Goal: Task Accomplishment & Management: Use online tool/utility

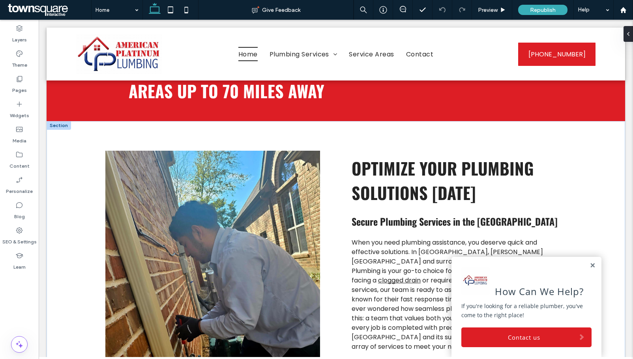
scroll to position [395, 0]
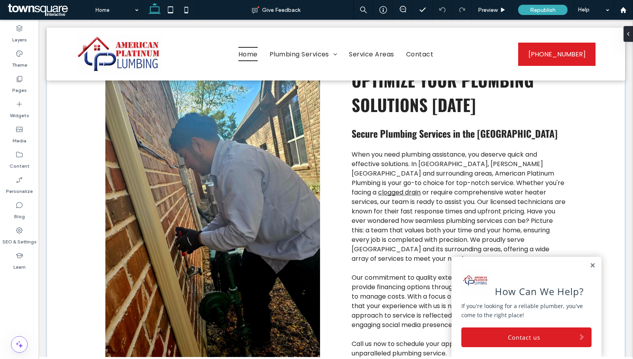
click at [590, 264] on link at bounding box center [593, 266] width 6 height 7
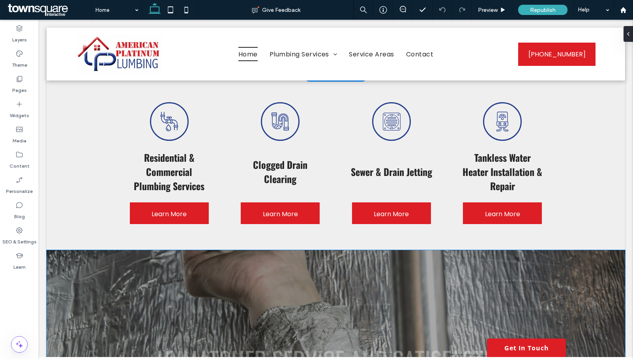
scroll to position [790, 0]
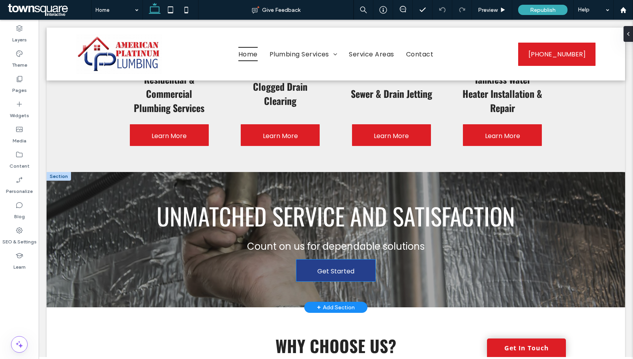
click at [336, 260] on span "Get Started" at bounding box center [335, 271] width 37 height 23
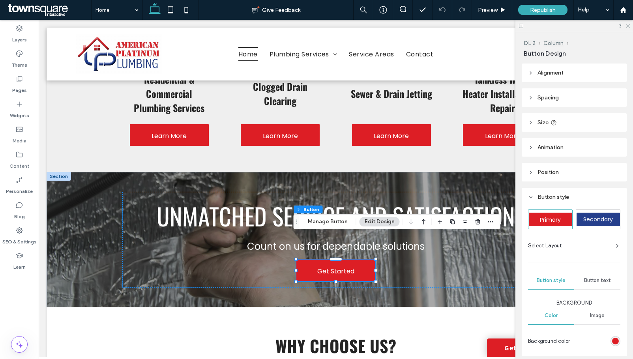
click at [627, 27] on icon at bounding box center [627, 25] width 5 height 5
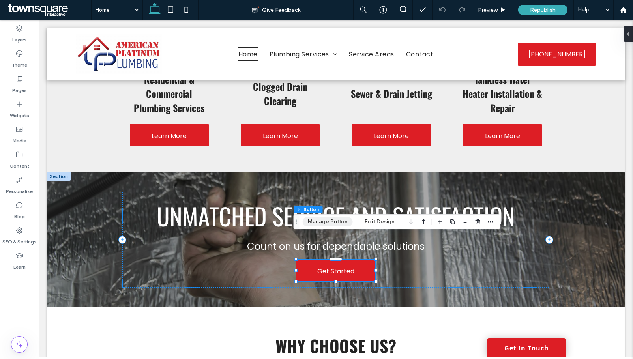
click at [331, 224] on button "Manage Button" at bounding box center [328, 221] width 50 height 9
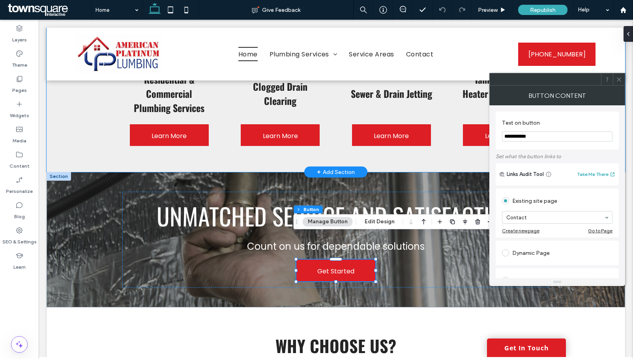
drag, startPoint x: 573, startPoint y: 158, endPoint x: 480, endPoint y: 139, distance: 94.5
type input "*********"
click at [618, 81] on use at bounding box center [619, 79] width 4 height 4
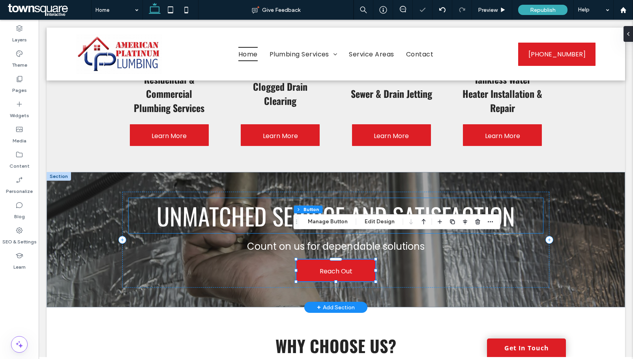
click at [357, 198] on span "Unmatched Service and Satisfaction" at bounding box center [336, 215] width 359 height 35
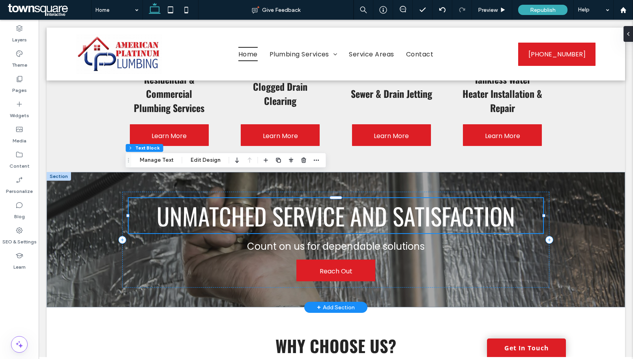
click at [280, 199] on span "Unmatched Service and Satisfaction" at bounding box center [336, 215] width 359 height 35
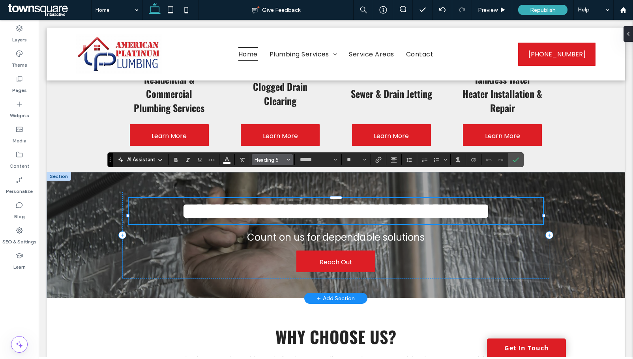
click at [281, 160] on span "Heading 5" at bounding box center [270, 160] width 31 height 6
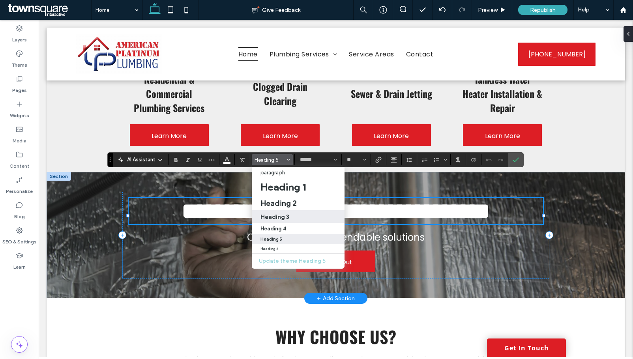
click at [288, 222] on label "Heading 3" at bounding box center [298, 216] width 93 height 13
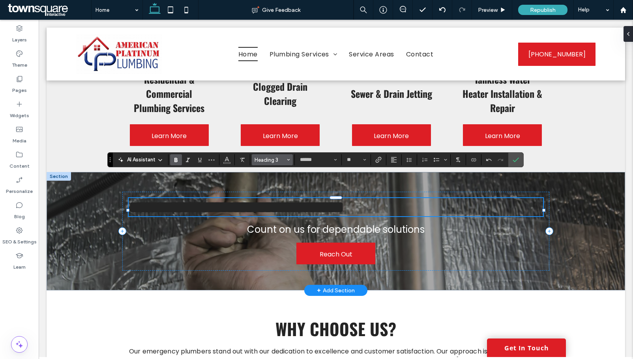
click at [290, 161] on button "Heading 3" at bounding box center [272, 159] width 41 height 11
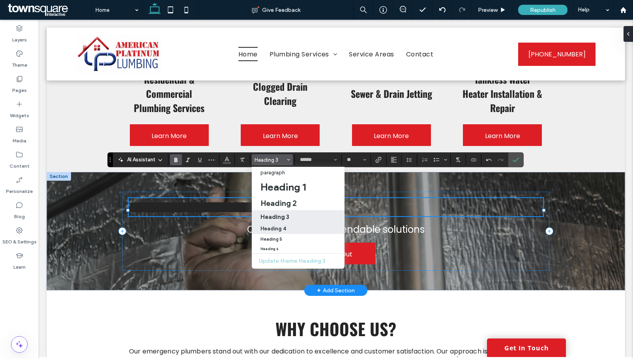
click at [285, 226] on h4 "Heading 4" at bounding box center [274, 229] width 26 height 6
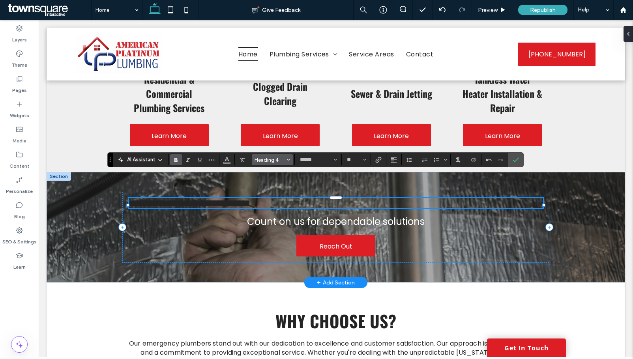
click at [288, 160] on icon "Styles" at bounding box center [288, 159] width 3 height 3
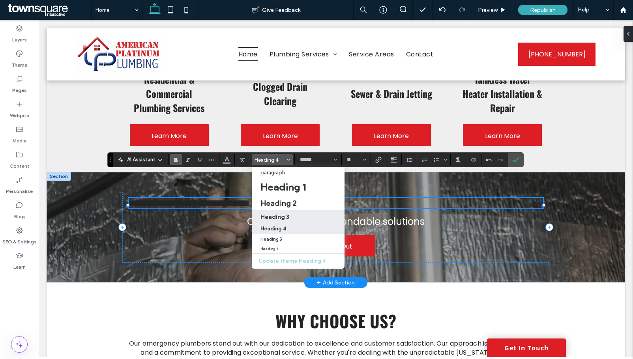
click at [298, 216] on div "Heading 3" at bounding box center [298, 217] width 75 height 8
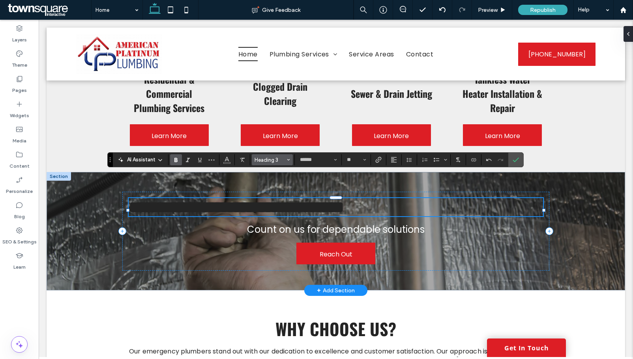
click at [287, 160] on icon "Styles" at bounding box center [288, 159] width 3 height 3
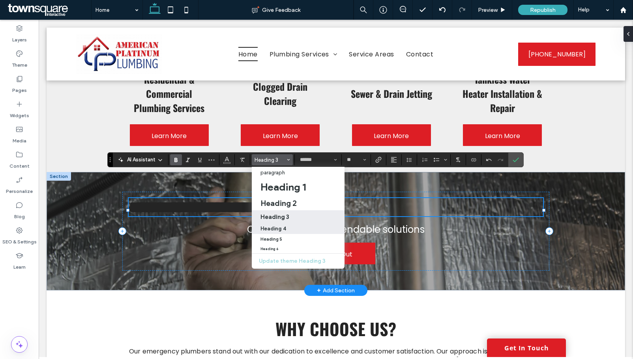
click at [278, 226] on h4 "Heading 4" at bounding box center [274, 229] width 26 height 6
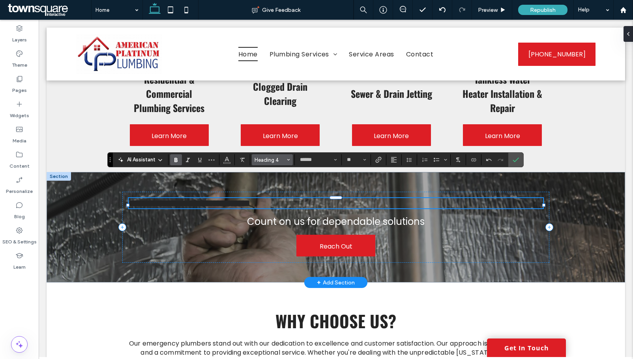
click at [291, 163] on button "Heading 4" at bounding box center [272, 159] width 41 height 11
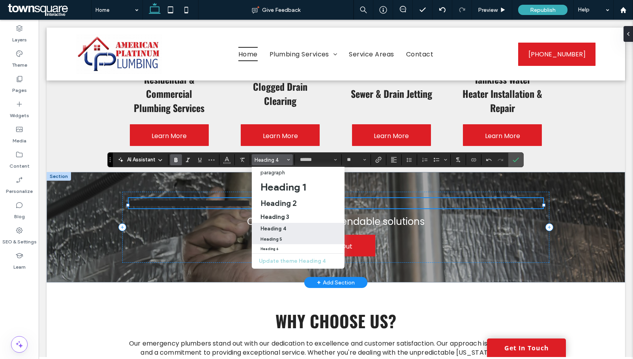
click at [292, 240] on div "Heading 5" at bounding box center [298, 239] width 75 height 5
type input "**"
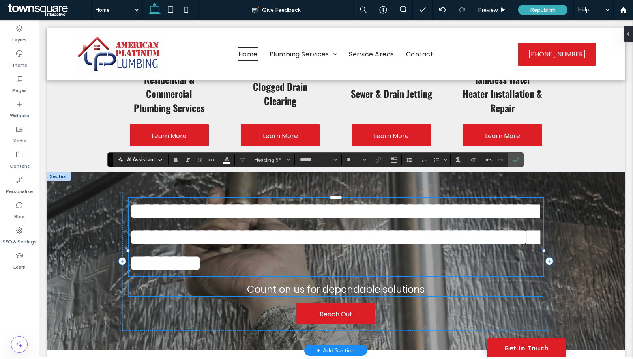
click at [310, 291] on span "Count on us for dependable solutions" at bounding box center [336, 289] width 178 height 13
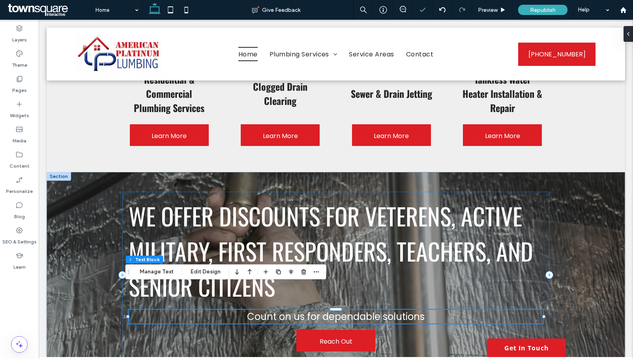
click at [310, 310] on div "Count on us for dependable solutions" at bounding box center [336, 317] width 415 height 14
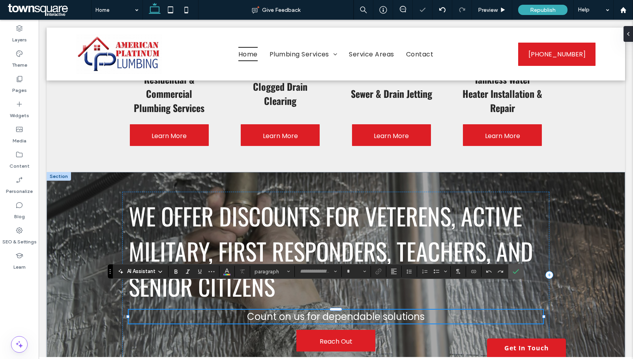
type input "*******"
type input "**"
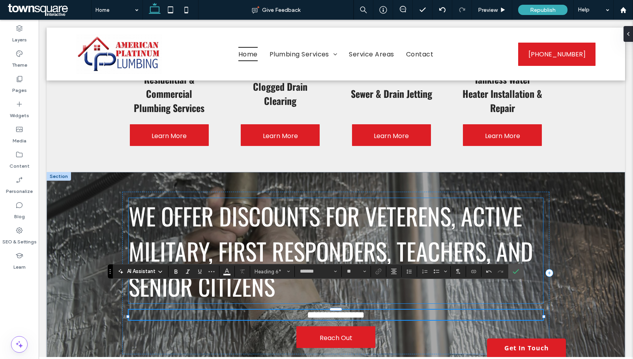
click at [280, 235] on span "We offer discounts for veterens, active military, first responders, teachers, a…" at bounding box center [331, 250] width 405 height 105
click at [280, 235] on div "We offer discounts for veterens, active military, first responders, teachers, a…" at bounding box center [336, 250] width 415 height 105
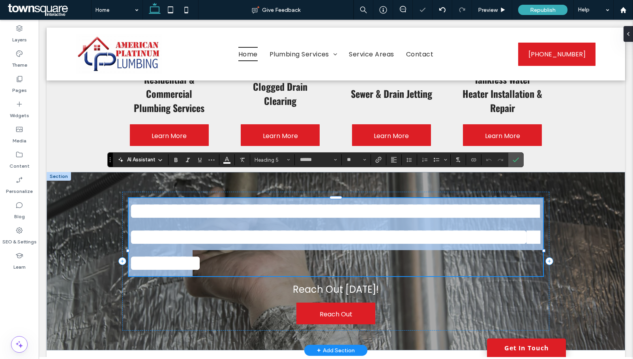
drag, startPoint x: 274, startPoint y: 267, endPoint x: 129, endPoint y: 183, distance: 167.7
click at [129, 199] on span "**********" at bounding box center [333, 237] width 409 height 76
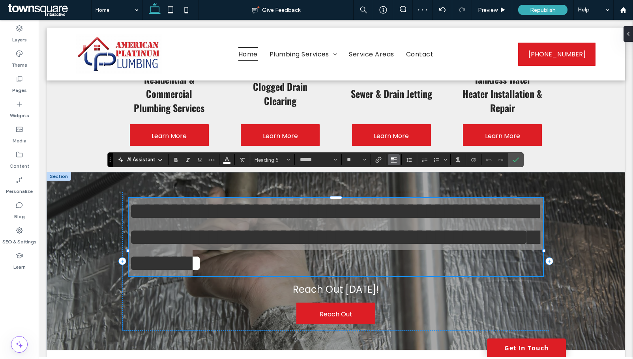
click at [389, 157] on button "Alignment" at bounding box center [394, 159] width 12 height 11
click at [406, 183] on div "ui.textEditor.alignment.center" at bounding box center [402, 184] width 10 height 6
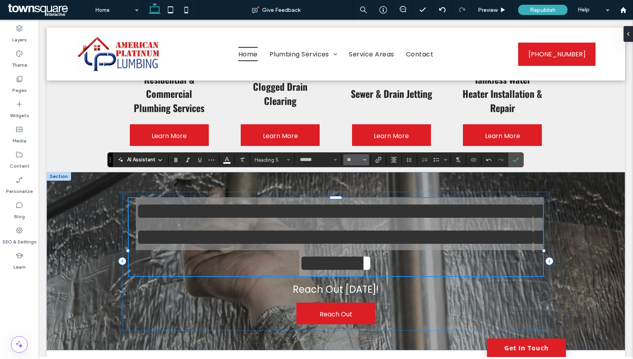
click at [363, 162] on span "Size" at bounding box center [364, 160] width 3 height 10
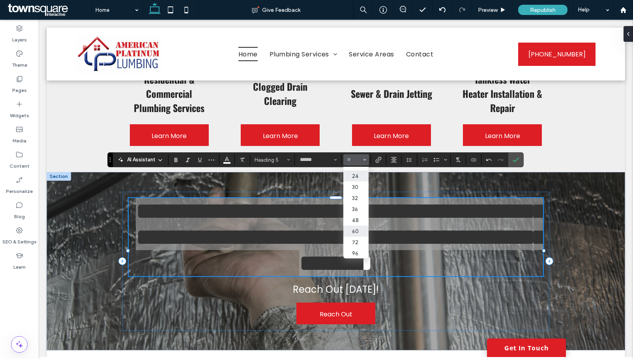
scroll to position [91, 0]
click at [357, 214] on label "48" at bounding box center [356, 219] width 25 height 11
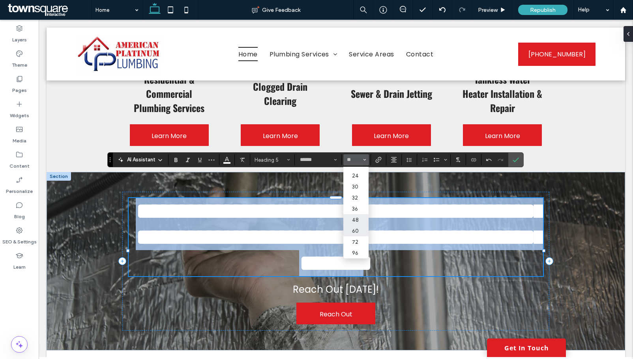
type input "**"
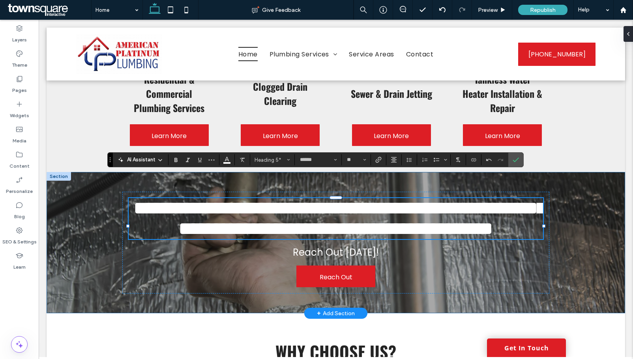
click at [589, 261] on div "**********" at bounding box center [336, 242] width 579 height 141
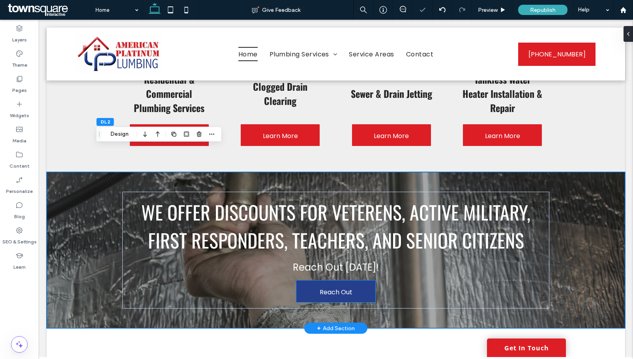
click at [338, 281] on span "Reach Out" at bounding box center [336, 292] width 33 height 23
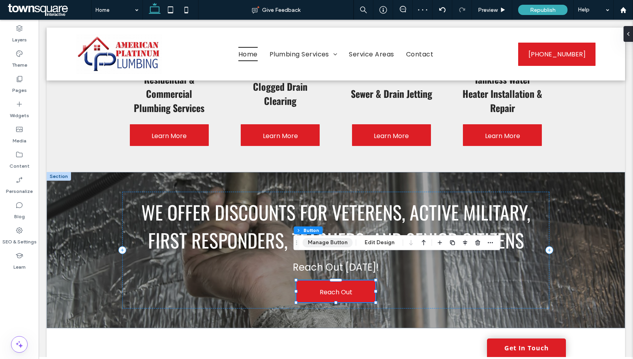
click at [339, 246] on button "Manage Button" at bounding box center [328, 242] width 50 height 9
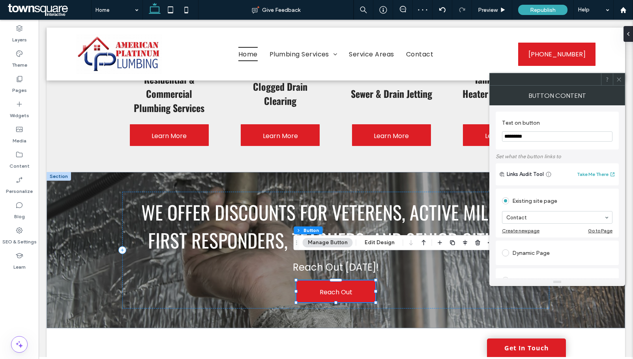
drag, startPoint x: 537, startPoint y: 141, endPoint x: 495, endPoint y: 137, distance: 42.8
click at [495, 137] on div "Text on button ********* Set what the button links to Links Audit Tool Take Me …" at bounding box center [558, 191] width 136 height 173
type input "**********"
click at [621, 85] on span at bounding box center [619, 79] width 6 height 12
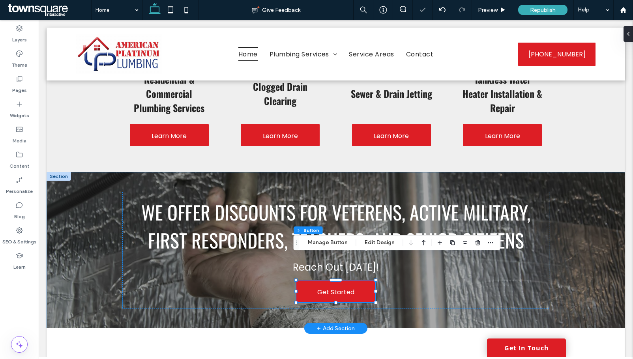
click at [608, 212] on div "We offer discounts for veterens, active military, first responders, teachers, a…" at bounding box center [336, 250] width 579 height 156
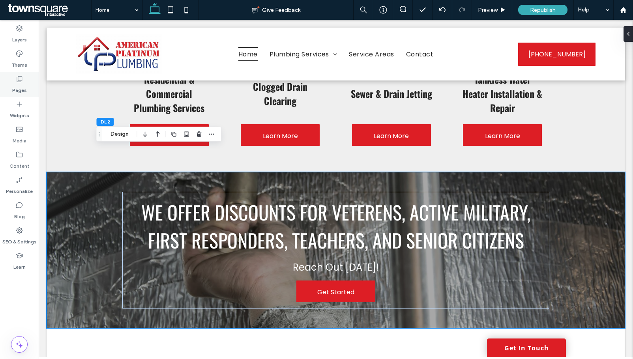
click at [29, 87] on div "Pages" at bounding box center [19, 84] width 39 height 25
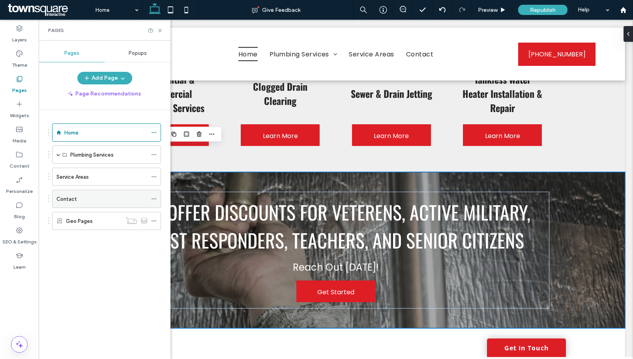
click at [83, 200] on div "Contact" at bounding box center [101, 199] width 91 height 8
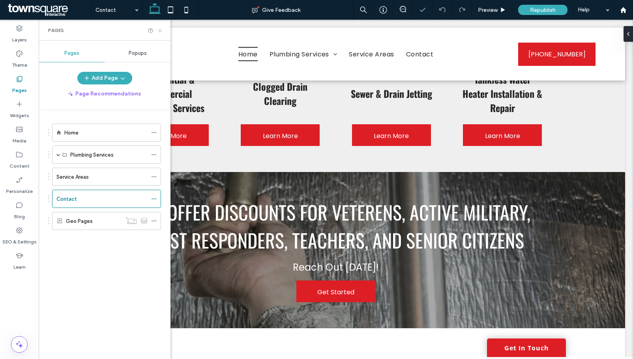
click at [161, 31] on icon at bounding box center [160, 31] width 6 height 6
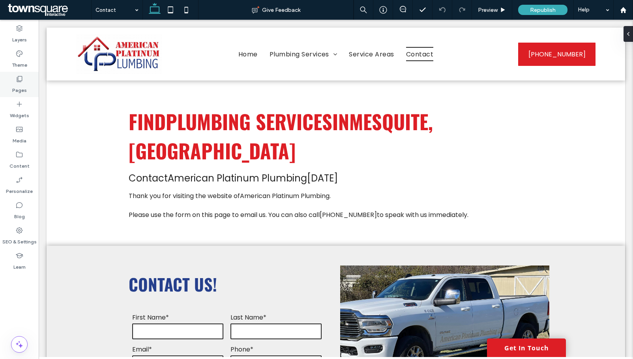
click at [15, 89] on label "Pages" at bounding box center [19, 88] width 15 height 11
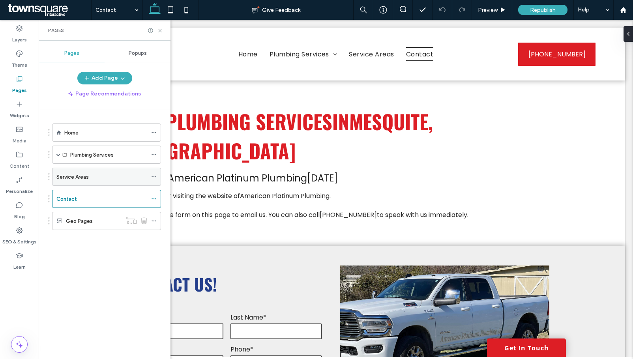
click at [93, 176] on div "Service Areas" at bounding box center [101, 177] width 91 height 8
click at [160, 30] on use at bounding box center [159, 30] width 3 height 3
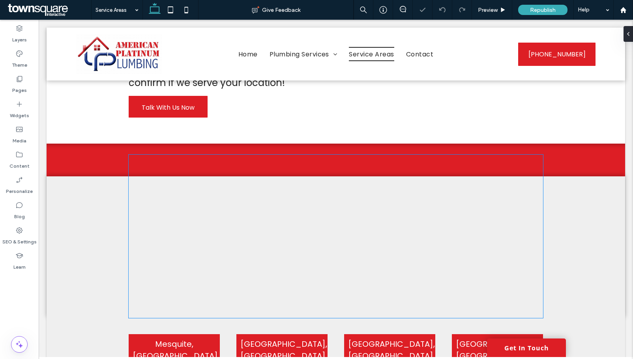
scroll to position [77, 0]
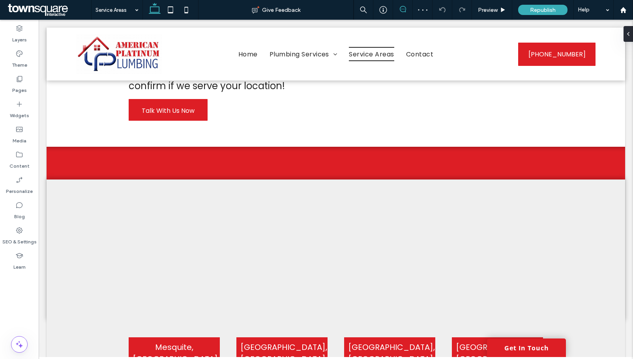
click at [404, 9] on use at bounding box center [403, 9] width 6 height 6
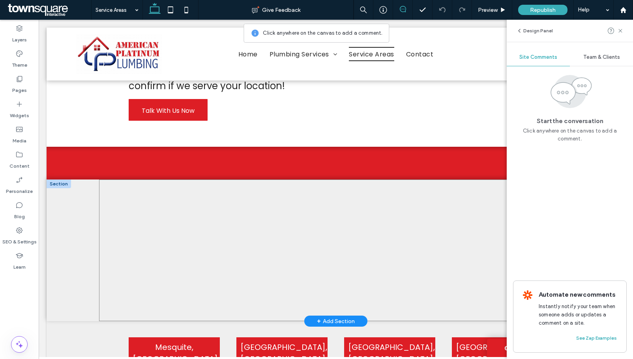
click at [115, 205] on div at bounding box center [336, 251] width 474 height 142
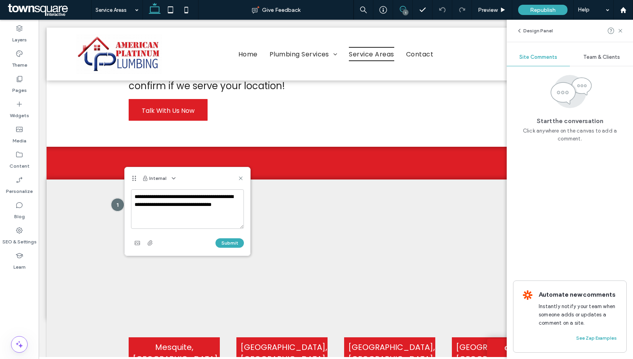
click at [190, 205] on textarea "**********" at bounding box center [187, 209] width 113 height 39
type textarea "**********"
click at [229, 242] on button "Submit" at bounding box center [230, 242] width 28 height 9
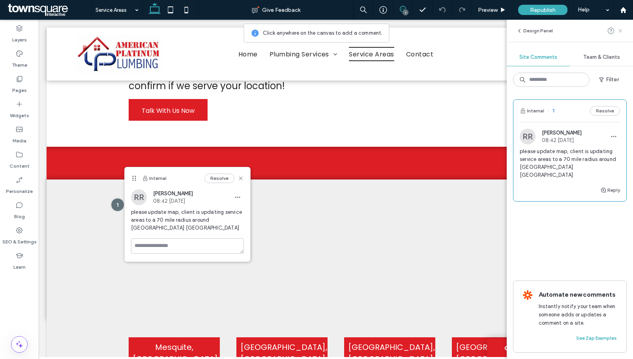
click at [622, 29] on use at bounding box center [621, 31] width 4 height 4
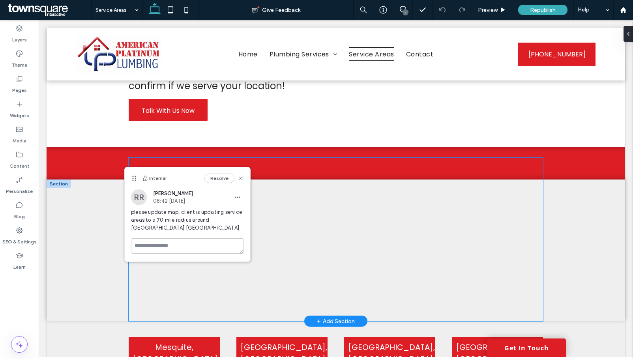
scroll to position [195, 0]
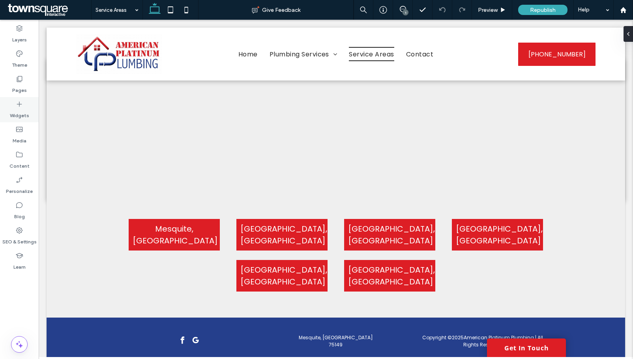
click at [21, 107] on icon at bounding box center [19, 104] width 8 height 8
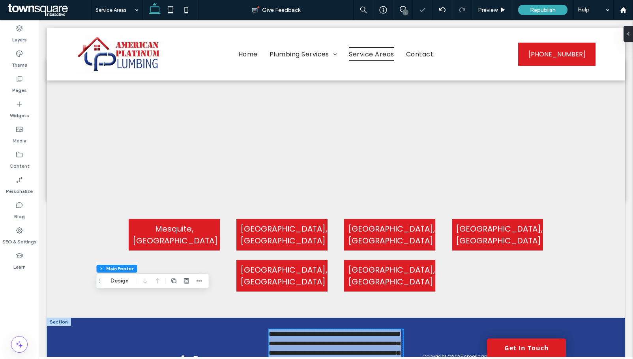
scroll to position [249, 0]
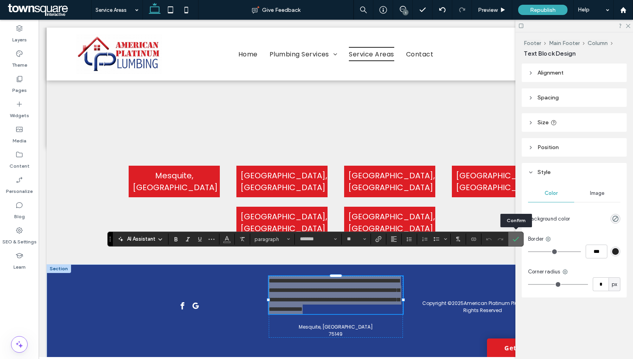
click at [517, 242] on icon "Confirm" at bounding box center [516, 239] width 6 height 6
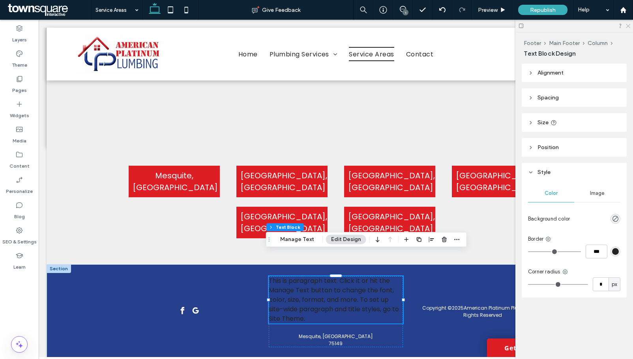
click at [630, 24] on use at bounding box center [628, 26] width 4 height 4
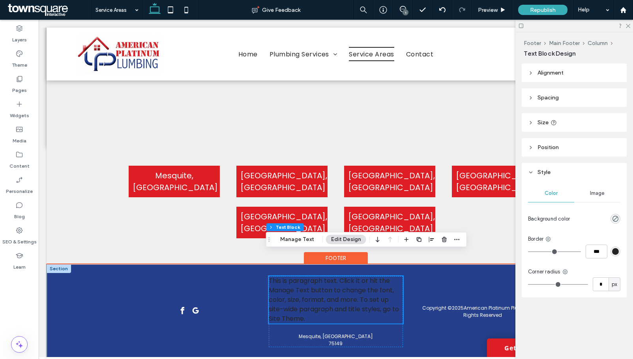
scroll to position [243, 0]
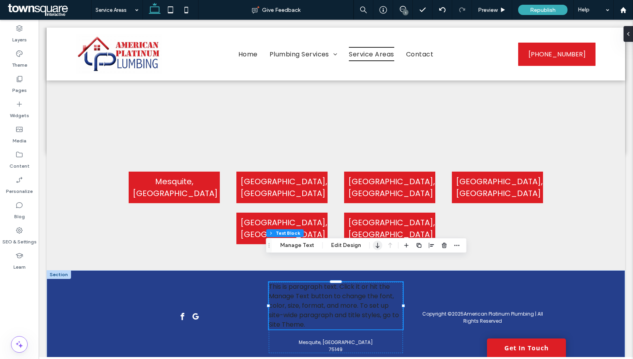
click at [377, 248] on icon "button" at bounding box center [377, 245] width 9 height 14
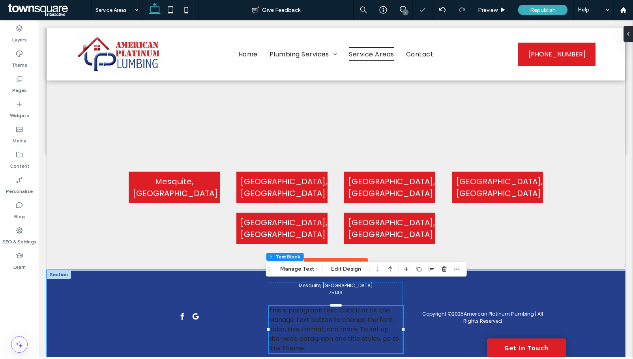
click at [361, 317] on span "This is paragraph text. Click it or hit the Manage Text button to change the fo…" at bounding box center [334, 329] width 130 height 47
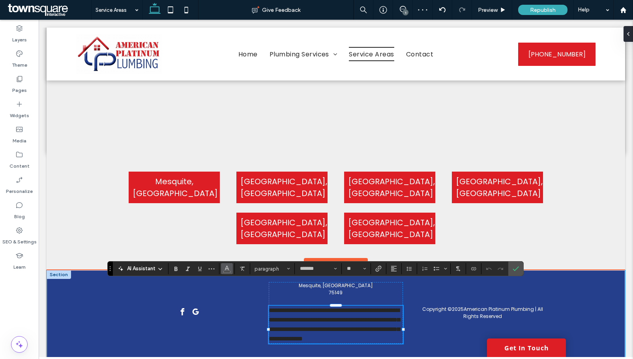
click at [230, 268] on button "Color" at bounding box center [227, 268] width 12 height 11
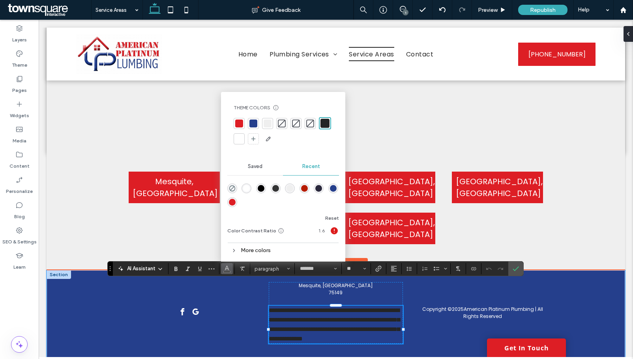
click at [249, 190] on div "rgba(255, 255, 255, 1)" at bounding box center [246, 188] width 7 height 7
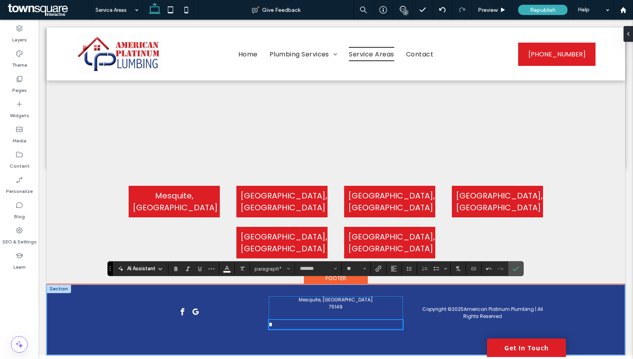
scroll to position [205, 0]
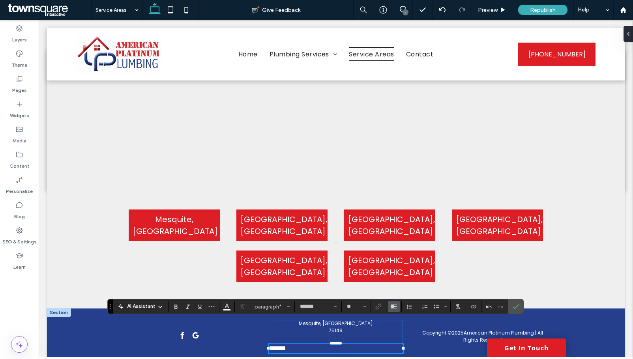
click at [390, 306] on button "Alignment" at bounding box center [394, 306] width 12 height 11
drag, startPoint x: 404, startPoint y: 265, endPoint x: 366, endPoint y: 246, distance: 43.3
click at [404, 268] on div "ui.textEditor.alignment.center" at bounding box center [402, 271] width 10 height 6
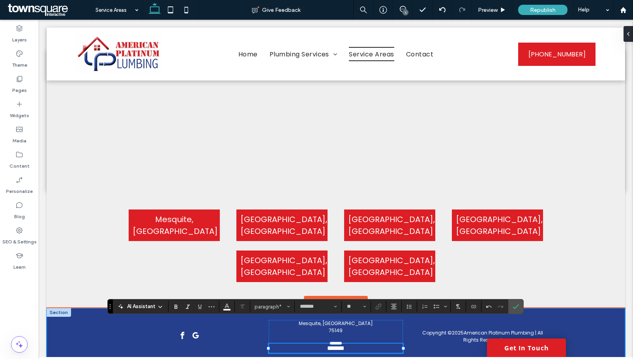
click at [577, 318] on div "Copyright © 2025 American Platinum Plumbing | All Rights Reserved Mesquite, TX …" at bounding box center [336, 343] width 579 height 71
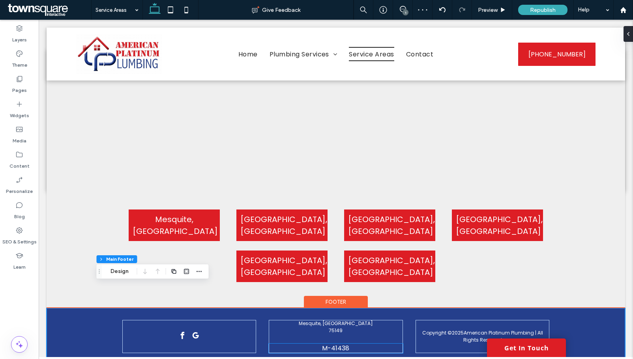
click at [340, 344] on span "M-41438" at bounding box center [335, 348] width 27 height 9
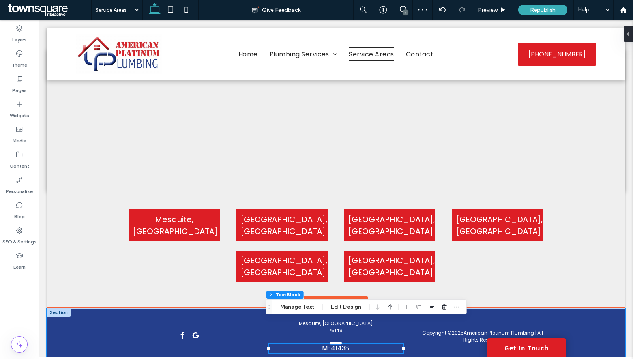
click at [340, 344] on span "M-41438" at bounding box center [335, 348] width 27 height 9
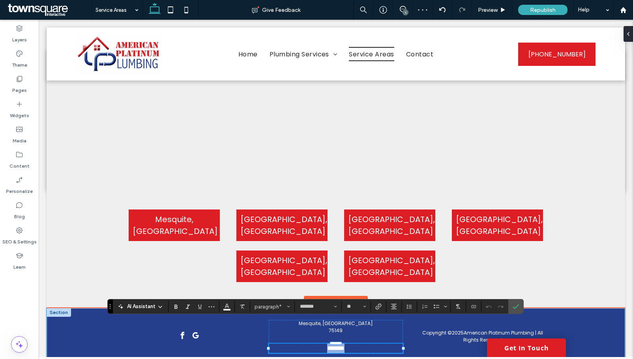
drag, startPoint x: 351, startPoint y: 327, endPoint x: 301, endPoint y: 327, distance: 50.2
click at [301, 344] on p "*******" at bounding box center [336, 348] width 134 height 9
click at [362, 307] on button "**" at bounding box center [357, 306] width 26 height 11
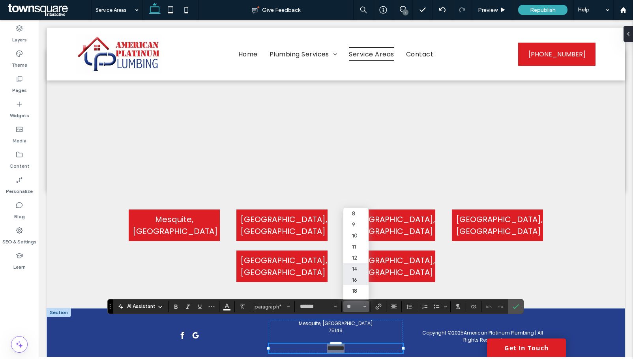
click at [358, 266] on label "14" at bounding box center [356, 268] width 25 height 11
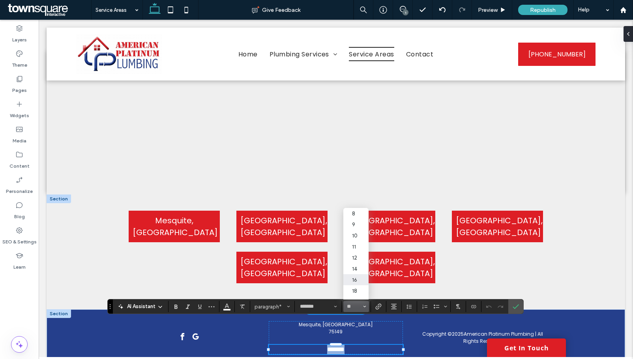
type input "**"
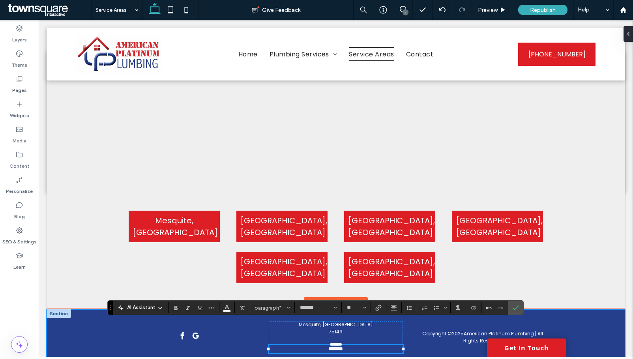
drag, startPoint x: 581, startPoint y: 316, endPoint x: 572, endPoint y: 315, distance: 8.8
click at [581, 316] on div "Copyright © 2025 American Platinum Plumbing | All Rights Reserved Mesquite, TX …" at bounding box center [336, 344] width 579 height 69
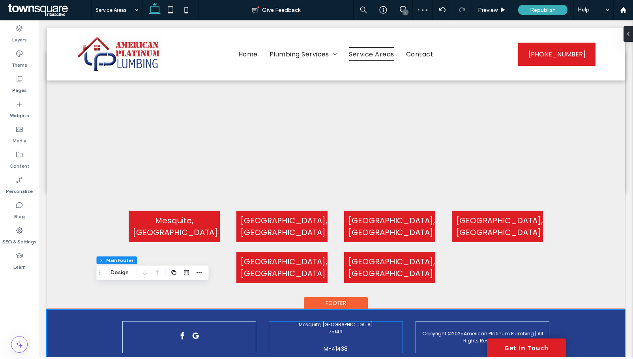
click at [335, 321] on div "Mesquite, TX 75149 M-41438" at bounding box center [336, 337] width 134 height 32
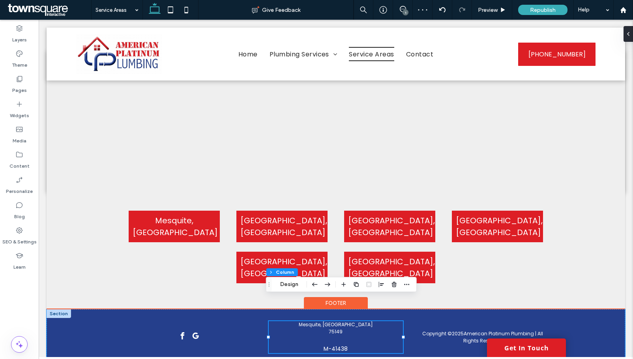
click at [333, 321] on div "Mesquite, TX 75149 M-41438" at bounding box center [336, 337] width 134 height 32
drag, startPoint x: 366, startPoint y: 311, endPoint x: 365, endPoint y: 319, distance: 8.3
click at [365, 321] on div "Mesquite, TX 75149 M-41438" at bounding box center [336, 337] width 134 height 32
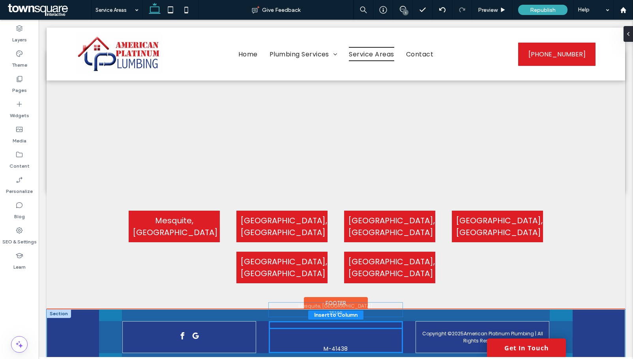
drag, startPoint x: 366, startPoint y: 311, endPoint x: 369, endPoint y: 316, distance: 5.8
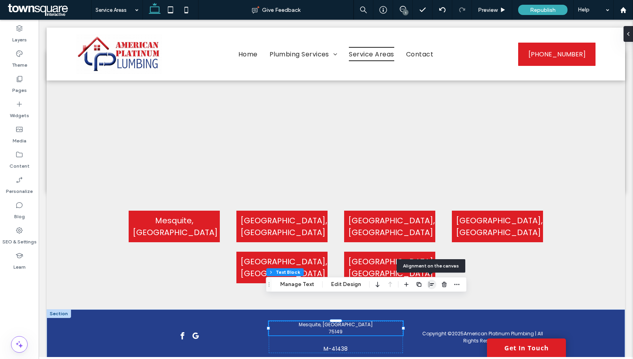
click at [430, 285] on icon "button" at bounding box center [432, 285] width 6 height 6
click at [420, 301] on icon "center" at bounding box center [423, 300] width 6 height 6
click at [456, 285] on icon "button" at bounding box center [457, 285] width 6 height 6
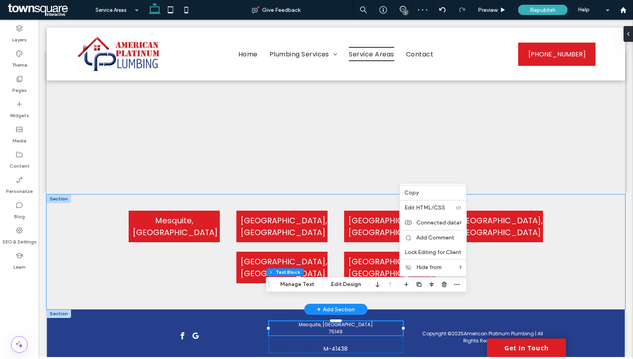
click at [601, 280] on div "Mesquite, TX Dallas, TX Irving, TX Frisco, TX Plano, TX ﻿ Garland, TX" at bounding box center [336, 252] width 579 height 115
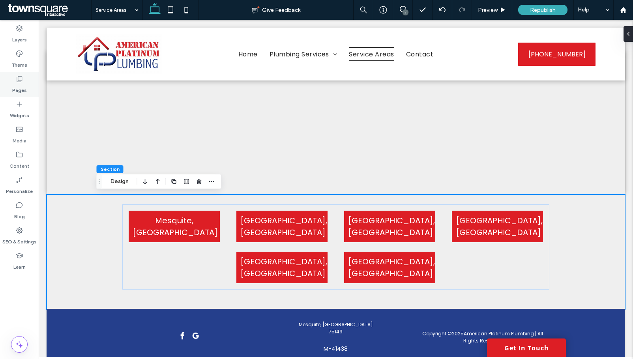
click at [31, 90] on div "Pages" at bounding box center [19, 84] width 39 height 25
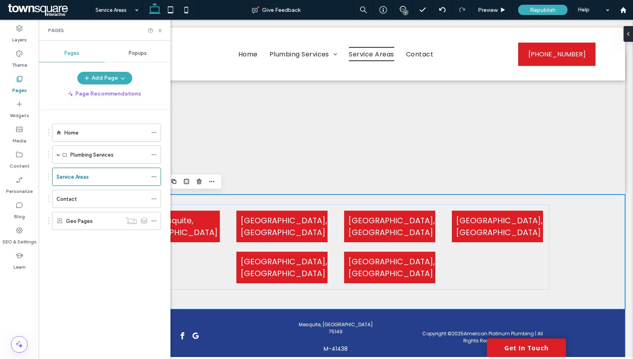
click at [98, 130] on div "Home" at bounding box center [105, 133] width 83 height 8
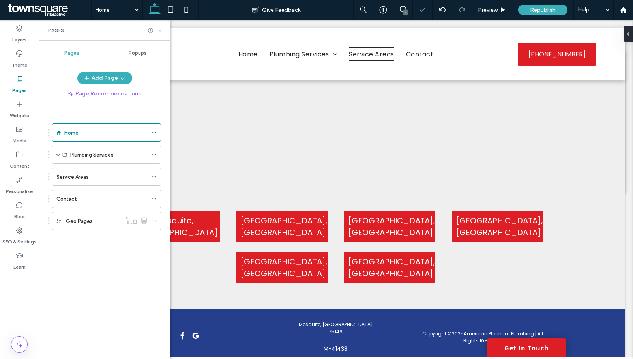
click at [160, 31] on use at bounding box center [159, 30] width 3 height 3
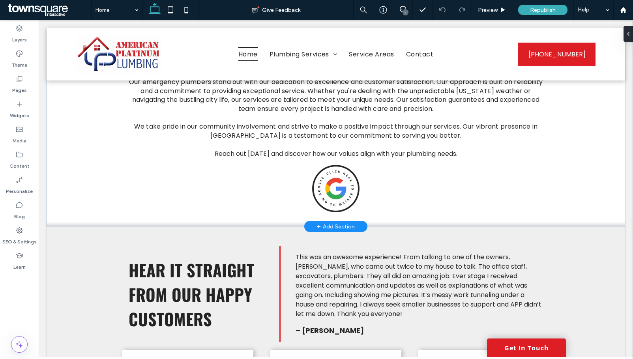
scroll to position [1157, 0]
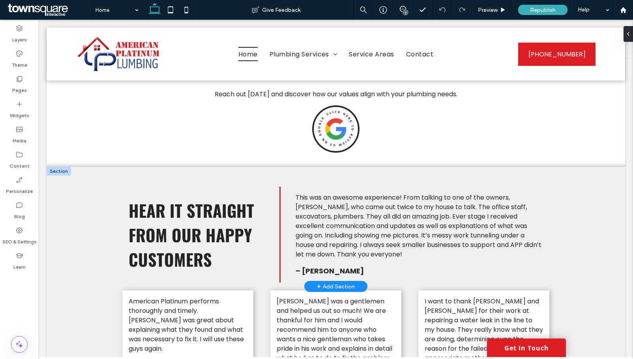
click at [56, 167] on div at bounding box center [59, 171] width 24 height 9
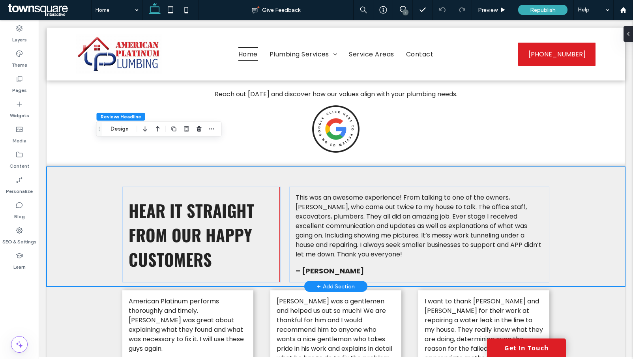
click at [56, 167] on div "Hear It Straight from Our Happy Customers This was an awesome experience! From …" at bounding box center [336, 227] width 579 height 120
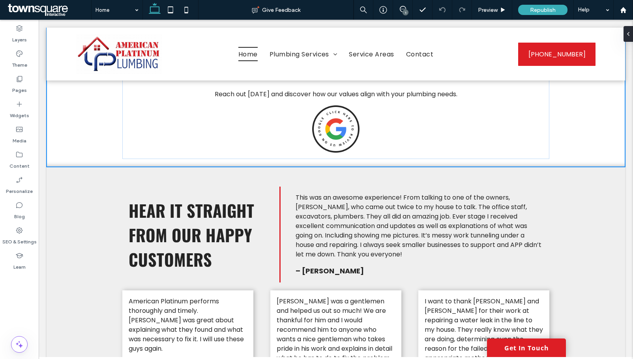
click at [51, 165] on div at bounding box center [333, 167] width 573 height 4
type input "***"
click at [23, 90] on label "Pages" at bounding box center [19, 88] width 15 height 11
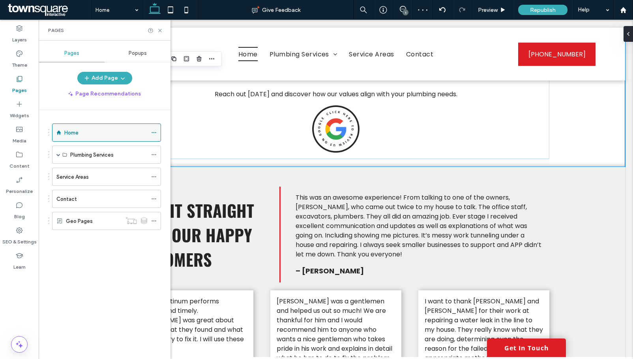
click at [156, 133] on icon at bounding box center [154, 133] width 6 height 6
click at [218, 167] on div "Hear It Straight from Our Happy Customers This was an awesome experience! From …" at bounding box center [336, 227] width 474 height 120
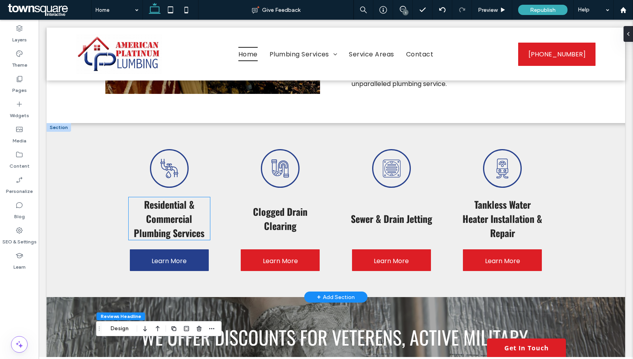
scroll to position [671, 0]
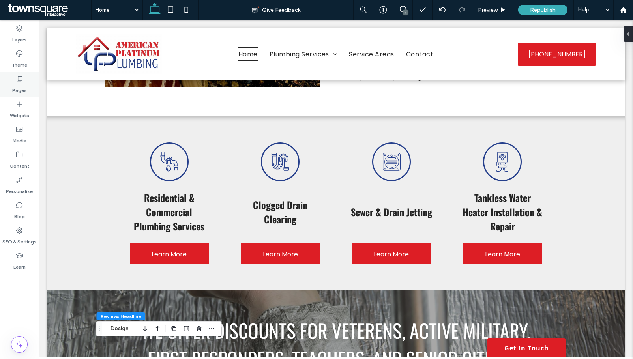
click at [24, 85] on label "Pages" at bounding box center [19, 88] width 15 height 11
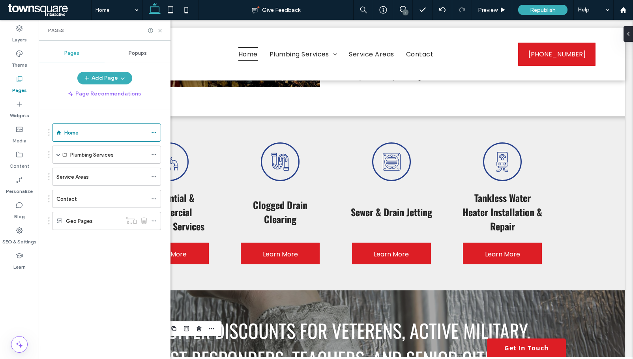
click at [100, 203] on div "Contact" at bounding box center [101, 199] width 91 height 8
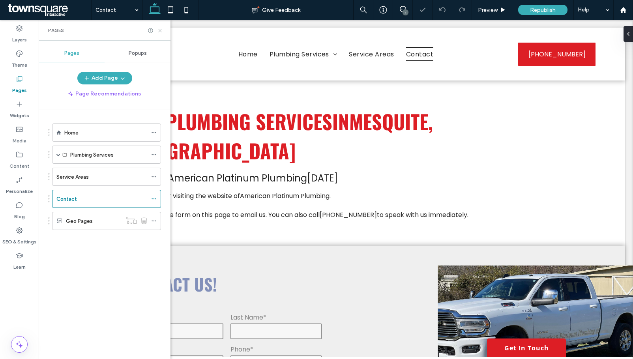
click at [160, 28] on icon at bounding box center [160, 31] width 6 height 6
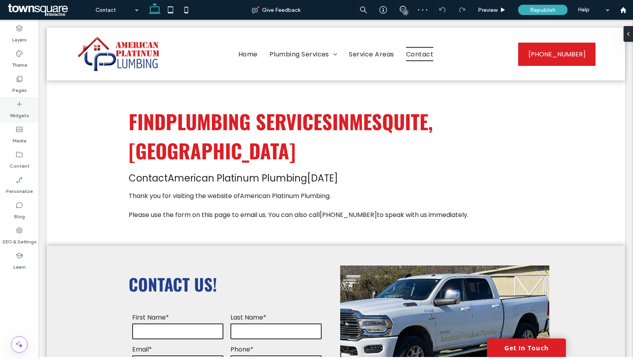
click at [29, 104] on div "Widgets" at bounding box center [19, 109] width 39 height 25
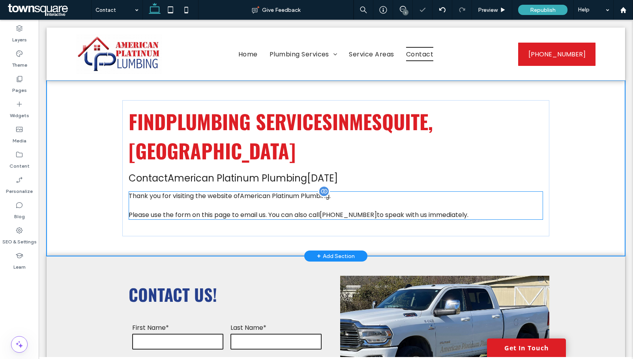
type input "*******"
type input "**"
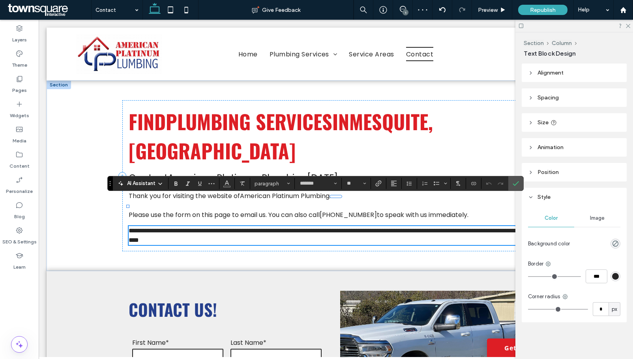
click at [516, 185] on icon "Confirm" at bounding box center [516, 183] width 6 height 6
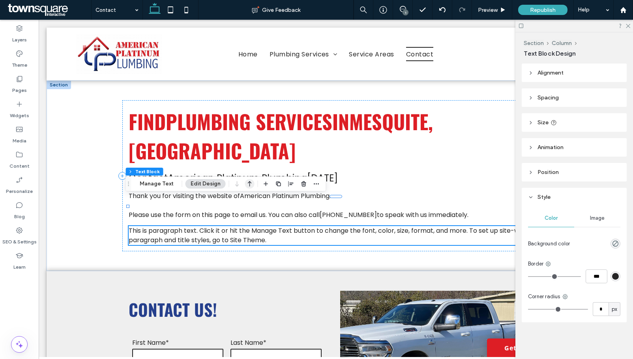
click at [246, 180] on icon "button" at bounding box center [249, 184] width 9 height 14
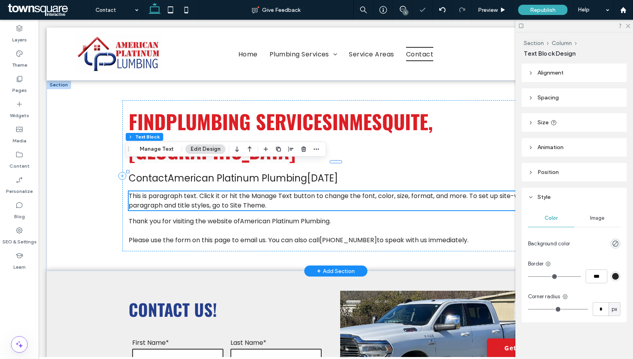
click at [230, 191] on span "This is paragraph text. Click it or hit the Manage Text button to change the fo…" at bounding box center [329, 200] width 400 height 19
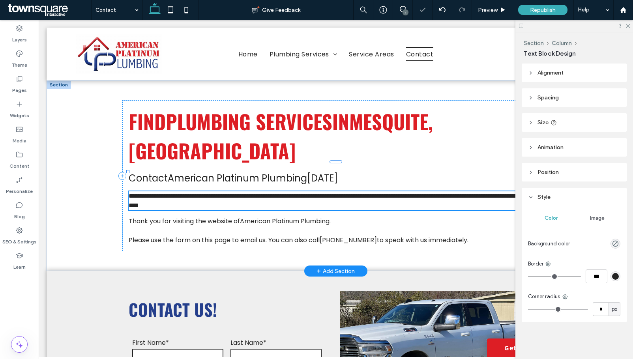
click at [230, 193] on span "**********" at bounding box center [336, 200] width 415 height 15
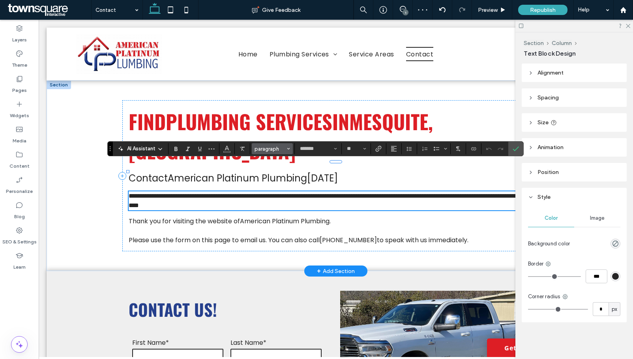
click at [288, 150] on icon "Styles" at bounding box center [288, 148] width 3 height 3
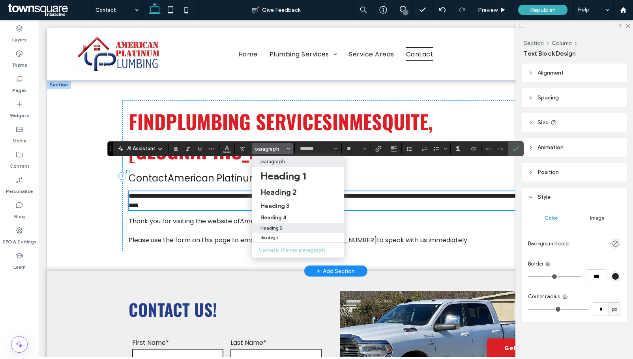
click at [297, 227] on div "Heading 5" at bounding box center [298, 228] width 75 height 5
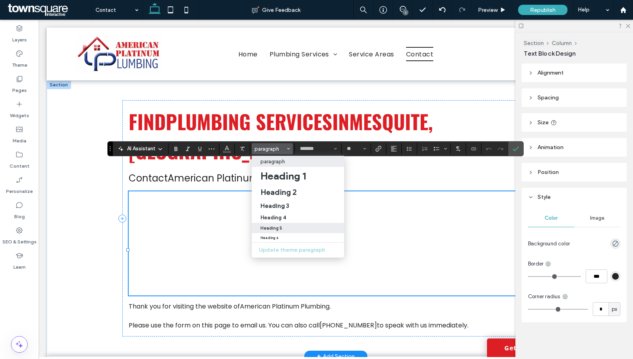
type input "******"
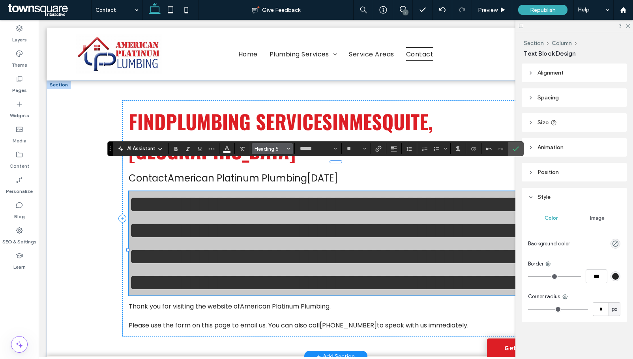
click at [285, 151] on button "Heading 5" at bounding box center [272, 148] width 41 height 11
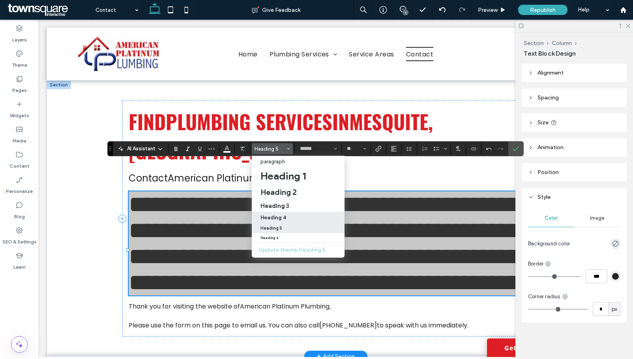
click at [290, 218] on div "Heading 4" at bounding box center [298, 218] width 75 height 6
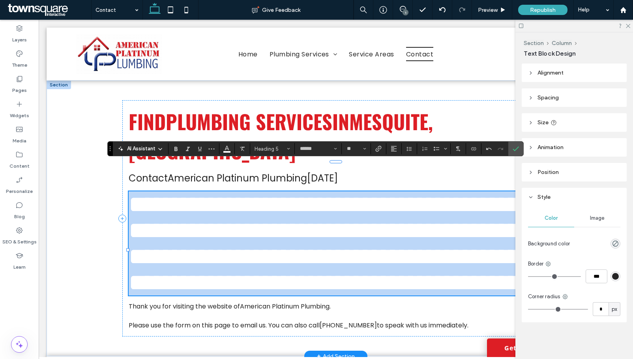
type input "**"
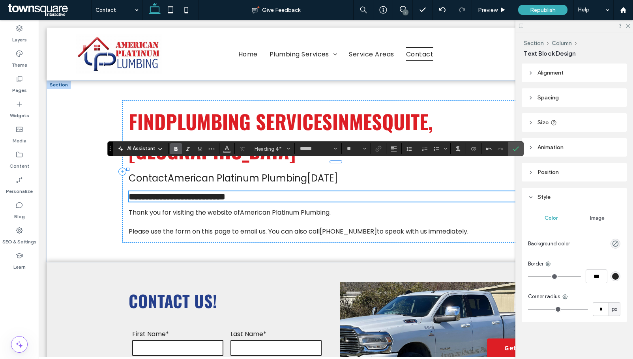
click at [182, 192] on span "**********" at bounding box center [177, 196] width 97 height 9
click at [194, 192] on span "**********" at bounding box center [179, 196] width 100 height 9
click at [247, 191] on h4 "**********" at bounding box center [336, 196] width 415 height 10
click at [523, 148] on section at bounding box center [516, 149] width 15 height 14
click at [628, 26] on icon at bounding box center [627, 25] width 5 height 5
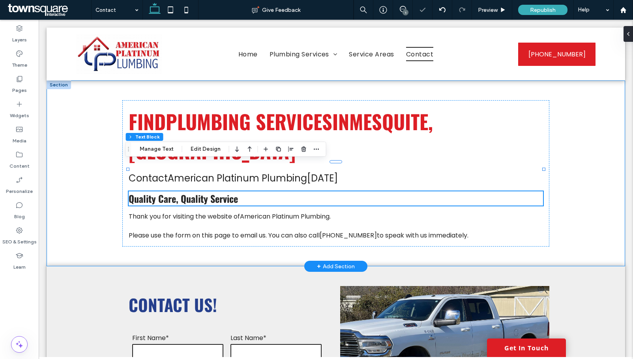
click at [605, 152] on div "Find Plumbing Services in Mesquite, TX Contact American Platinum Plumbing today…" at bounding box center [336, 174] width 579 height 186
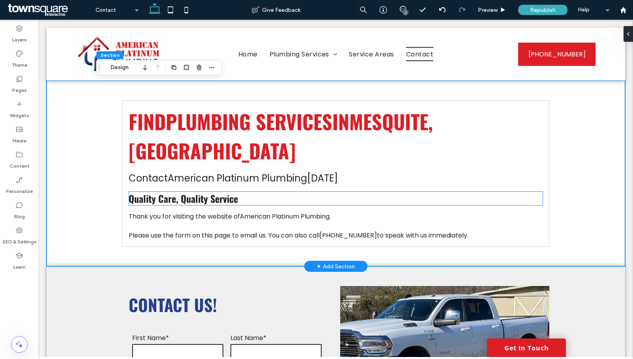
click at [232, 191] on span "Quality Care, Quality Service" at bounding box center [183, 198] width 109 height 14
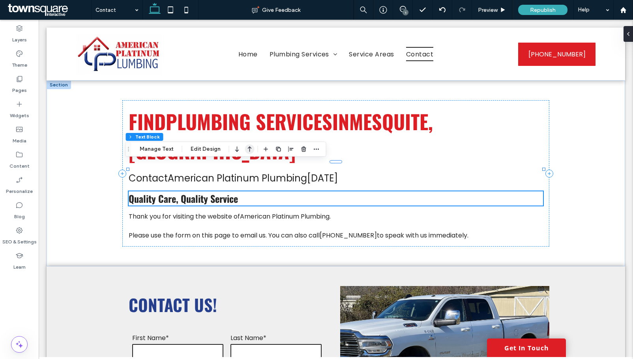
click at [250, 150] on icon "button" at bounding box center [249, 149] width 9 height 14
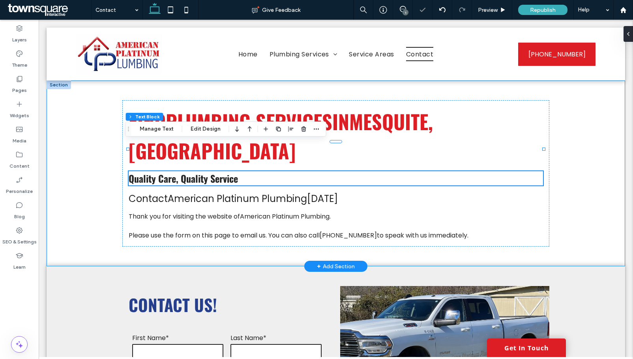
click at [589, 186] on div "Find Plumbing Services in Mesquite, TX Quality Care, Quality Service Contact Am…" at bounding box center [336, 174] width 579 height 186
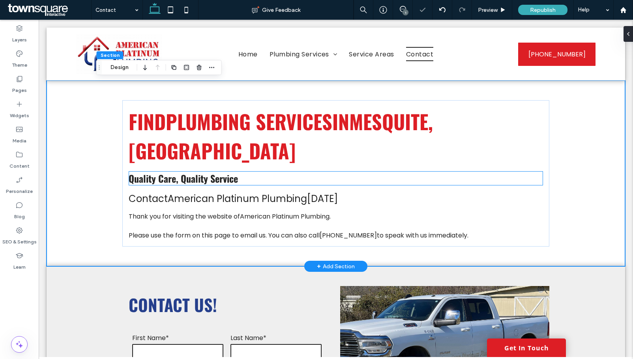
click at [210, 171] on span "Quality Care, Quality Service" at bounding box center [183, 178] width 109 height 14
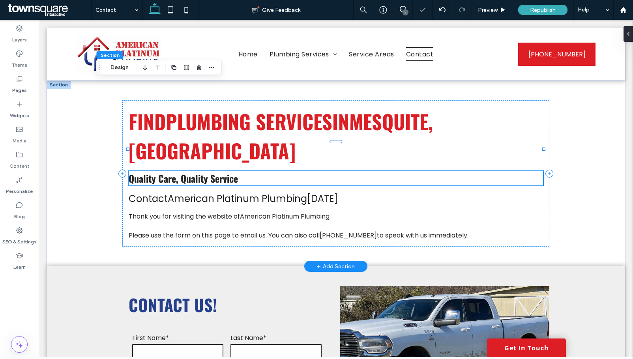
click at [210, 171] on div "Quality Care, Quality Service" at bounding box center [336, 178] width 415 height 14
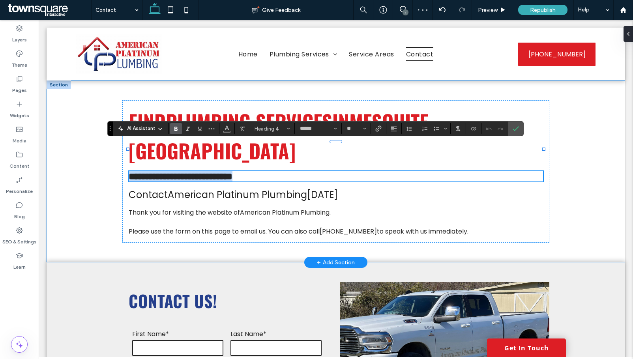
drag, startPoint x: 237, startPoint y: 151, endPoint x: 104, endPoint y: 148, distance: 133.5
click at [104, 148] on div "**********" at bounding box center [336, 172] width 474 height 182
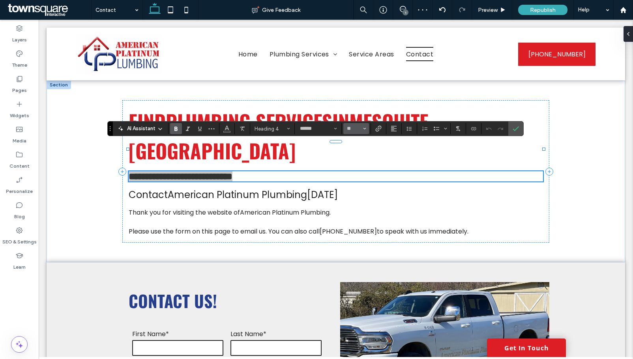
click at [364, 130] on icon "Size" at bounding box center [364, 128] width 3 height 3
drag, startPoint x: 316, startPoint y: 144, endPoint x: 355, endPoint y: 163, distance: 43.4
click at [355, 163] on label "30" at bounding box center [356, 161] width 25 height 11
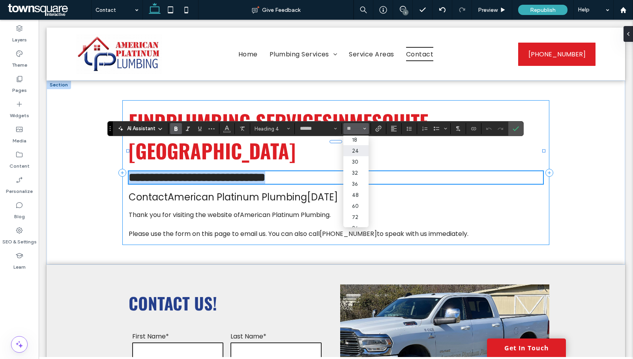
type input "**"
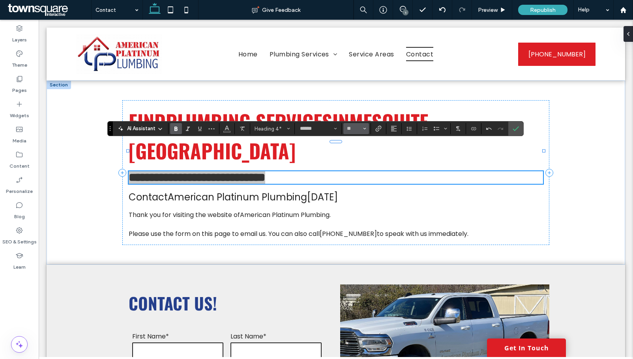
click at [366, 128] on use "Size" at bounding box center [365, 129] width 3 height 2
click at [357, 209] on label "32" at bounding box center [356, 212] width 25 height 11
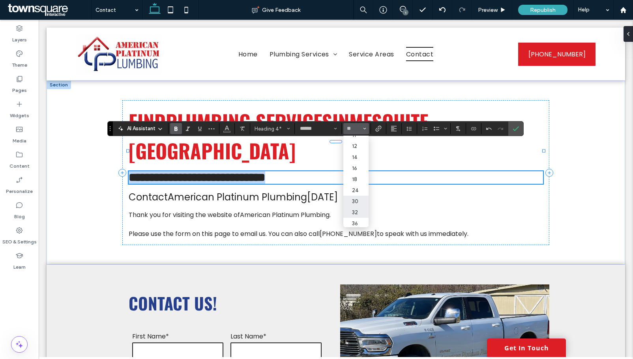
type input "**"
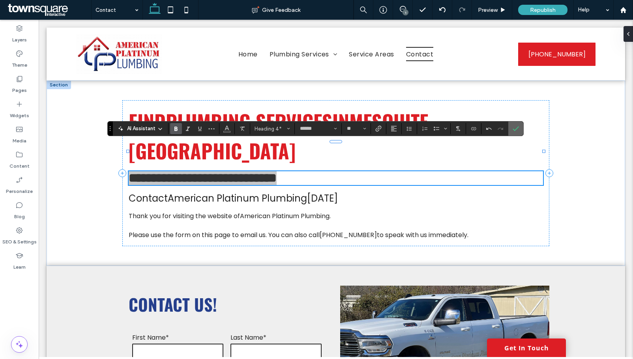
drag, startPoint x: 514, startPoint y: 126, endPoint x: 479, endPoint y: 109, distance: 39.0
click at [514, 126] on icon "Confirm" at bounding box center [516, 129] width 6 height 6
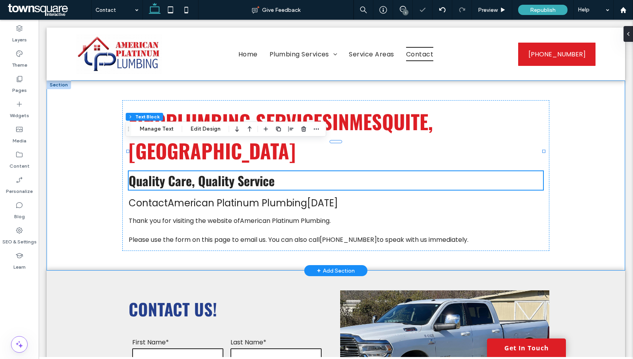
click at [591, 212] on div "Find Plumbing Services in Mesquite, TX Quality Care, Quality Service Contact Am…" at bounding box center [336, 176] width 579 height 190
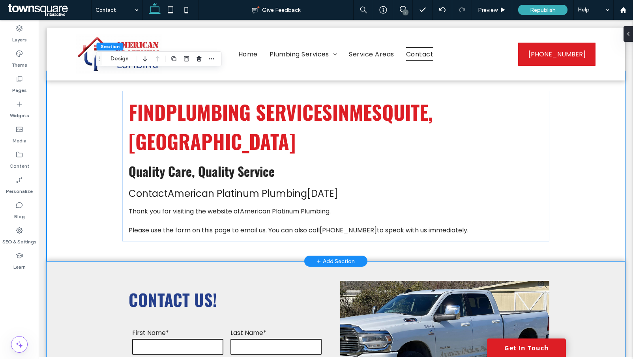
scroll to position [0, 0]
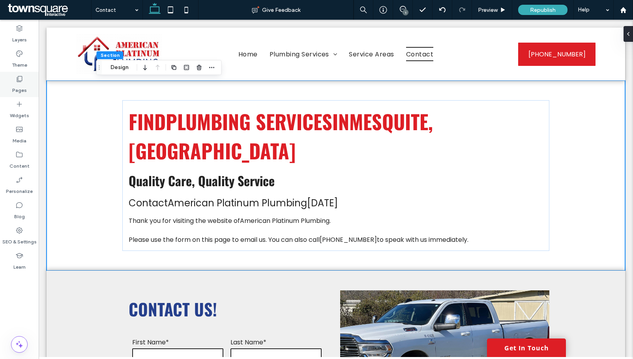
click at [26, 89] on div "Pages" at bounding box center [19, 84] width 39 height 25
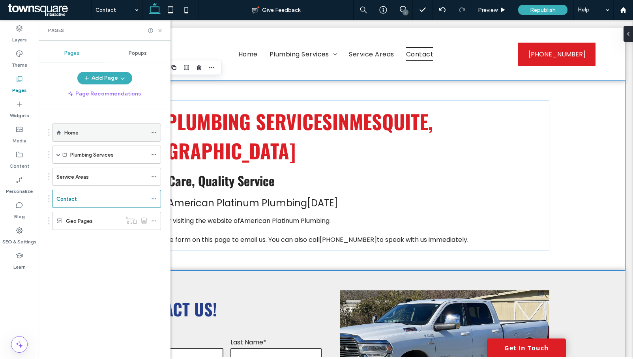
click at [82, 141] on div "Home" at bounding box center [106, 133] width 109 height 18
click at [108, 131] on div "Home" at bounding box center [105, 133] width 83 height 8
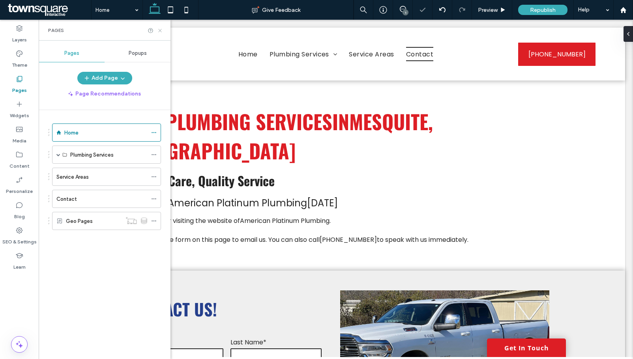
click at [161, 31] on icon at bounding box center [160, 31] width 6 height 6
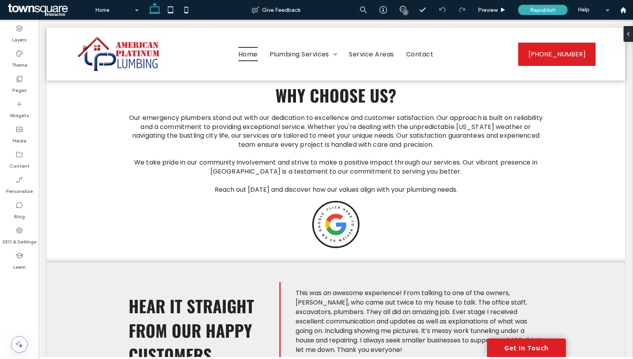
scroll to position [1038, 0]
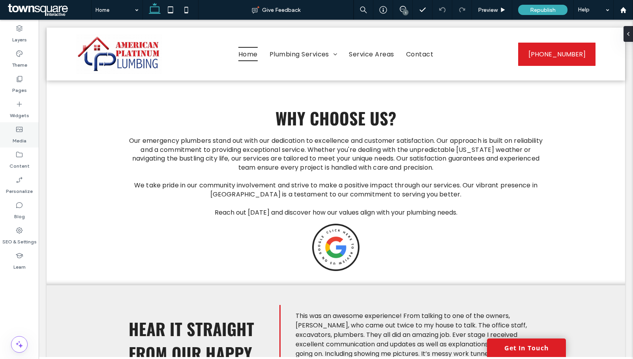
click at [28, 145] on div "Media" at bounding box center [19, 134] width 39 height 25
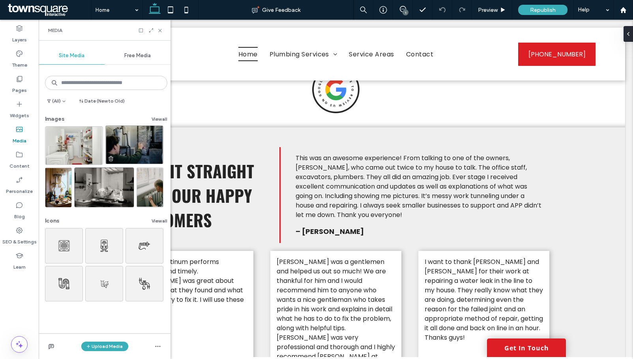
scroll to position [1157, 0]
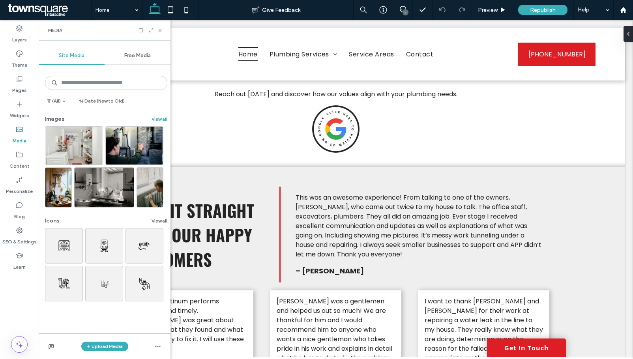
click at [156, 120] on button "View all" at bounding box center [160, 119] width 16 height 9
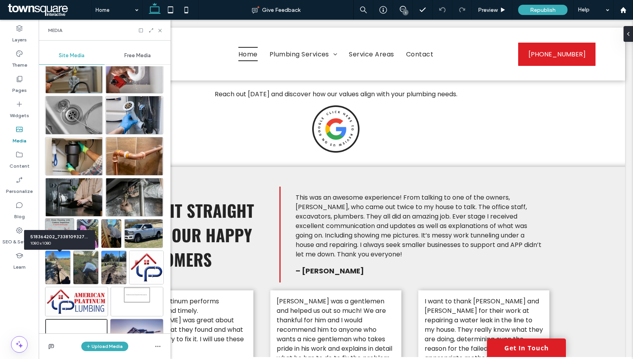
scroll to position [231, 0]
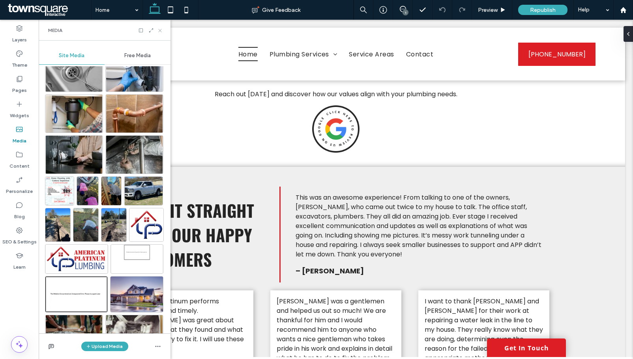
click at [160, 30] on icon at bounding box center [160, 31] width 6 height 6
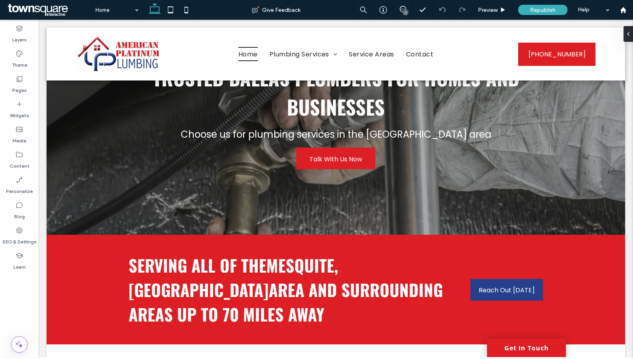
scroll to position [0, 0]
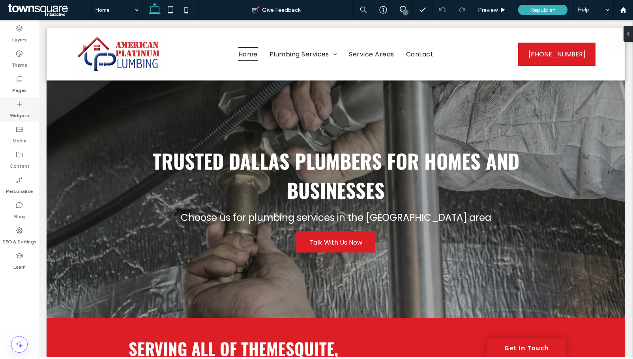
click at [22, 108] on label "Widgets" at bounding box center [19, 113] width 19 height 11
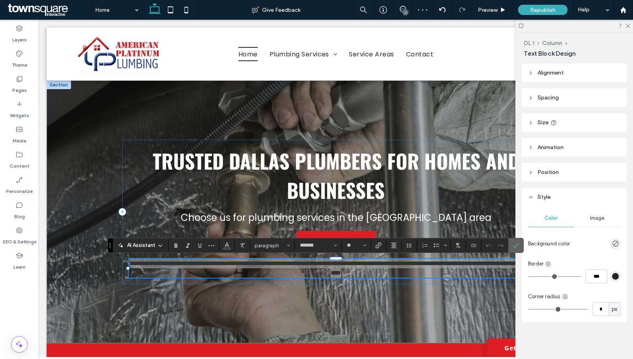
click at [516, 246] on icon "Confirm" at bounding box center [516, 245] width 6 height 6
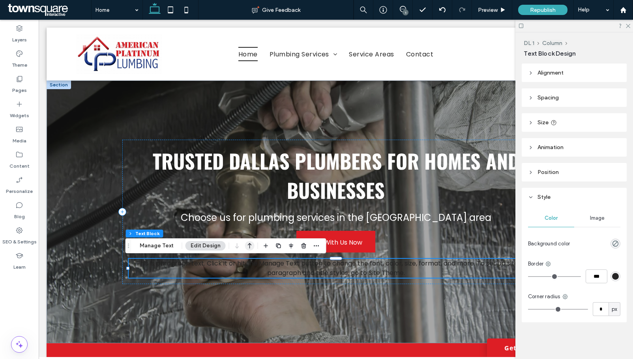
click at [250, 245] on use "button" at bounding box center [250, 246] width 4 height 6
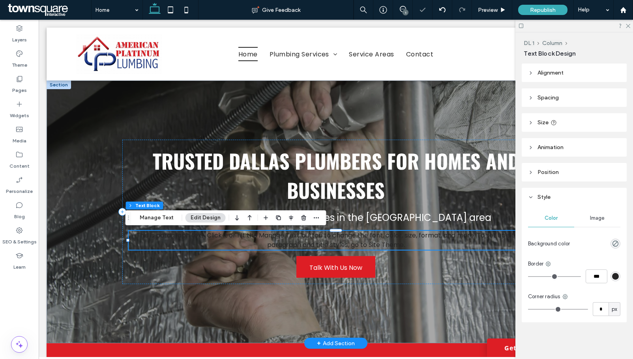
click at [285, 239] on span "This is paragraph text. Click it or hit the Manage Text button to change the fo…" at bounding box center [336, 240] width 400 height 19
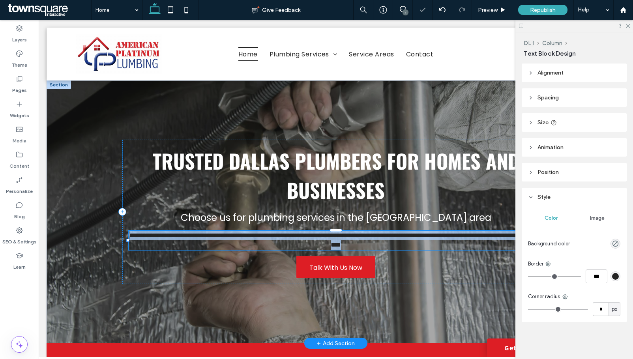
click at [285, 239] on span "**********" at bounding box center [337, 240] width 415 height 15
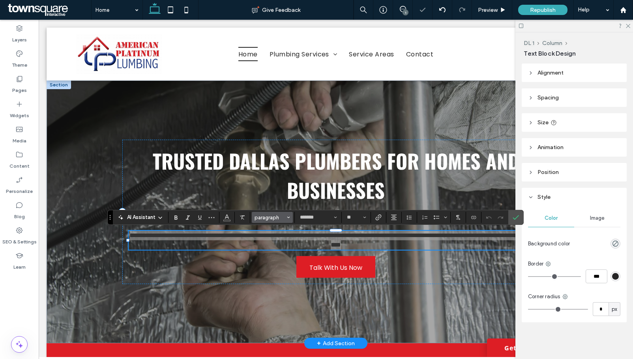
click at [269, 216] on span "paragraph" at bounding box center [270, 218] width 31 height 6
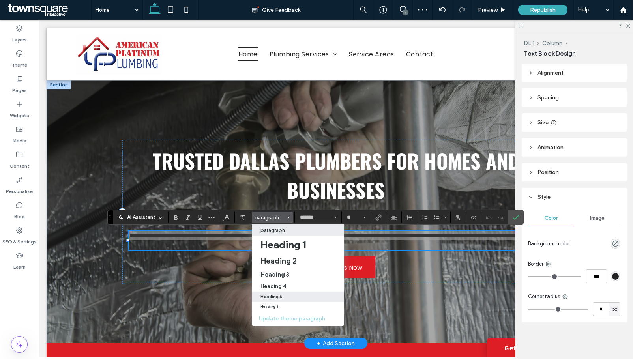
click at [290, 293] on label "Heading 5" at bounding box center [298, 297] width 92 height 10
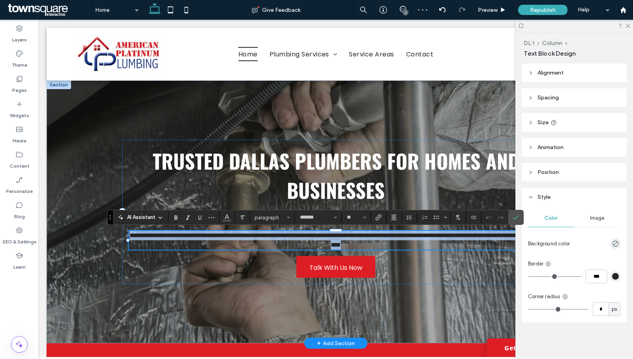
type input "******"
type input "**"
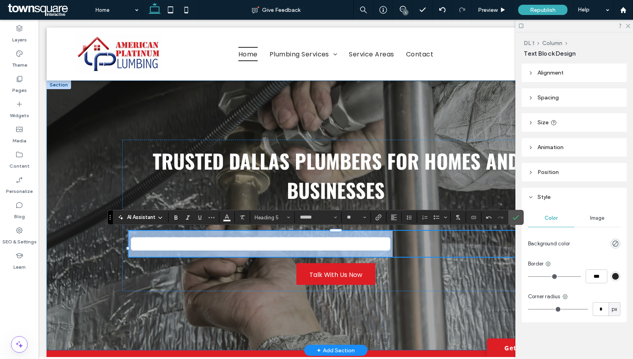
drag, startPoint x: 416, startPoint y: 254, endPoint x: 109, endPoint y: 242, distance: 307.8
click at [109, 242] on div "**********" at bounding box center [336, 216] width 474 height 270
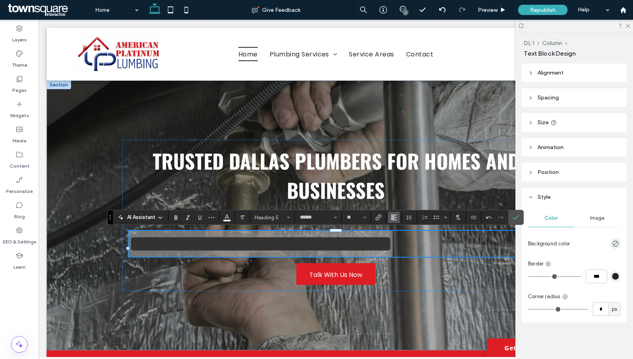
click at [396, 217] on icon "Alignment" at bounding box center [394, 217] width 6 height 6
click at [401, 239] on use "ui.textEditor.alignment.center" at bounding box center [400, 242] width 6 height 6
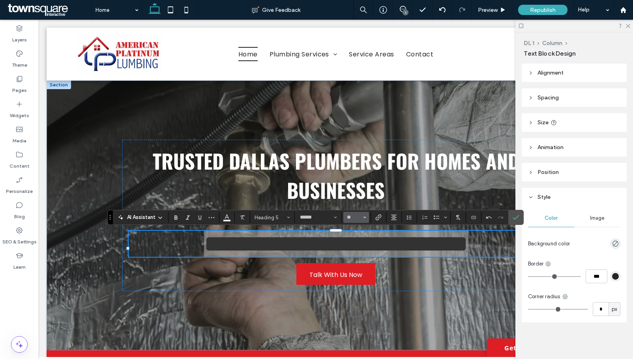
click at [364, 220] on span "Size" at bounding box center [364, 217] width 3 height 10
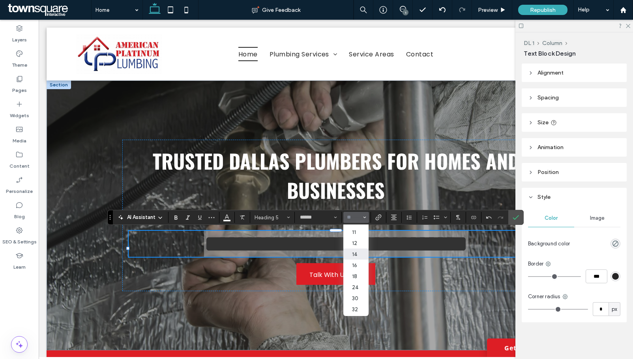
scroll to position [79, 0]
click at [361, 274] on label "36" at bounding box center [356, 272] width 25 height 11
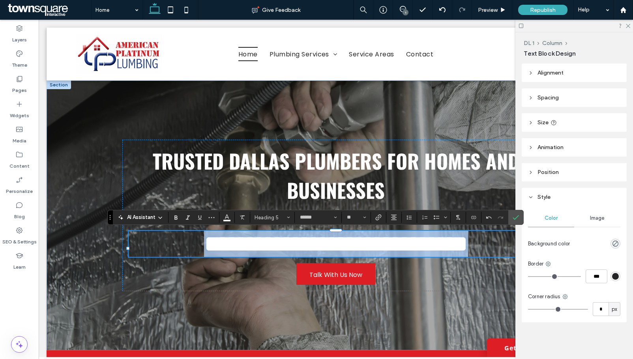
type input "**"
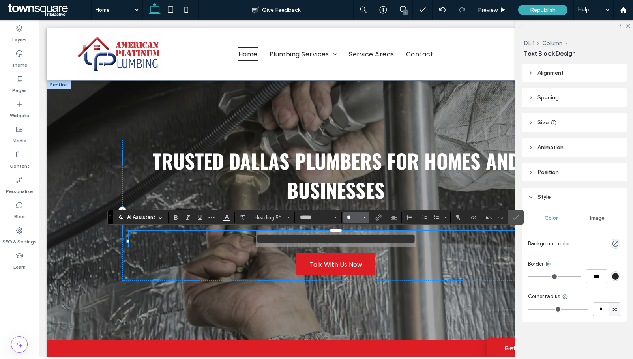
click at [361, 216] on input "**" at bounding box center [353, 217] width 15 height 6
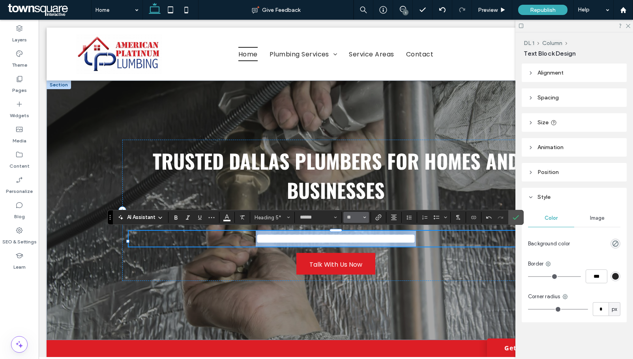
type input "**"
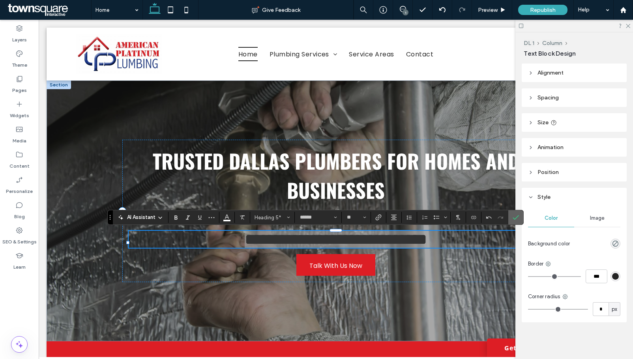
click at [520, 217] on label "Confirm" at bounding box center [516, 217] width 12 height 14
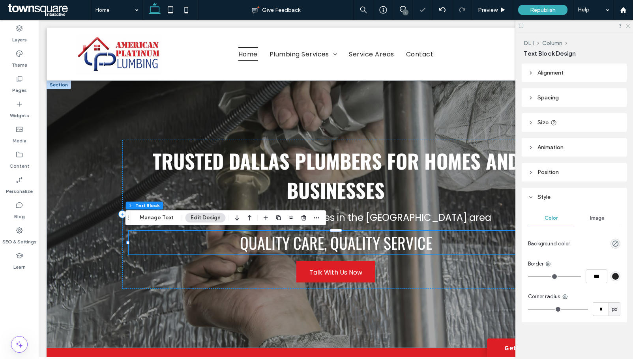
drag, startPoint x: 626, startPoint y: 25, endPoint x: 565, endPoint y: 127, distance: 118.8
click at [626, 25] on icon at bounding box center [627, 25] width 5 height 5
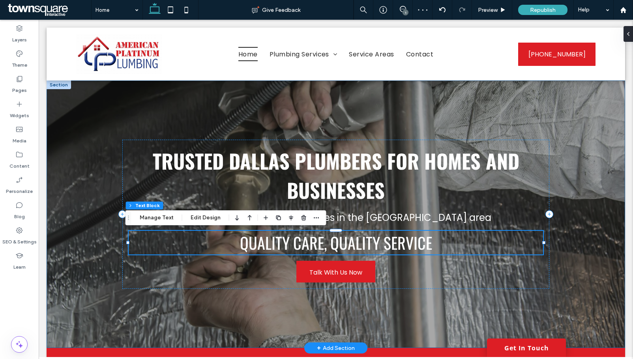
click at [582, 244] on div "Trusted Dallas plumbers for homes and businesses Choose us for plumbing service…" at bounding box center [336, 215] width 579 height 268
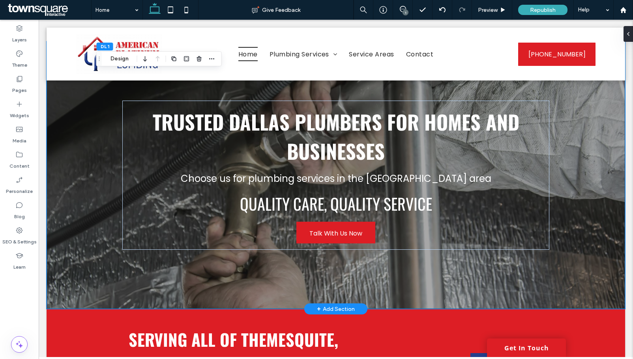
scroll to position [39, 0]
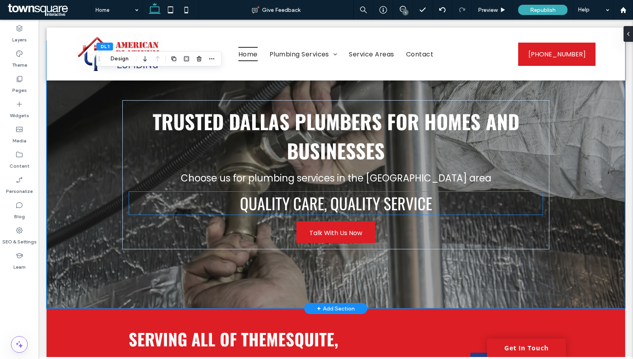
click at [379, 204] on span "Quality care, quality service" at bounding box center [336, 203] width 192 height 24
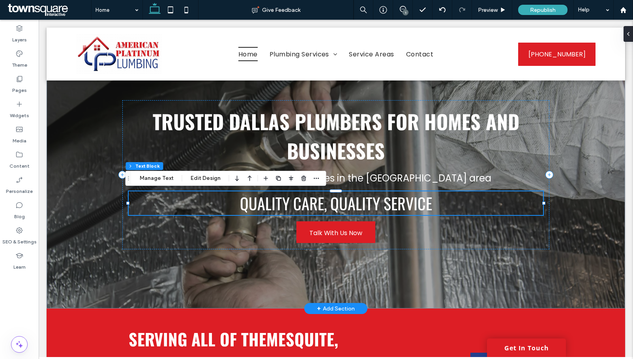
click at [379, 204] on span "Quality care, quality service" at bounding box center [336, 203] width 192 height 24
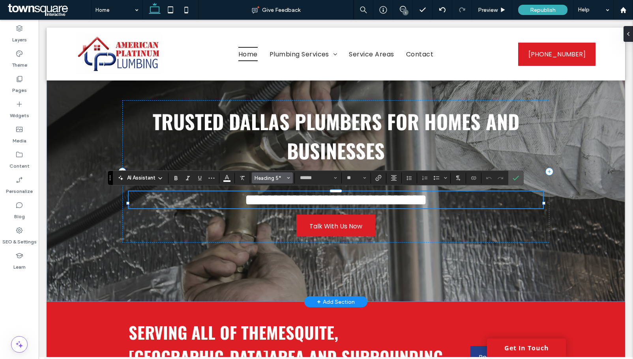
click at [269, 179] on span "Heading 5*" at bounding box center [270, 178] width 31 height 6
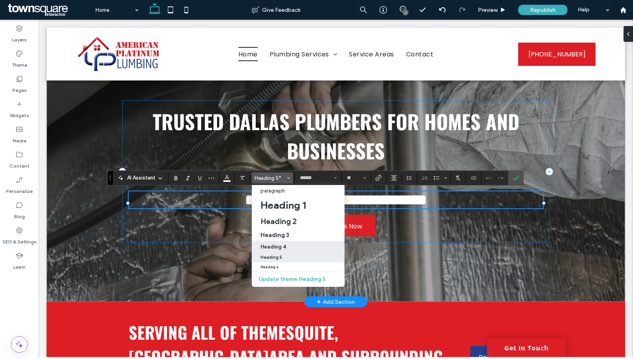
click at [290, 244] on div "Heading 4" at bounding box center [298, 247] width 75 height 6
type input "**"
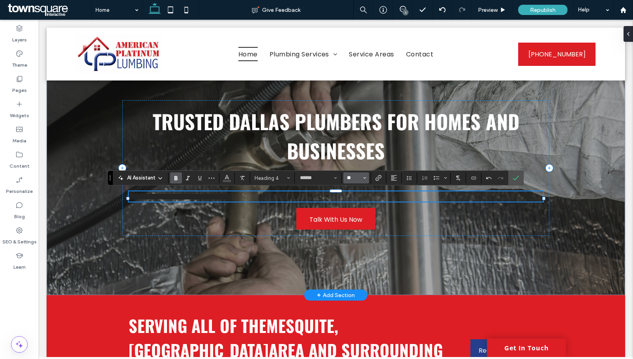
click at [359, 177] on input "**" at bounding box center [353, 178] width 15 height 6
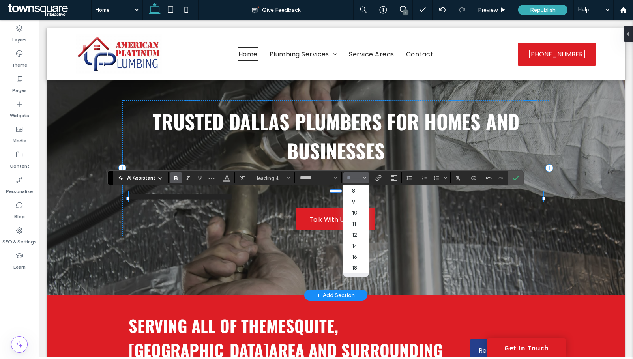
click at [359, 177] on input "Size-input" at bounding box center [353, 178] width 15 height 6
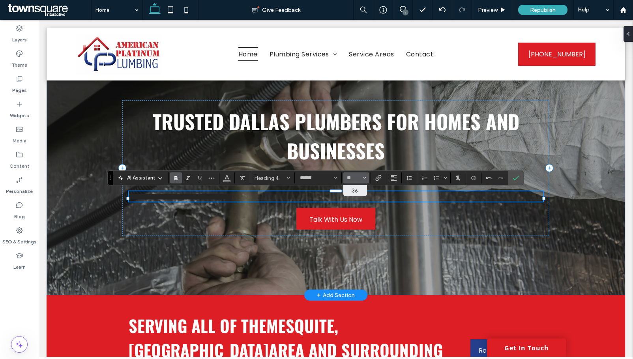
type input "**"
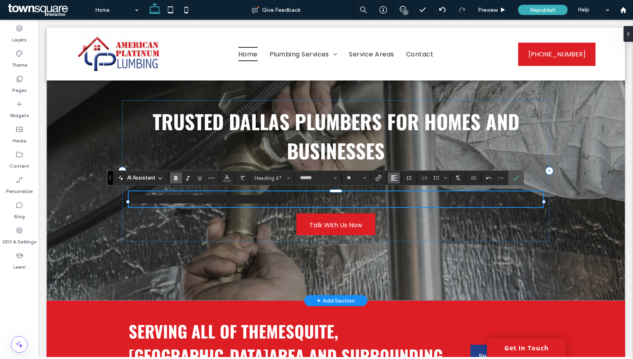
click at [400, 176] on button "Alignment" at bounding box center [394, 178] width 12 height 11
click at [405, 204] on div "ui.textEditor.alignment.center" at bounding box center [402, 202] width 10 height 6
click at [298, 204] on span "**********" at bounding box center [336, 199] width 160 height 14
click at [304, 203] on span "**********" at bounding box center [336, 199] width 160 height 14
click at [335, 205] on span "**********" at bounding box center [336, 199] width 160 height 14
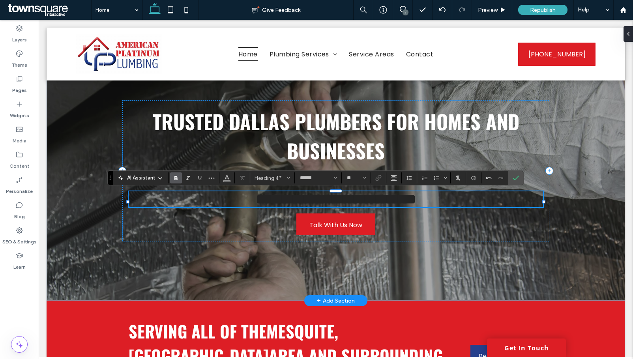
click at [378, 206] on span "**********" at bounding box center [336, 199] width 160 height 14
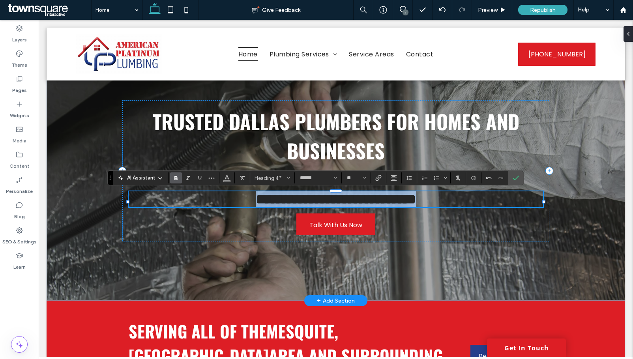
drag, startPoint x: 421, startPoint y: 204, endPoint x: 244, endPoint y: 195, distance: 177.1
click at [244, 195] on h4 "**********" at bounding box center [336, 199] width 415 height 16
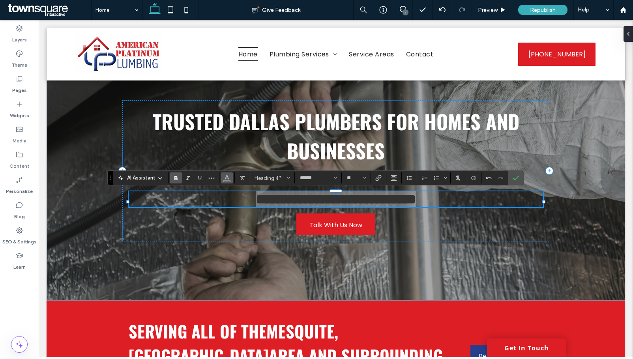
click at [231, 177] on button "Color" at bounding box center [227, 178] width 12 height 11
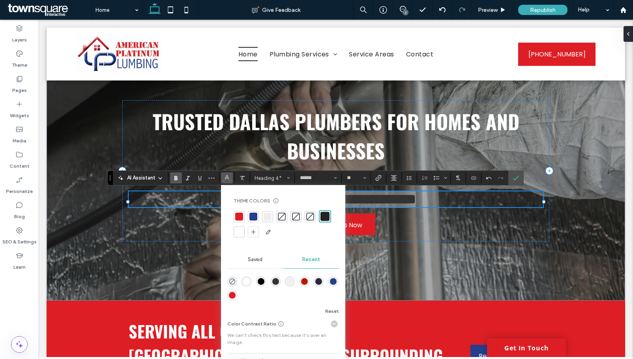
click at [269, 219] on div at bounding box center [268, 217] width 8 height 8
click at [516, 175] on icon "Confirm" at bounding box center [516, 178] width 6 height 6
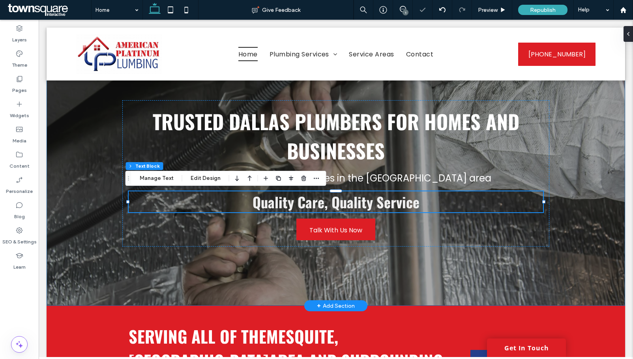
click at [587, 266] on div "Trusted Dallas plumbers for homes and businesses Choose us for plumbing service…" at bounding box center [336, 173] width 579 height 265
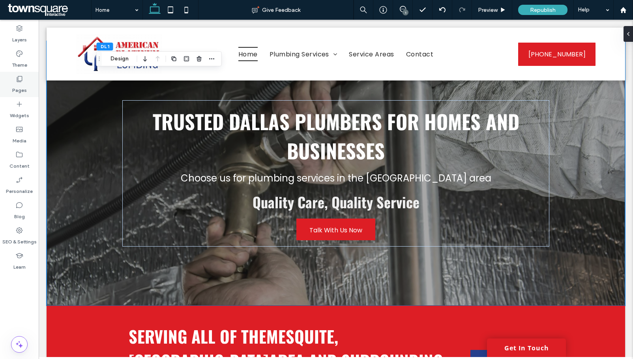
drag, startPoint x: 15, startPoint y: 79, endPoint x: 18, endPoint y: 84, distance: 6.0
click at [15, 79] on div "Pages" at bounding box center [19, 84] width 39 height 25
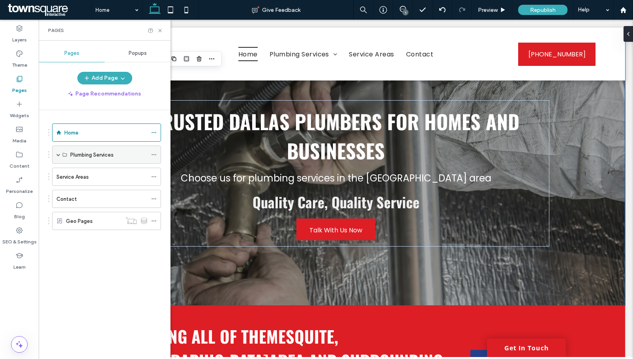
click at [56, 154] on div "Plumbing Services" at bounding box center [106, 155] width 109 height 18
click at [60, 152] on span at bounding box center [58, 154] width 4 height 17
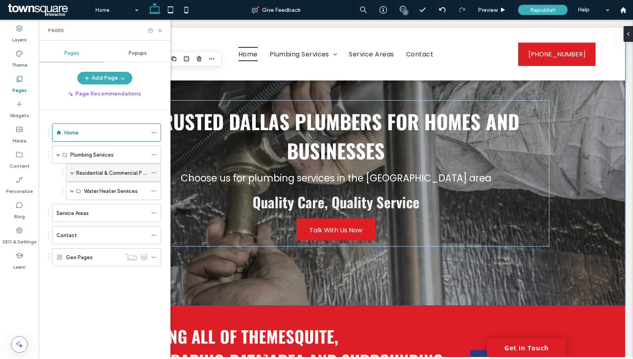
click at [72, 172] on span at bounding box center [72, 173] width 4 height 4
click at [111, 173] on label "Residential & Commercial Plumbing Services" at bounding box center [129, 173] width 106 height 14
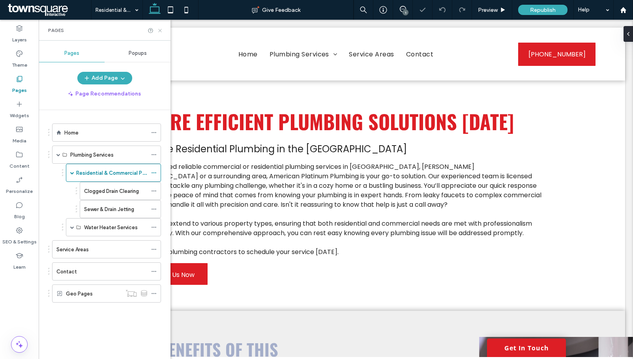
drag, startPoint x: 161, startPoint y: 31, endPoint x: 146, endPoint y: 32, distance: 15.8
click at [161, 31] on icon at bounding box center [160, 31] width 6 height 6
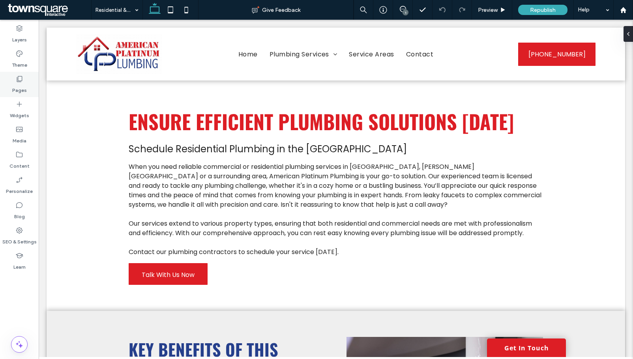
click at [18, 81] on icon at bounding box center [19, 79] width 8 height 8
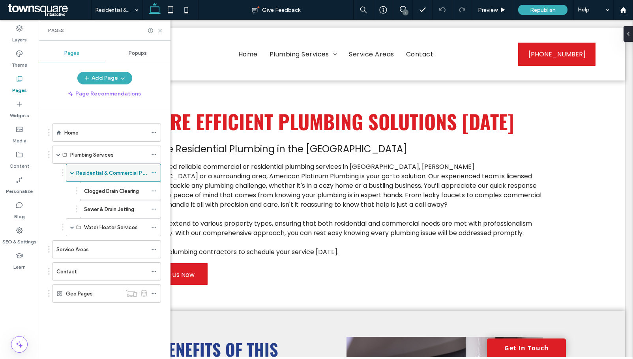
click at [154, 172] on icon at bounding box center [154, 173] width 6 height 6
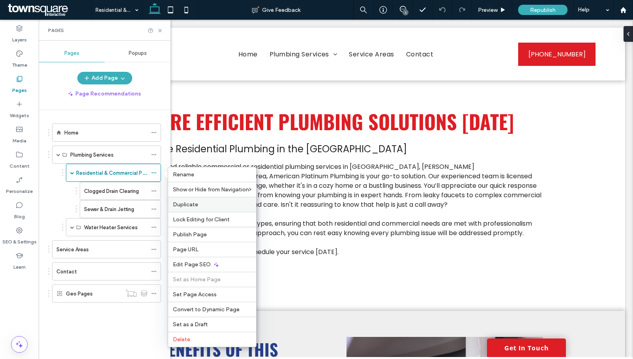
click at [205, 204] on label "Duplicate" at bounding box center [212, 204] width 79 height 7
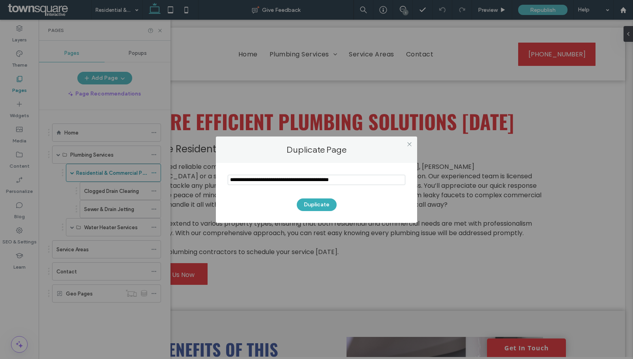
drag, startPoint x: 362, startPoint y: 179, endPoint x: 226, endPoint y: 180, distance: 136.2
click at [226, 180] on div "Duplicate" at bounding box center [316, 193] width 201 height 60
type input "**********"
click at [303, 203] on button "Duplicate" at bounding box center [317, 205] width 40 height 13
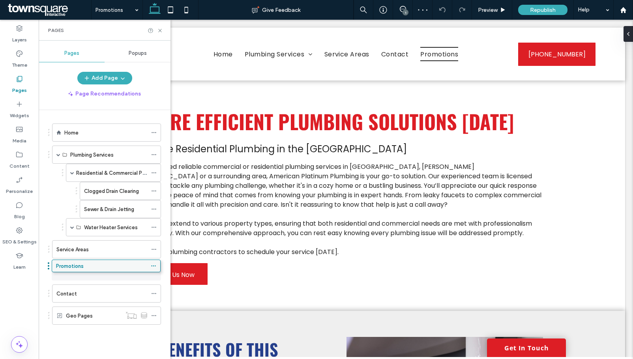
drag, startPoint x: 99, startPoint y: 313, endPoint x: 99, endPoint y: 266, distance: 47.0
drag, startPoint x: 160, startPoint y: 32, endPoint x: 135, endPoint y: 24, distance: 25.6
click at [160, 32] on icon at bounding box center [160, 31] width 6 height 6
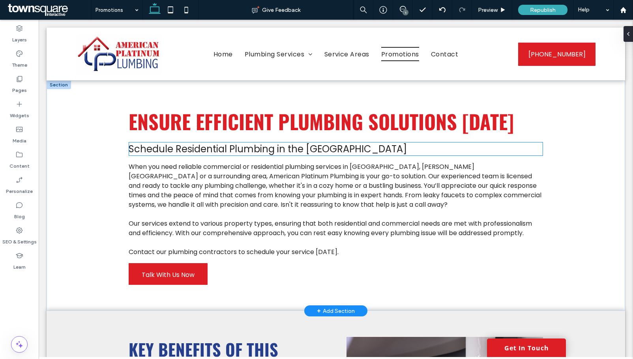
click at [298, 152] on span "Schedule Residential Plumbing in the Dallas Area" at bounding box center [268, 149] width 278 height 13
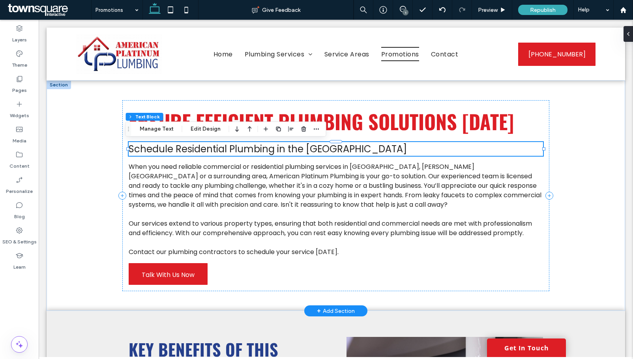
click at [298, 152] on div "Schedule Residential Plumbing in the Dallas Area" at bounding box center [336, 149] width 415 height 14
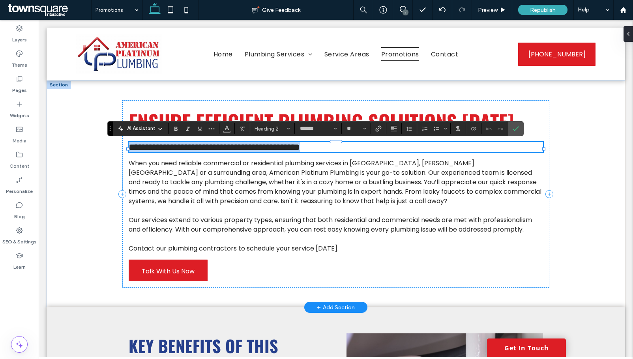
click at [279, 151] on span "**********" at bounding box center [214, 147] width 171 height 9
click at [405, 113] on span "Ensure Efficient Plumbing Solutions Today" at bounding box center [321, 121] width 385 height 29
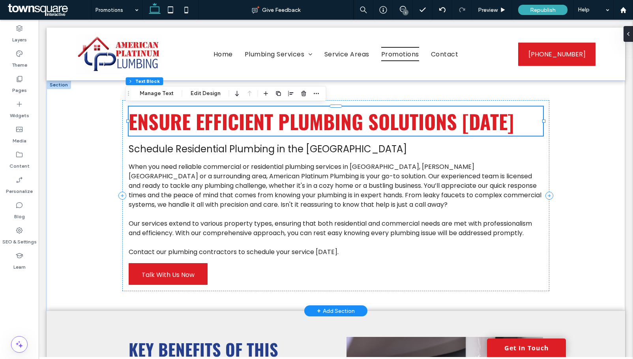
click at [405, 113] on span "Ensure Efficient Plumbing Solutions Today" at bounding box center [321, 121] width 385 height 29
type input "******"
type input "**"
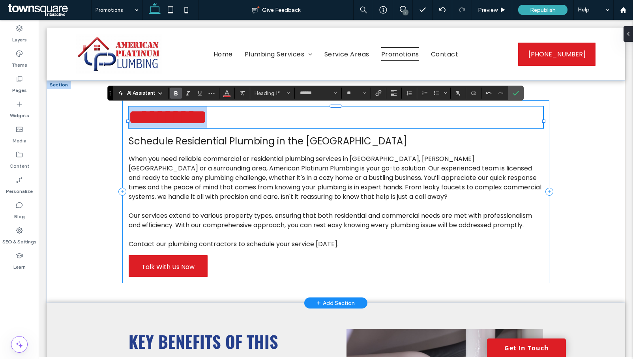
drag, startPoint x: 258, startPoint y: 124, endPoint x: 120, endPoint y: 131, distance: 138.4
click at [122, 131] on div "**********" at bounding box center [336, 191] width 428 height 183
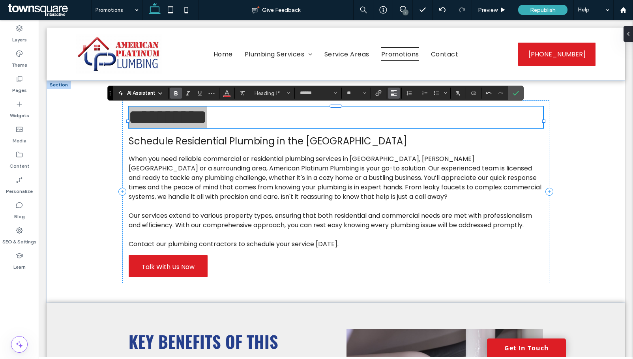
click at [399, 95] on button "Alignment" at bounding box center [394, 93] width 12 height 11
click at [398, 116] on icon "ui.textEditor.alignment.center" at bounding box center [400, 118] width 6 height 6
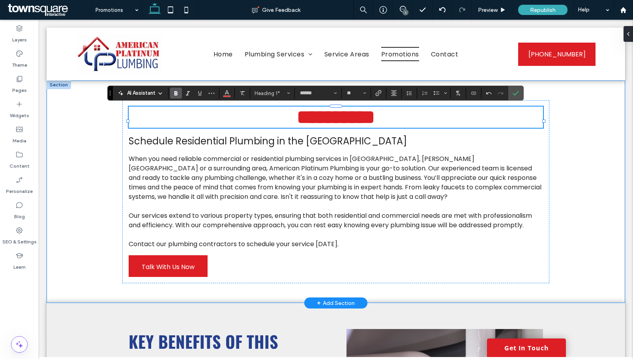
click at [572, 154] on div "**********" at bounding box center [336, 192] width 579 height 223
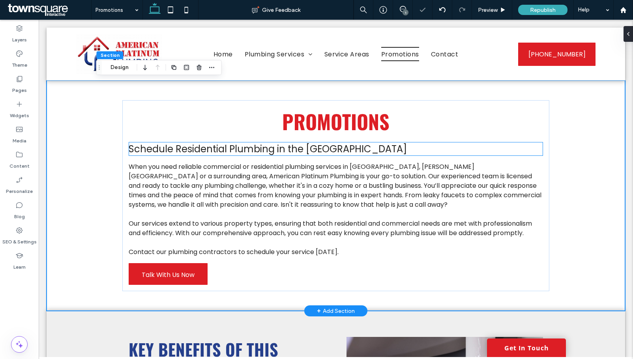
click at [208, 152] on span "Schedule Residential Plumbing in the Dallas Area" at bounding box center [268, 149] width 278 height 13
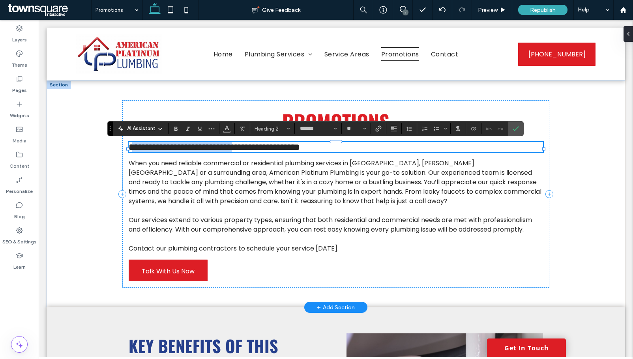
drag, startPoint x: 130, startPoint y: 150, endPoint x: 270, endPoint y: 152, distance: 140.2
click at [270, 152] on span "**********" at bounding box center [214, 147] width 171 height 9
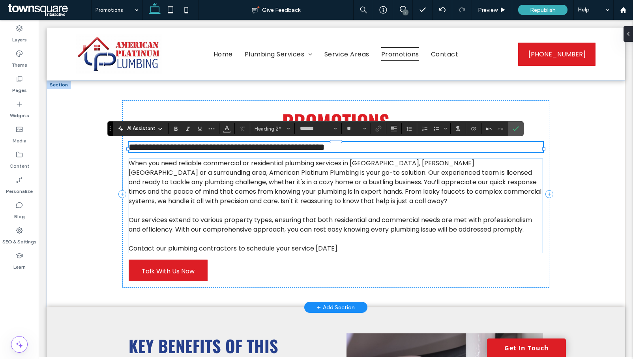
click at [129, 206] on span "When you need reliable commercial or residential plumbing services in Mesquite,…" at bounding box center [335, 182] width 413 height 47
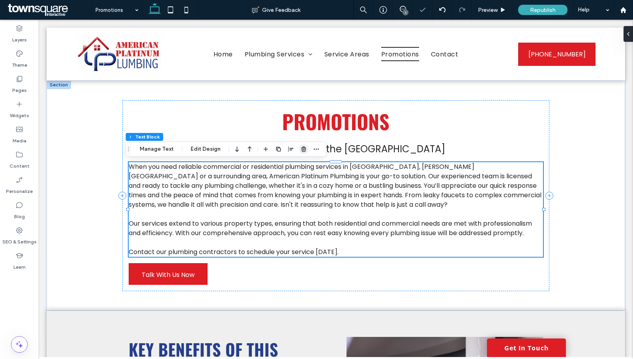
drag, startPoint x: 301, startPoint y: 149, endPoint x: 211, endPoint y: 249, distance: 134.8
click at [301, 149] on icon "button" at bounding box center [304, 149] width 6 height 6
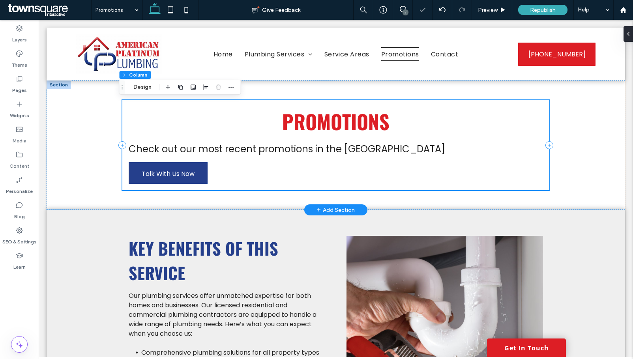
click at [202, 163] on link "Talk With Us Now" at bounding box center [168, 173] width 79 height 22
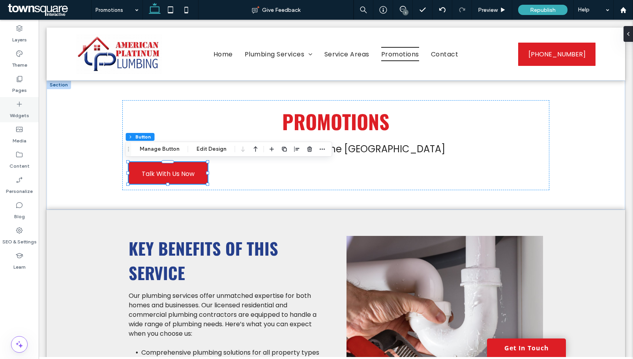
click at [20, 101] on icon at bounding box center [19, 104] width 8 height 8
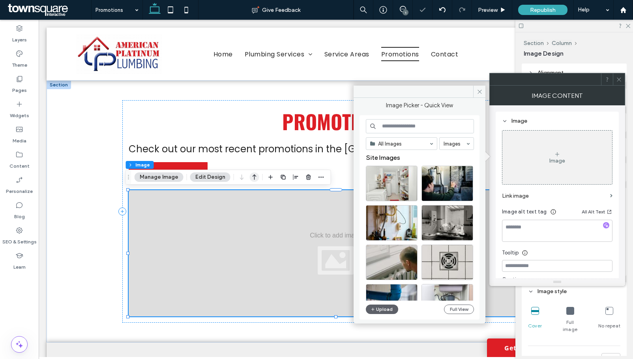
click at [252, 178] on icon "button" at bounding box center [254, 177] width 9 height 14
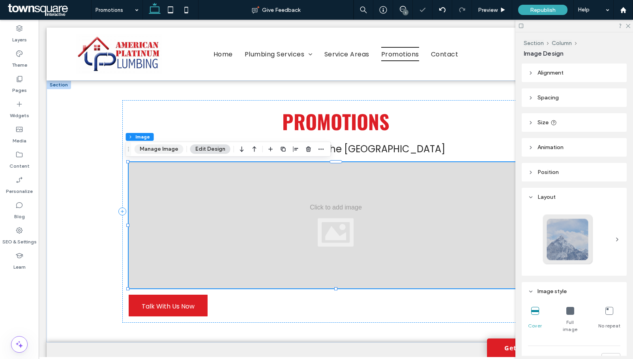
click at [169, 151] on button "Manage Image" at bounding box center [159, 149] width 49 height 9
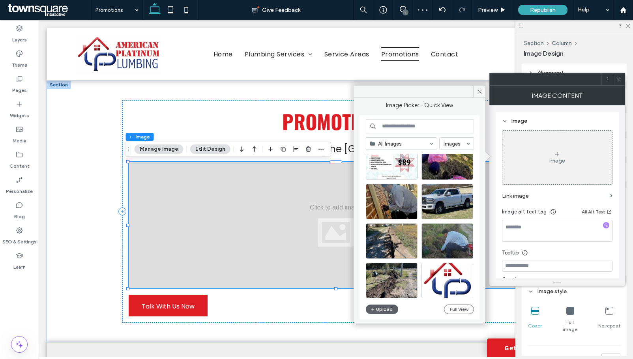
scroll to position [339, 0]
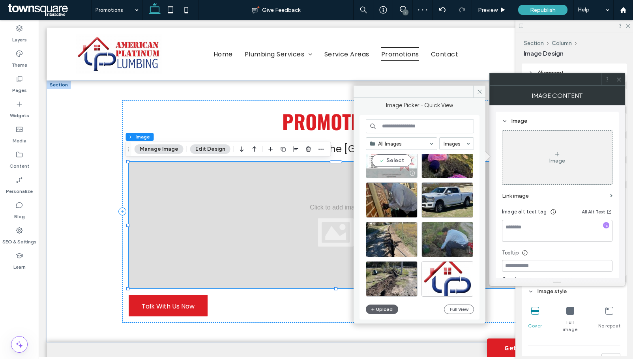
click at [394, 164] on div "Select" at bounding box center [392, 161] width 52 height 36
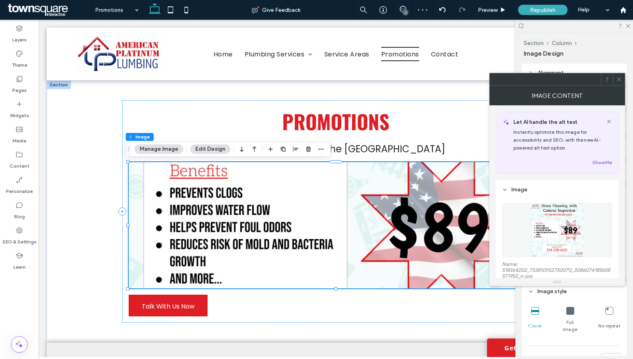
click at [618, 77] on icon at bounding box center [619, 80] width 6 height 6
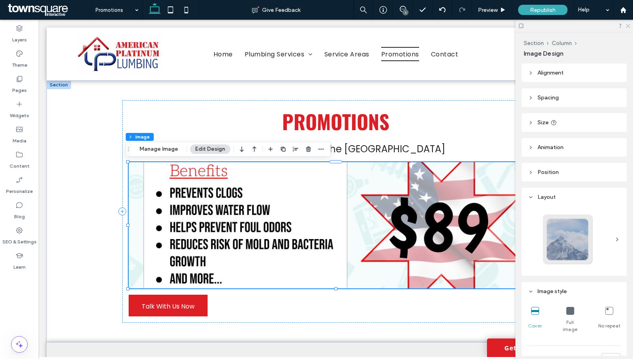
click at [627, 26] on icon at bounding box center [627, 25] width 5 height 5
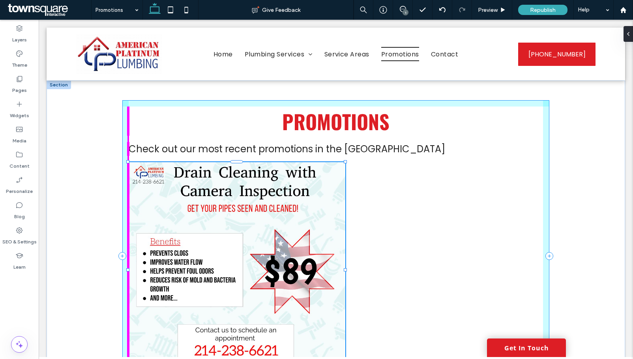
drag, startPoint x: 541, startPoint y: 289, endPoint x: 342, endPoint y: 378, distance: 217.7
type input "**"
type input "****"
type input "***"
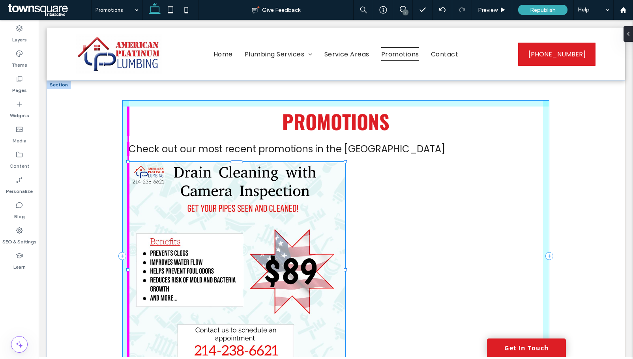
type input "***"
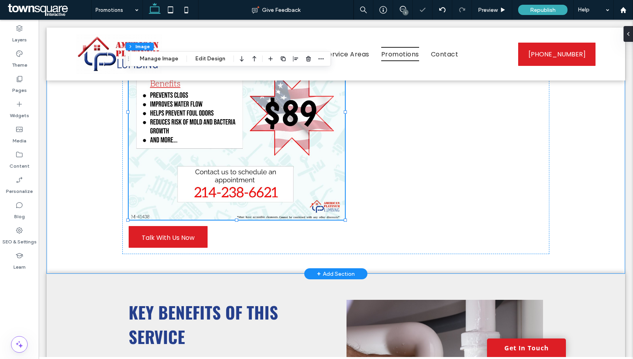
click at [583, 228] on div "Promotions Check out our most recent promotions in the Dallas Area 52% , 546px …" at bounding box center [336, 98] width 579 height 351
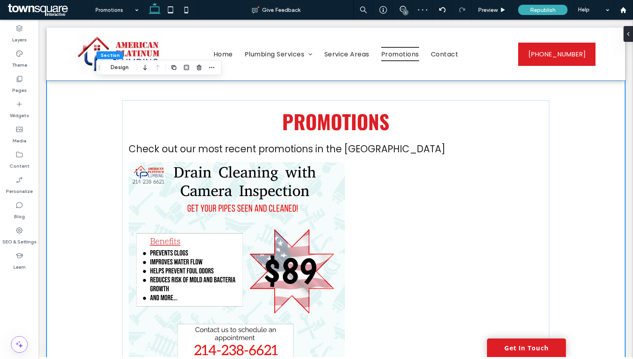
click at [328, 228] on img at bounding box center [237, 270] width 216 height 216
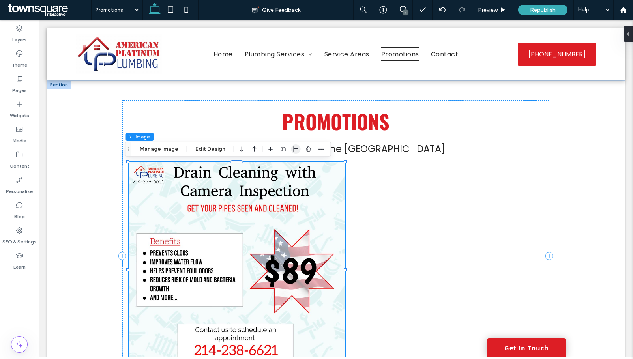
click at [291, 149] on span "button" at bounding box center [295, 149] width 9 height 9
click at [289, 167] on icon "center" at bounding box center [288, 164] width 6 height 6
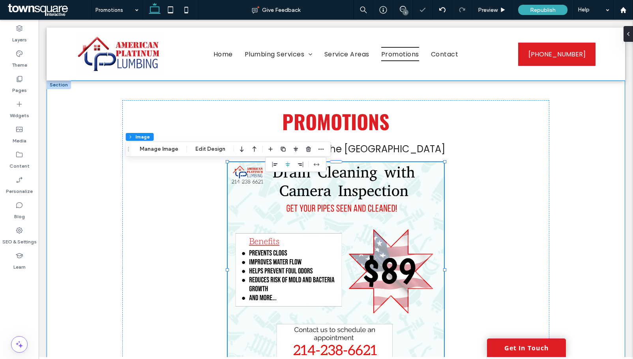
click at [576, 215] on div "Promotions Check out our most recent promotions in the Dallas Area Talk With Us…" at bounding box center [336, 256] width 579 height 351
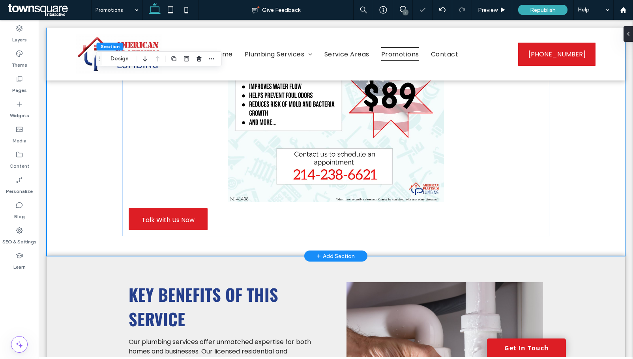
scroll to position [237, 0]
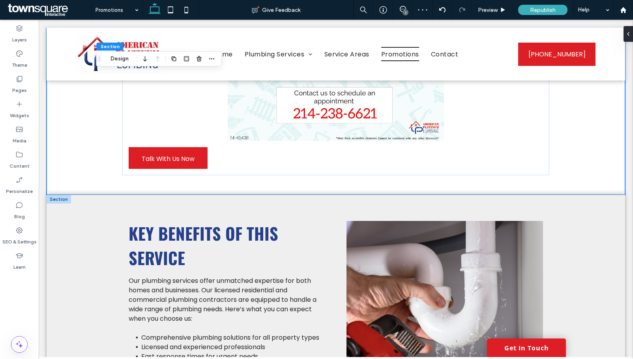
click at [58, 199] on div at bounding box center [59, 199] width 24 height 9
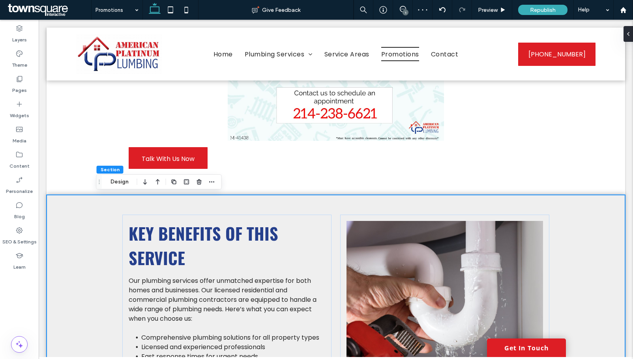
click at [66, 198] on div "Key Benefits of This Service Our plumbing services offer unmatched expertise fo…" at bounding box center [336, 314] width 579 height 239
click at [70, 226] on div "Key Benefits of This Service Our plumbing services offer unmatched expertise fo…" at bounding box center [336, 314] width 579 height 239
click at [197, 184] on use "button" at bounding box center [199, 181] width 5 height 5
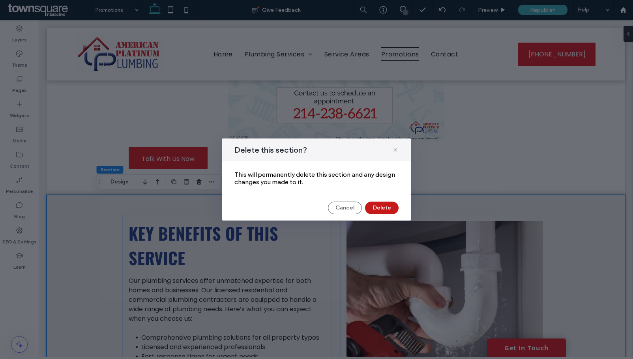
click at [388, 208] on button "Delete" at bounding box center [382, 208] width 34 height 13
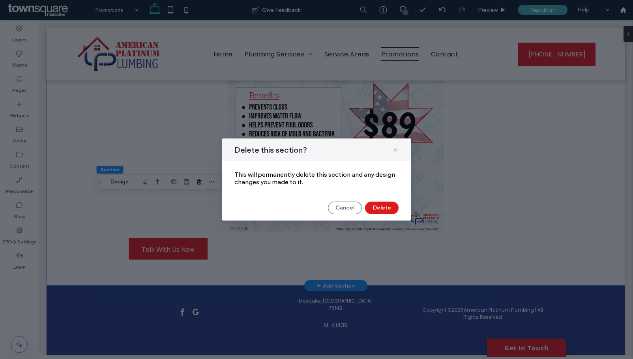
scroll to position [146, 0]
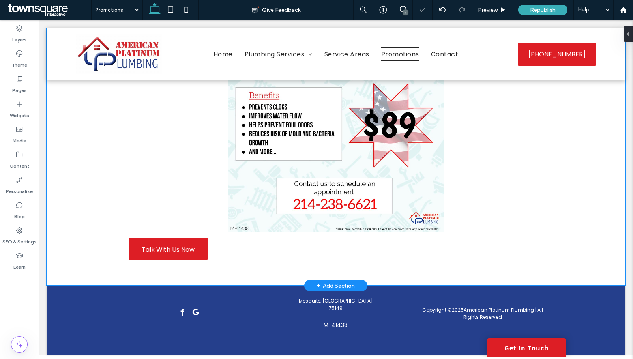
click at [600, 257] on div "Promotions Check out our most recent promotions in the Dallas Area Talk With Us…" at bounding box center [336, 109] width 579 height 351
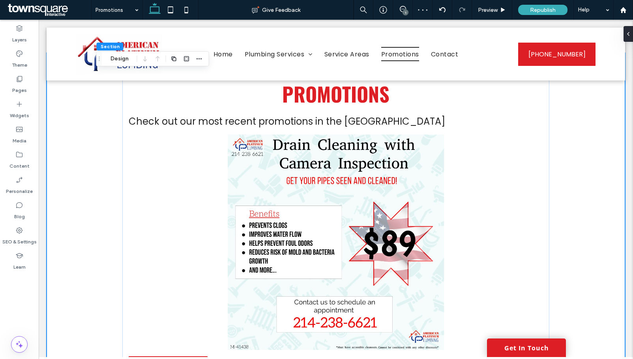
scroll to position [0, 0]
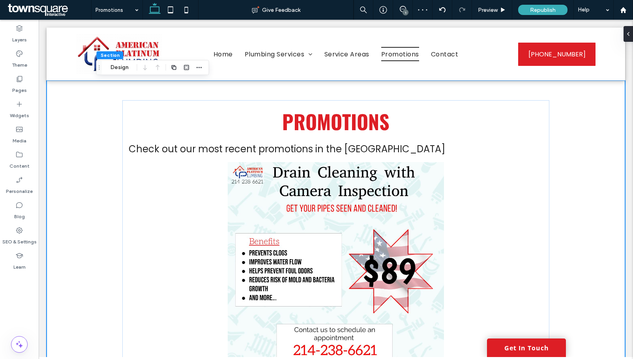
click at [607, 193] on div "Promotions Check out our most recent promotions in the Dallas Area Talk With Us…" at bounding box center [336, 256] width 579 height 351
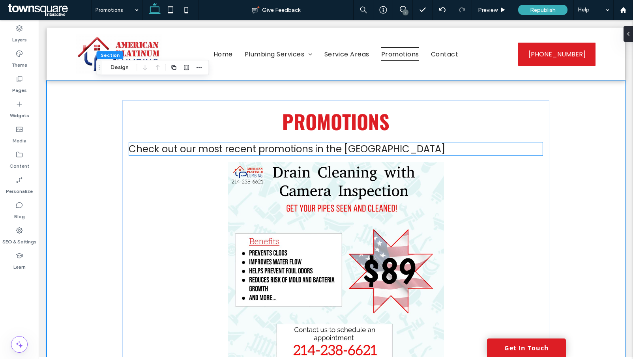
click at [317, 150] on span "Check out our most recent promotions in the Dallas Area" at bounding box center [287, 149] width 317 height 13
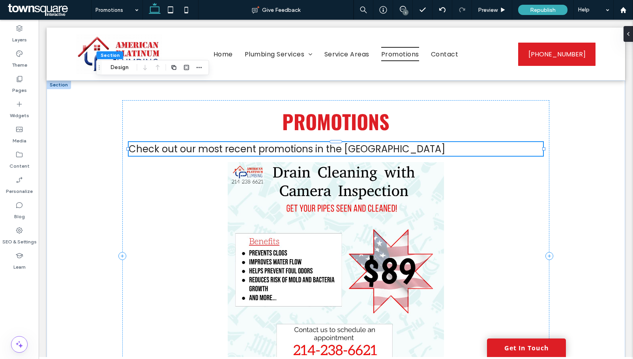
click at [317, 150] on div "Check out our most recent promotions in the Dallas Area" at bounding box center [336, 149] width 415 height 14
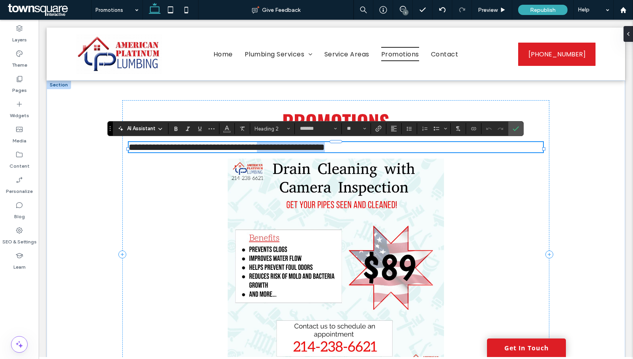
drag, startPoint x: 307, startPoint y: 150, endPoint x: 419, endPoint y: 150, distance: 112.1
click at [419, 150] on h2 "**********" at bounding box center [336, 147] width 415 height 10
click at [517, 129] on use "Confirm" at bounding box center [516, 128] width 6 height 5
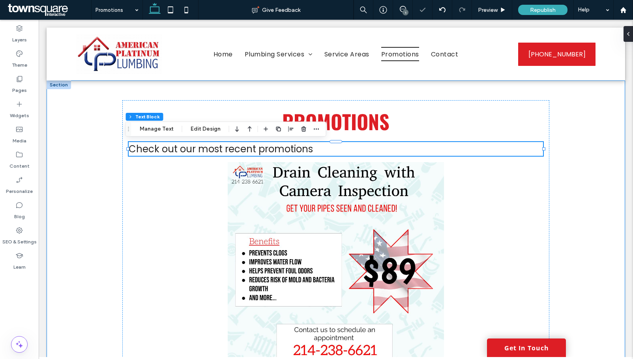
click at [598, 213] on div "Promotions Check out our most recent promotions Talk With Us Now" at bounding box center [336, 256] width 579 height 351
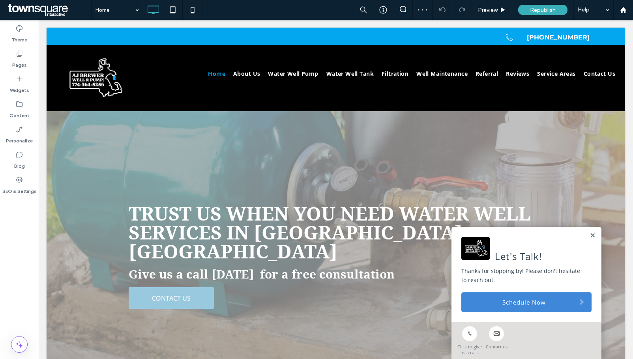
click at [590, 236] on link at bounding box center [593, 236] width 6 height 7
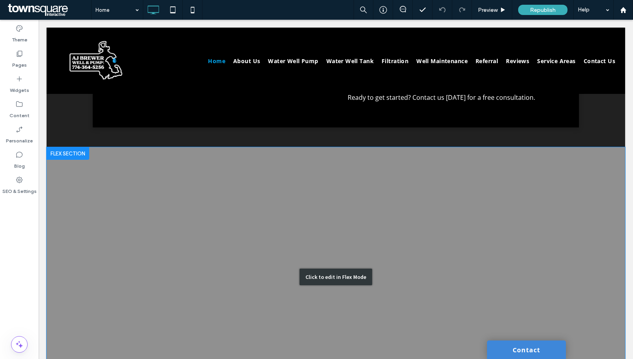
scroll to position [1190, 0]
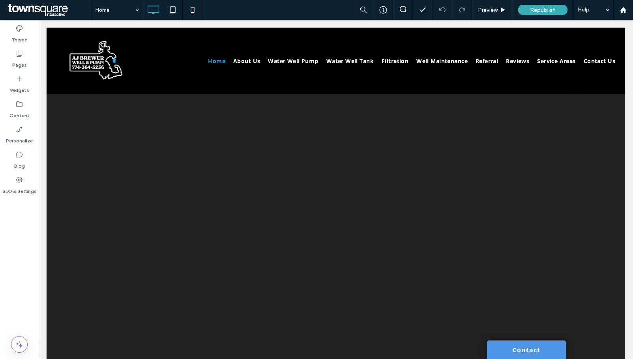
click at [529, 351] on link "Contact" at bounding box center [526, 350] width 79 height 19
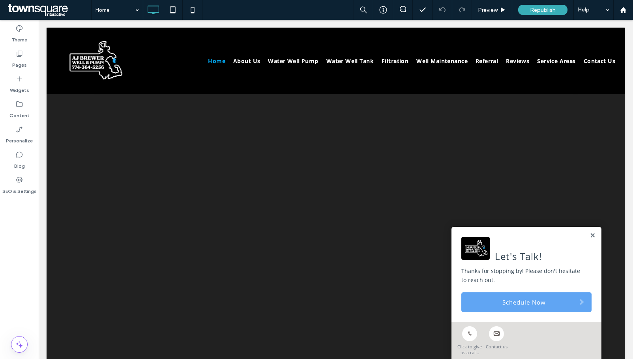
click at [525, 304] on link "Schedule Now" at bounding box center [527, 303] width 130 height 20
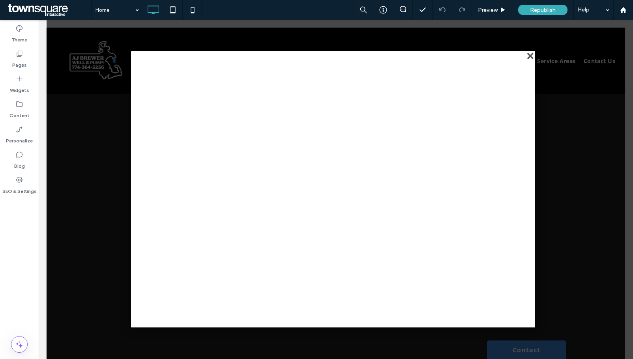
click at [530, 59] on div "close" at bounding box center [531, 57] width 6 height 6
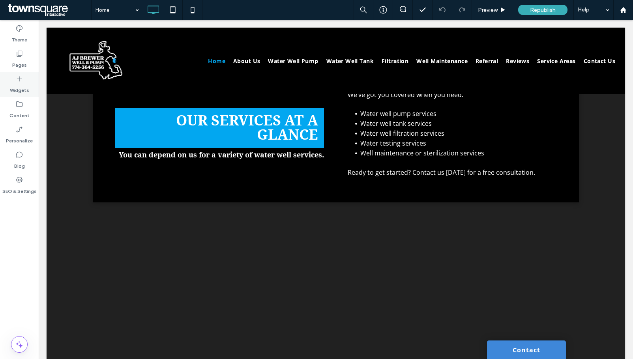
scroll to position [1071, 0]
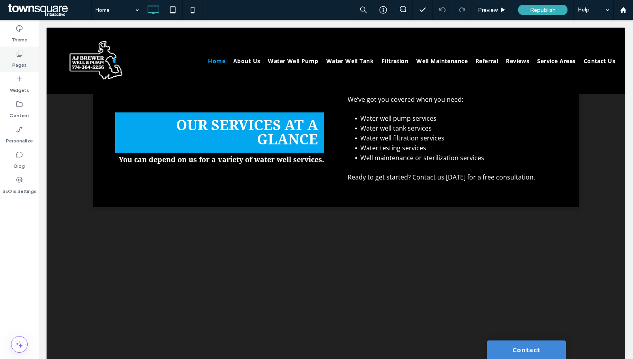
click at [20, 56] on icon at bounding box center [19, 54] width 8 height 8
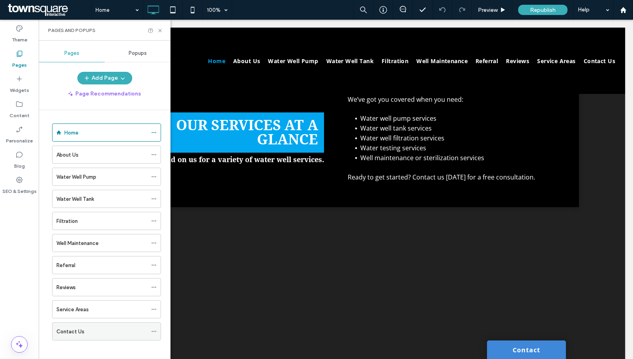
click at [70, 329] on label "Contact Us" at bounding box center [70, 332] width 28 height 14
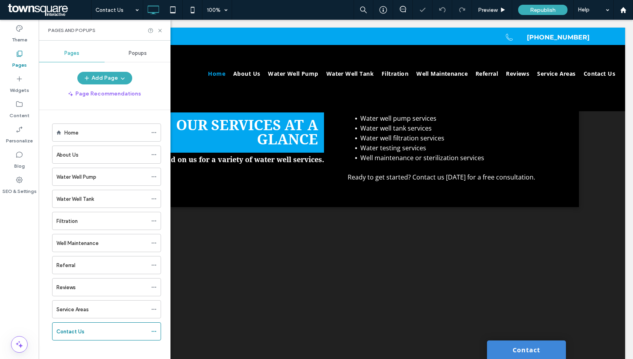
click at [160, 31] on use at bounding box center [159, 30] width 3 height 3
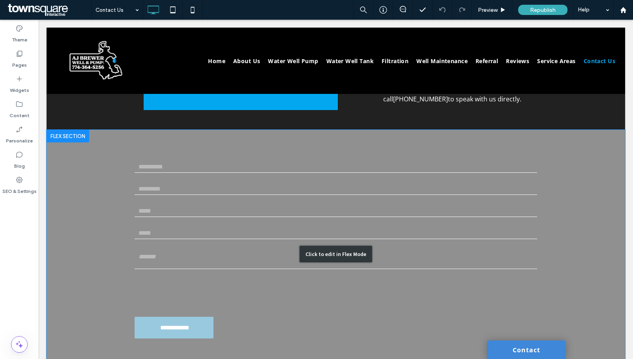
scroll to position [407, 0]
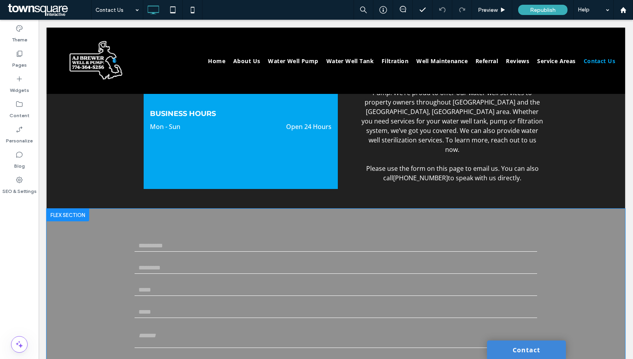
click at [74, 209] on div at bounding box center [68, 215] width 43 height 13
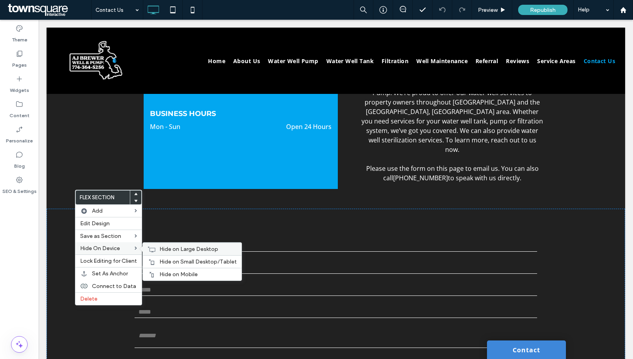
click at [172, 248] on span "Hide on Large Desktop" at bounding box center [189, 249] width 59 height 7
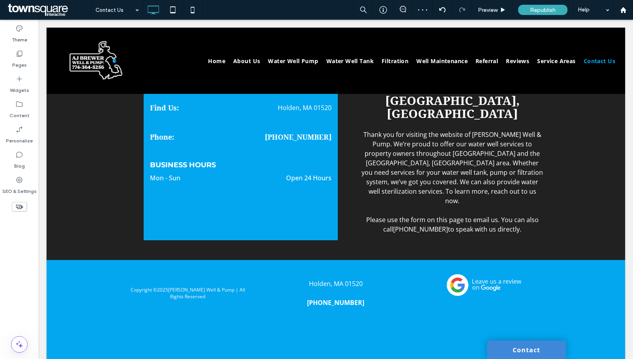
click at [17, 207] on use at bounding box center [20, 207] width 8 height 5
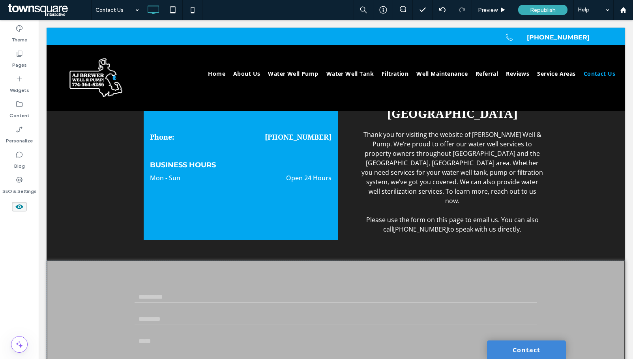
click at [23, 206] on icon at bounding box center [19, 207] width 9 height 9
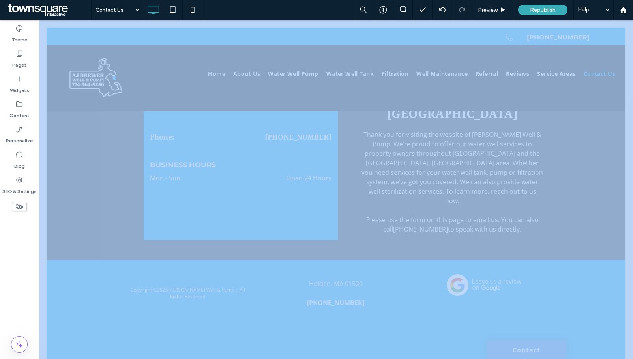
click at [23, 206] on icon at bounding box center [19, 207] width 9 height 9
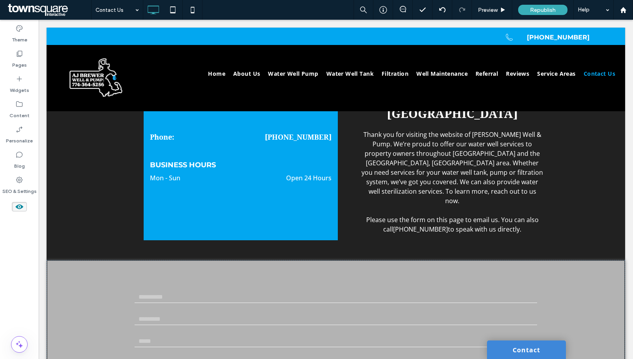
click at [18, 232] on div "Theme Pages Widgets Content Personalize Blog SEO & Settings" at bounding box center [19, 190] width 39 height 340
click at [21, 204] on icon at bounding box center [19, 207] width 9 height 9
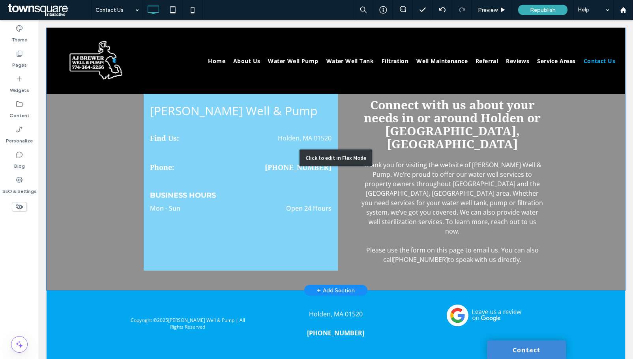
scroll to position [238, 0]
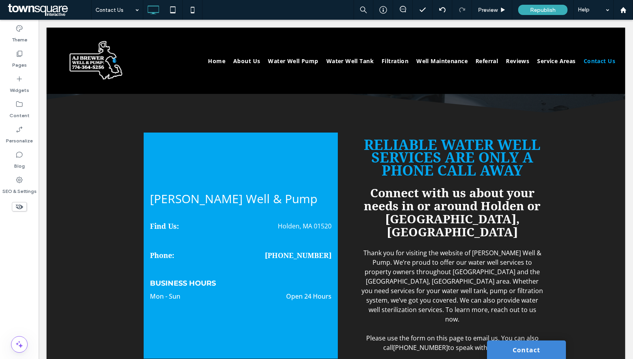
click at [19, 206] on icon at bounding box center [19, 207] width 9 height 9
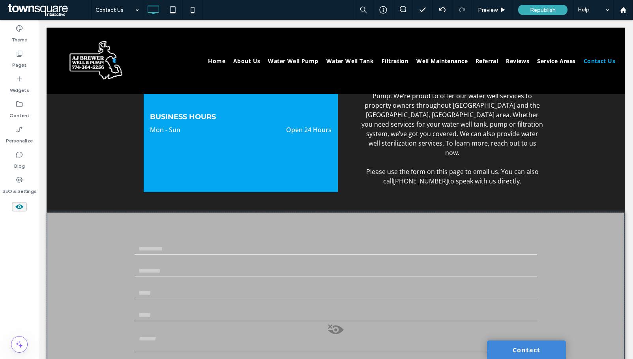
scroll to position [475, 0]
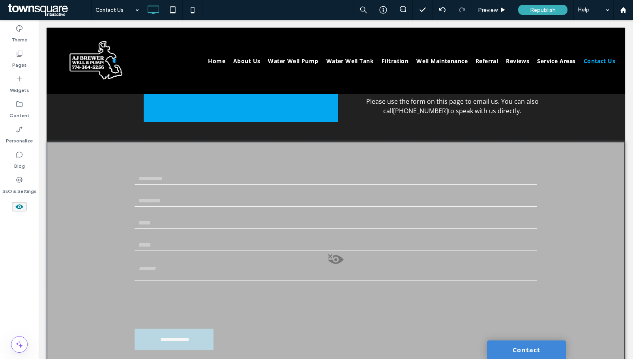
click at [345, 254] on span at bounding box center [335, 262] width 577 height 16
click at [352, 244] on button "Yes" at bounding box center [356, 243] width 24 height 10
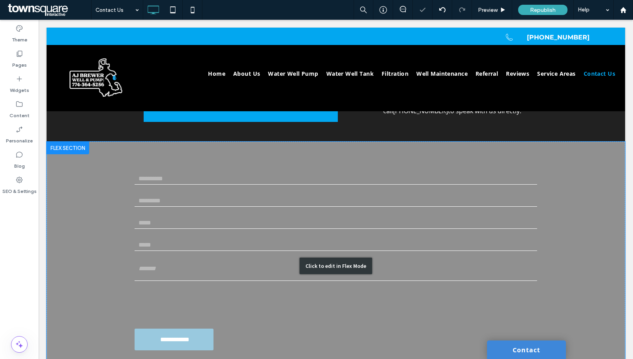
click at [86, 225] on div "Click to edit in Flex Mode" at bounding box center [336, 266] width 579 height 249
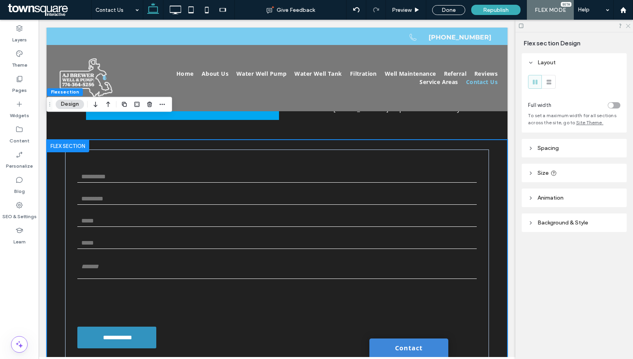
click at [630, 24] on icon at bounding box center [627, 25] width 5 height 5
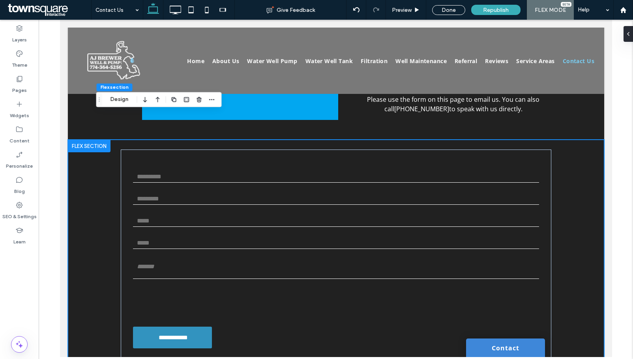
scroll to position [470, 0]
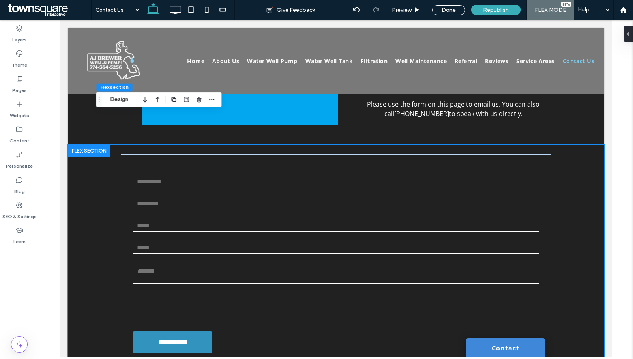
click at [106, 145] on div at bounding box center [89, 151] width 43 height 13
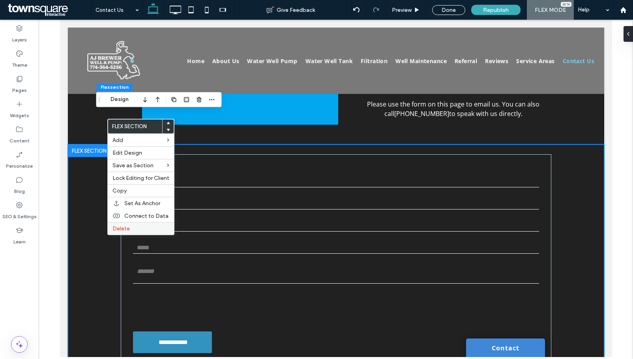
click at [122, 229] on span "Delete" at bounding box center [121, 228] width 17 height 7
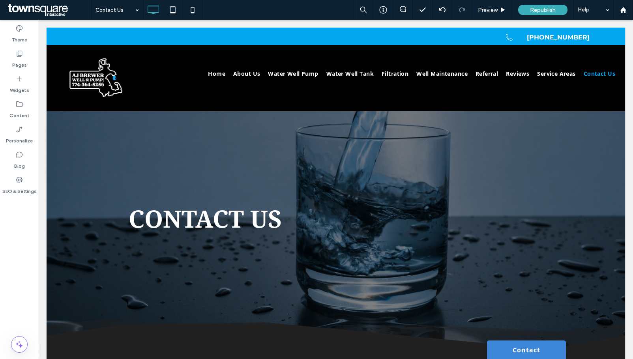
scroll to position [0, 0]
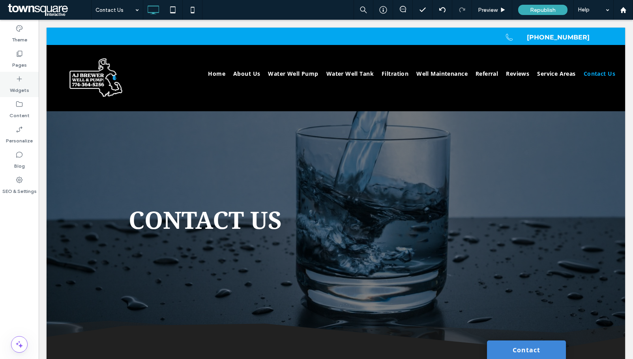
drag, startPoint x: 16, startPoint y: 66, endPoint x: 18, endPoint y: 88, distance: 21.4
click at [16, 66] on label "Pages" at bounding box center [19, 63] width 15 height 11
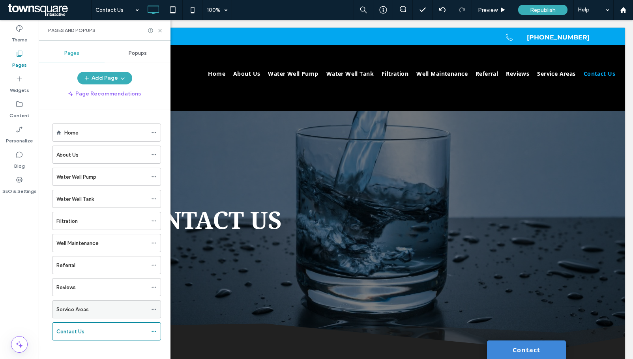
click at [86, 307] on label "Service Areas" at bounding box center [72, 310] width 32 height 14
click at [161, 31] on icon at bounding box center [160, 31] width 6 height 6
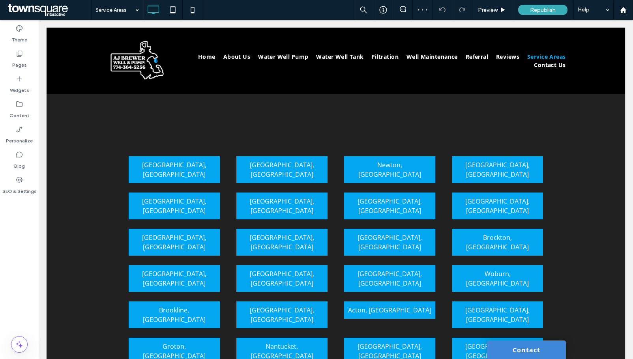
scroll to position [513, 0]
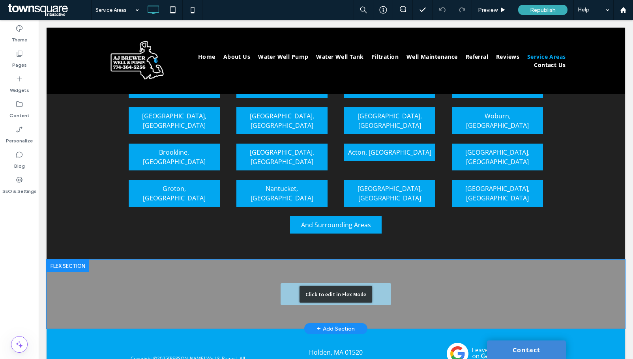
click at [441, 260] on div "Click to edit in Flex Mode" at bounding box center [336, 294] width 579 height 69
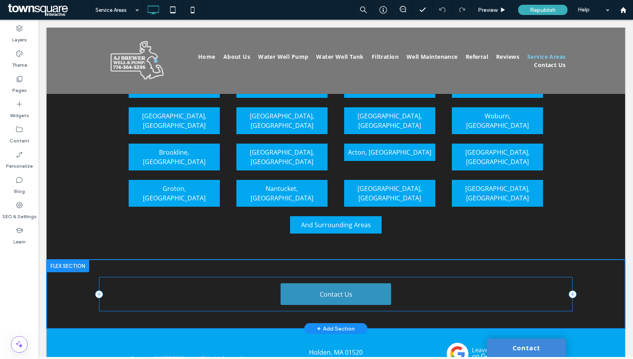
scroll to position [501, 0]
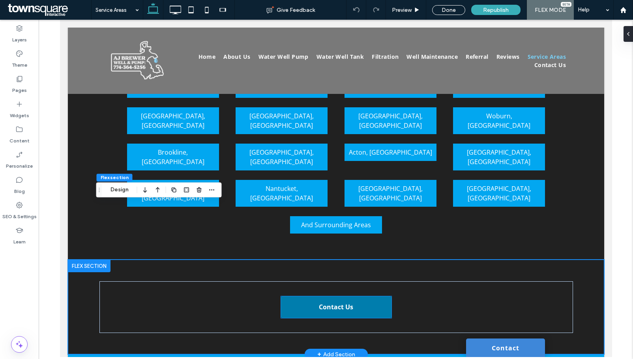
click at [345, 299] on span "Contact Us" at bounding box center [336, 307] width 34 height 17
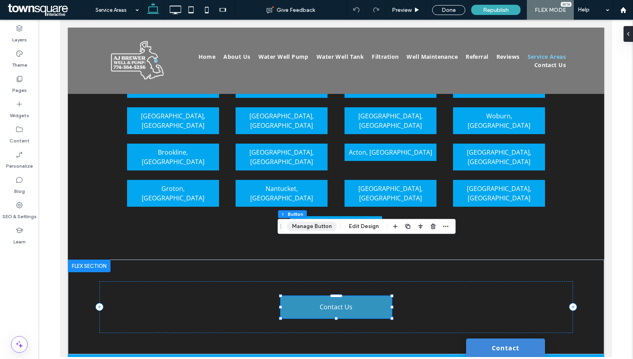
click at [314, 230] on button "Manage Button" at bounding box center [312, 226] width 50 height 9
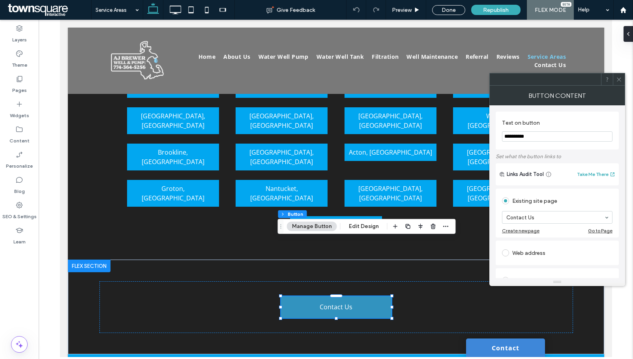
click at [619, 82] on icon at bounding box center [619, 80] width 6 height 6
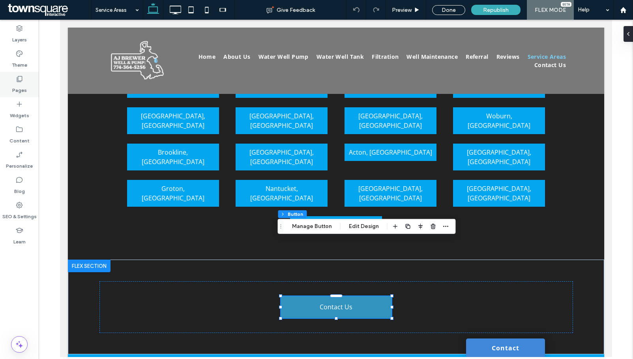
click at [18, 86] on label "Pages" at bounding box center [19, 88] width 15 height 11
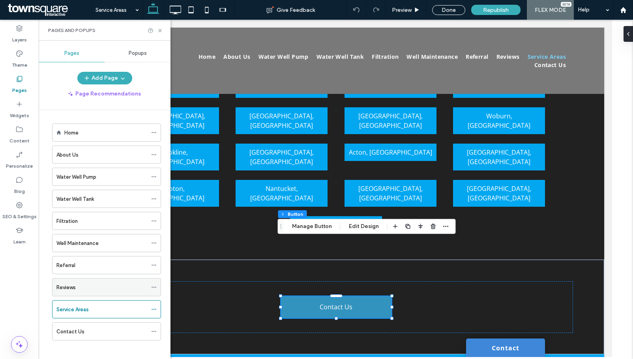
click at [115, 289] on div "Reviews" at bounding box center [101, 287] width 91 height 8
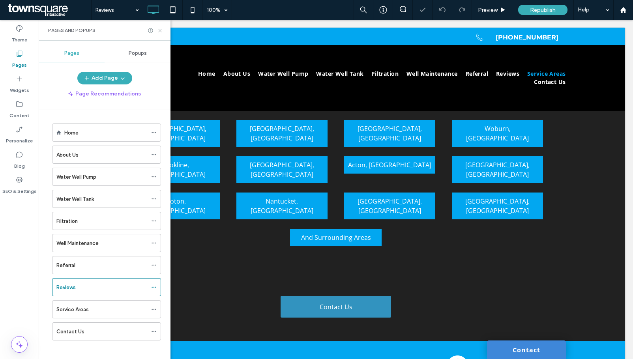
click at [159, 31] on icon at bounding box center [160, 31] width 6 height 6
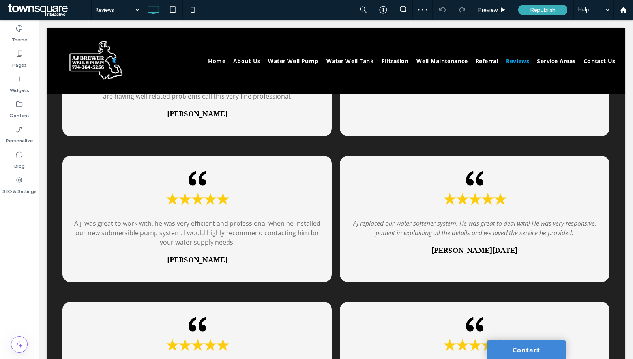
scroll to position [513, 0]
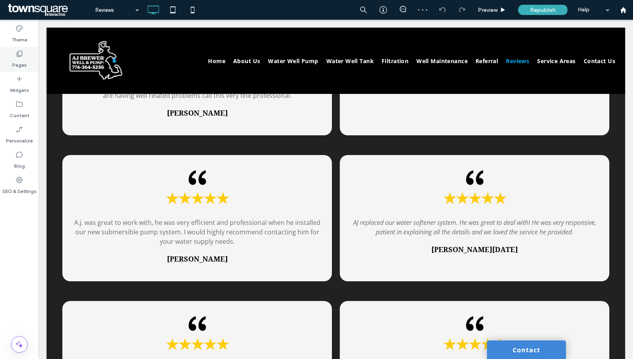
click at [21, 64] on label "Pages" at bounding box center [19, 63] width 15 height 11
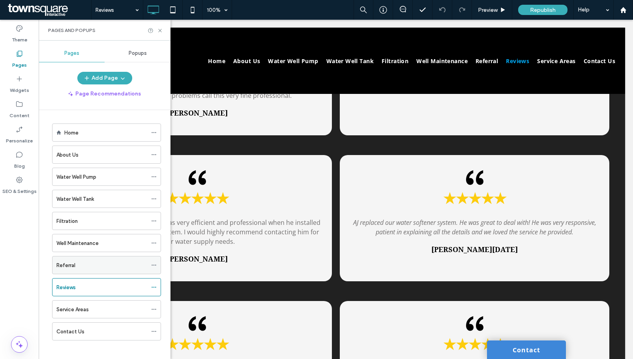
click at [94, 268] on div "Referral" at bounding box center [101, 265] width 91 height 8
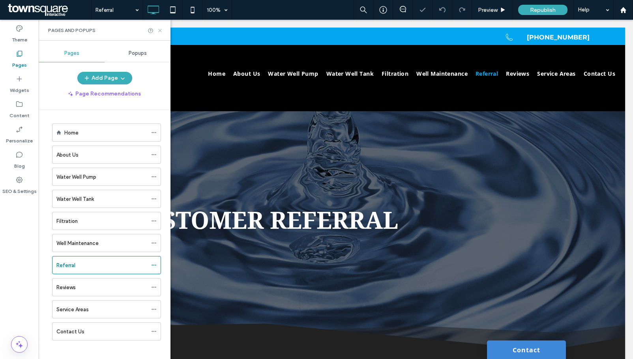
drag, startPoint x: 160, startPoint y: 28, endPoint x: 122, endPoint y: 9, distance: 42.6
click at [160, 28] on icon at bounding box center [160, 31] width 6 height 6
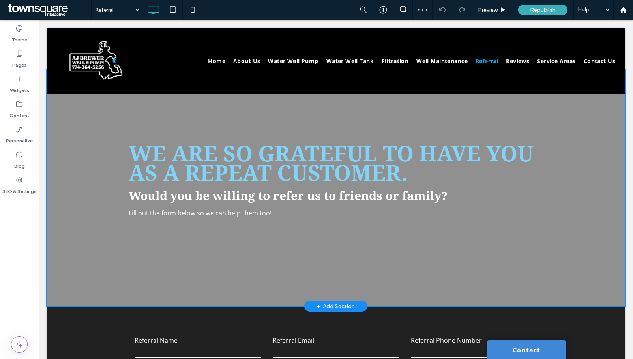
scroll to position [276, 0]
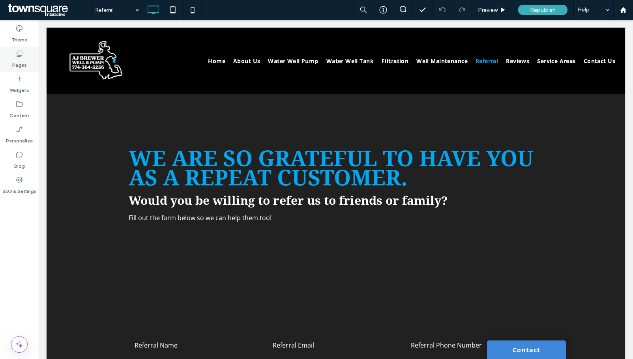
click at [26, 68] on label "Pages" at bounding box center [19, 63] width 15 height 11
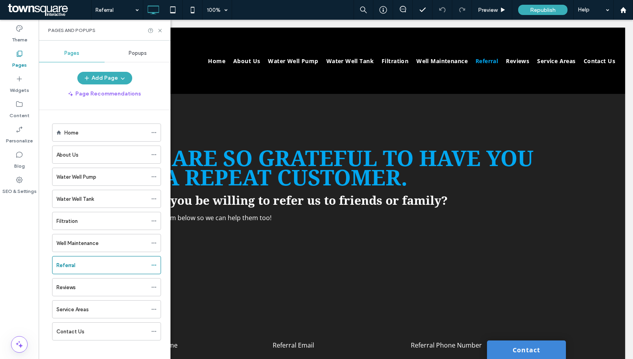
drag, startPoint x: 101, startPoint y: 249, endPoint x: 109, endPoint y: 235, distance: 16.1
click at [101, 248] on div "Well Maintenance" at bounding box center [101, 243] width 91 height 17
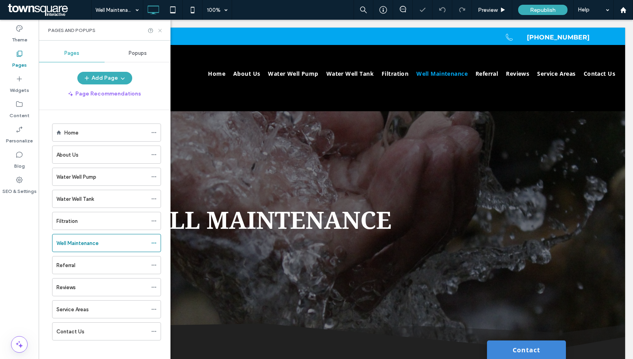
drag, startPoint x: 161, startPoint y: 32, endPoint x: 141, endPoint y: 41, distance: 21.7
click at [161, 32] on use at bounding box center [159, 30] width 3 height 3
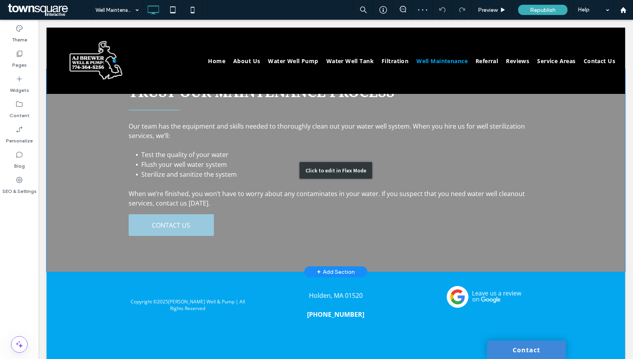
click at [171, 195] on div "Click to edit in Flex Mode" at bounding box center [336, 170] width 579 height 203
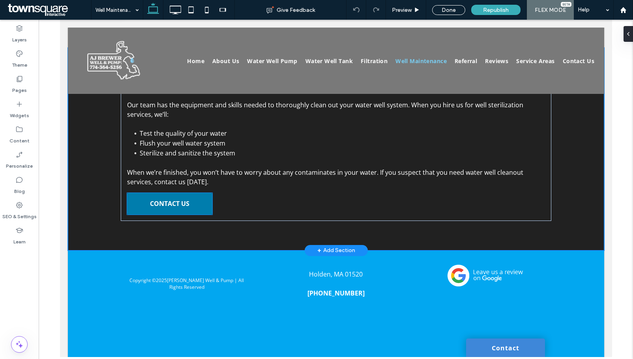
scroll to position [550, 0]
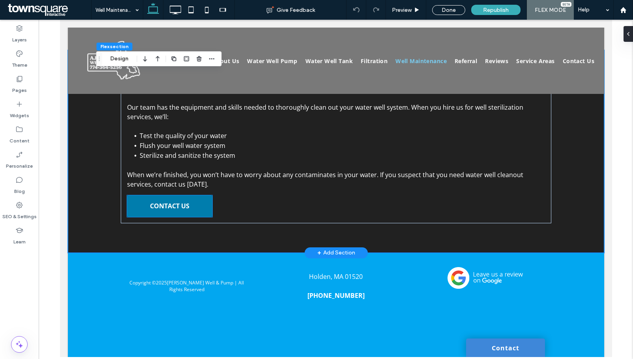
click at [173, 198] on span "CONTACT US" at bounding box center [169, 206] width 39 height 17
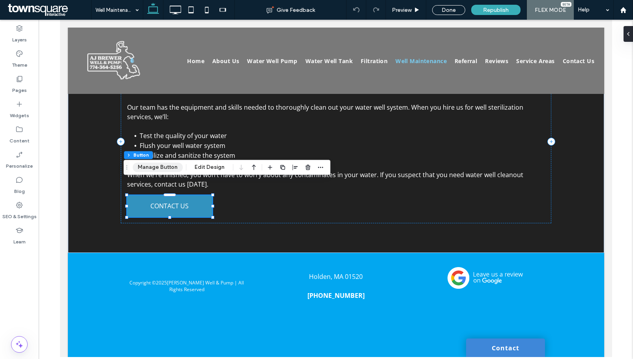
click at [169, 170] on button "Manage Button" at bounding box center [158, 167] width 50 height 9
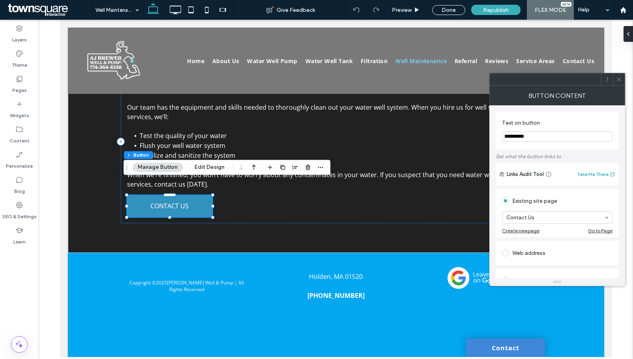
drag, startPoint x: 545, startPoint y: 130, endPoint x: 515, endPoint y: 137, distance: 30.4
click at [515, 137] on section "**********" at bounding box center [557, 131] width 111 height 30
drag, startPoint x: 551, startPoint y: 141, endPoint x: 503, endPoint y: 142, distance: 47.8
click at [503, 141] on input "**********" at bounding box center [557, 136] width 111 height 10
type input "********"
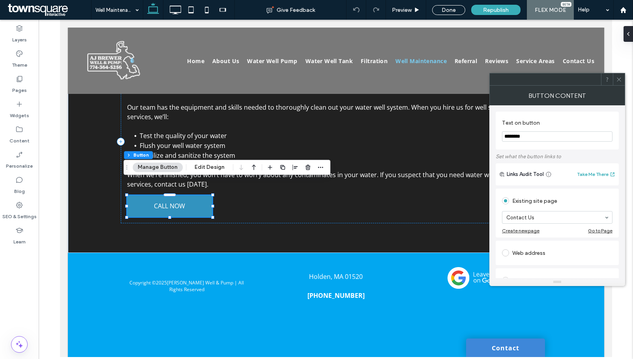
drag, startPoint x: 620, startPoint y: 80, endPoint x: 233, endPoint y: 111, distance: 387.8
click at [620, 80] on use at bounding box center [619, 79] width 4 height 4
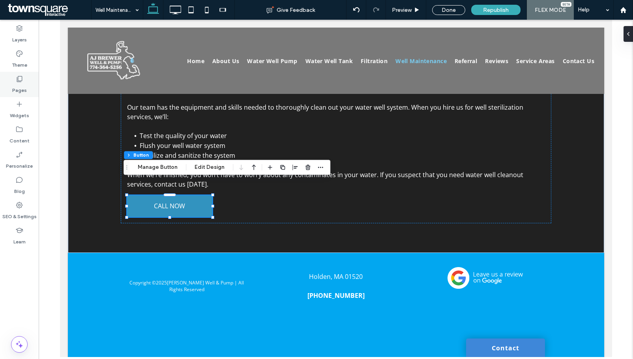
drag, startPoint x: 24, startPoint y: 78, endPoint x: 35, endPoint y: 89, distance: 15.1
click at [25, 78] on div "Pages" at bounding box center [19, 84] width 39 height 25
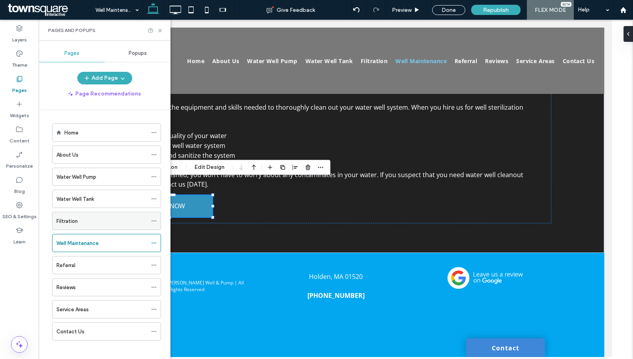
click at [86, 224] on div "Filtration" at bounding box center [101, 221] width 91 height 8
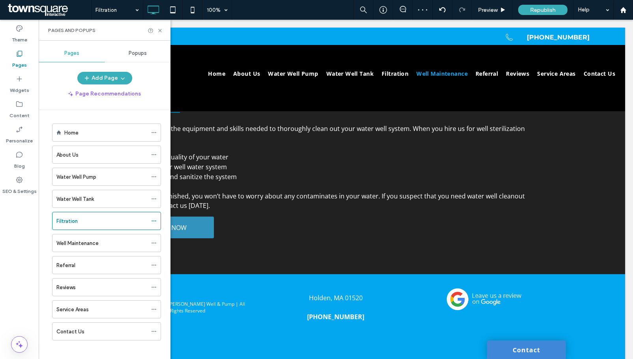
click at [160, 28] on icon at bounding box center [160, 31] width 6 height 6
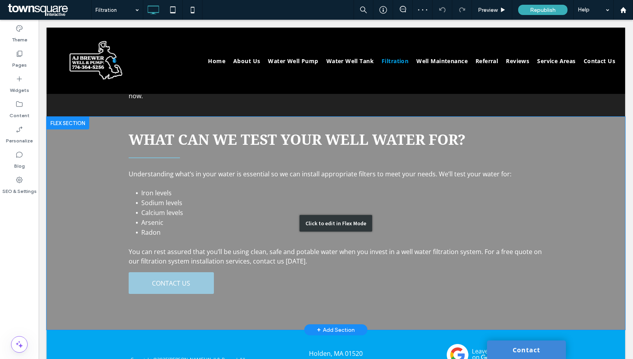
scroll to position [553, 0]
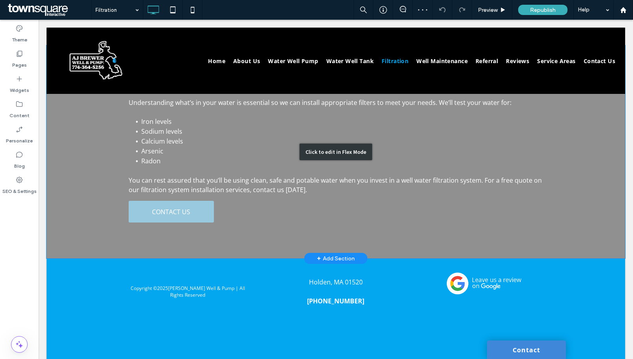
click at [169, 201] on div "Click to edit in Flex Mode" at bounding box center [336, 151] width 579 height 213
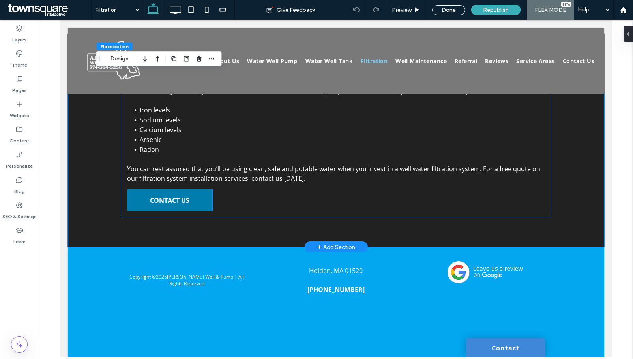
click at [160, 196] on span "CONTACT US" at bounding box center [169, 200] width 39 height 17
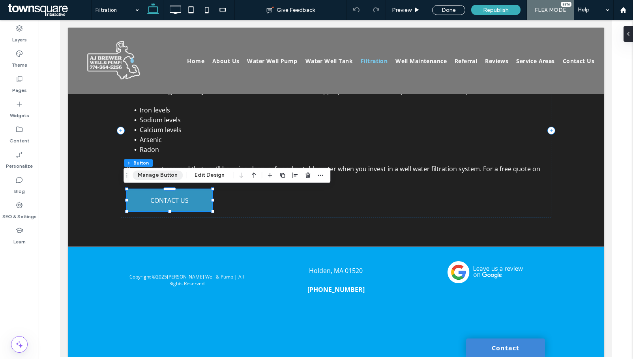
click at [160, 175] on button "Manage Button" at bounding box center [158, 175] width 50 height 9
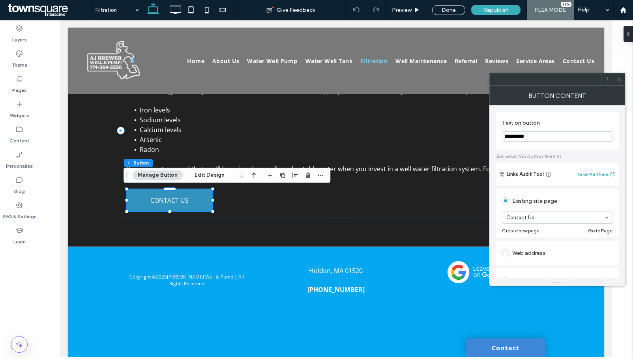
drag, startPoint x: 556, startPoint y: 133, endPoint x: 494, endPoint y: 137, distance: 61.7
click at [494, 137] on div "**********" at bounding box center [558, 191] width 136 height 173
type input "********"
click at [616, 79] on div at bounding box center [619, 79] width 12 height 12
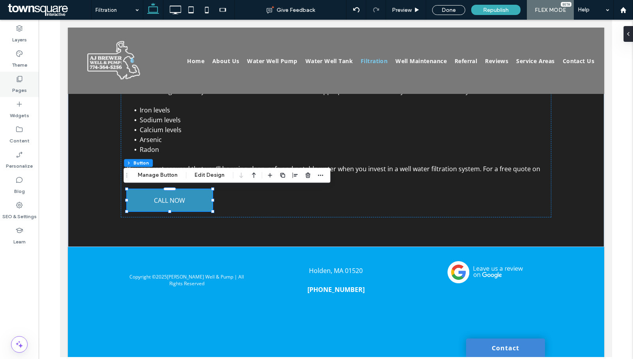
click at [27, 90] on div "Pages" at bounding box center [19, 84] width 39 height 25
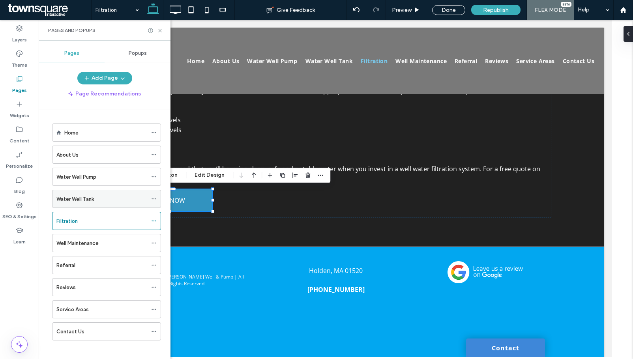
click at [84, 199] on label "Water Well Tank" at bounding box center [75, 199] width 38 height 14
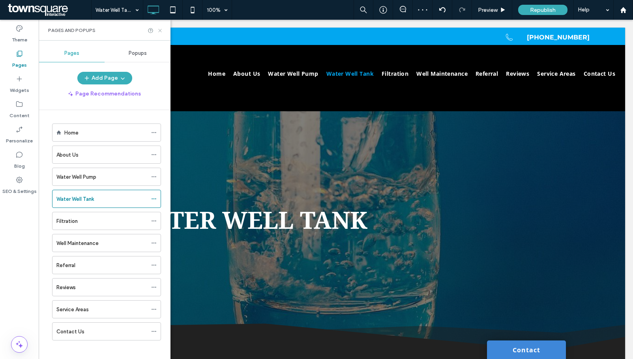
click at [161, 32] on icon at bounding box center [160, 31] width 6 height 6
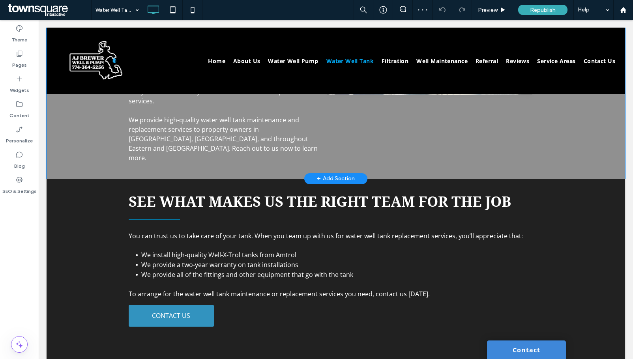
scroll to position [545, 0]
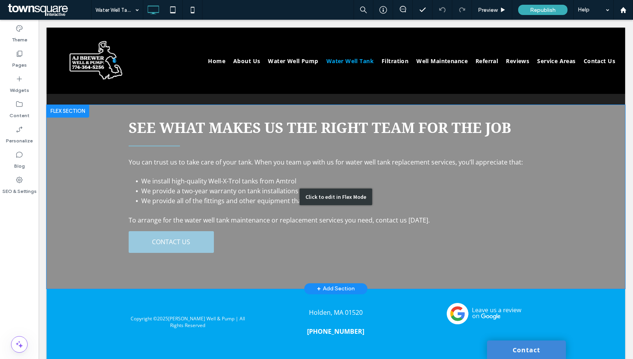
click at [174, 233] on div "Click to edit in Flex Mode" at bounding box center [336, 197] width 579 height 184
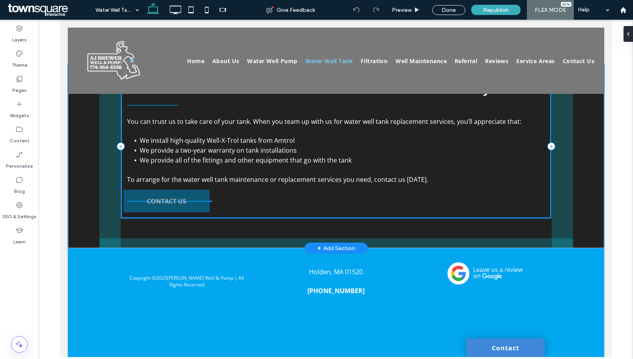
scroll to position [522, 0]
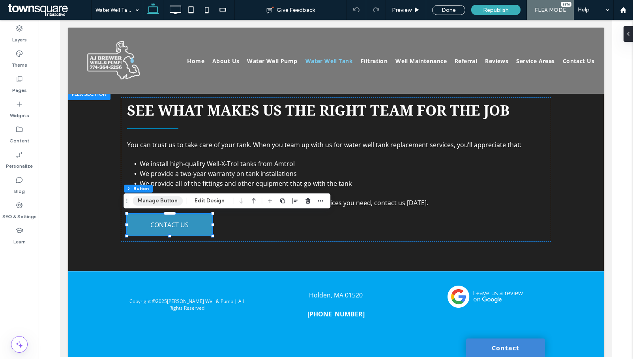
click at [155, 200] on button "Manage Button" at bounding box center [158, 200] width 50 height 9
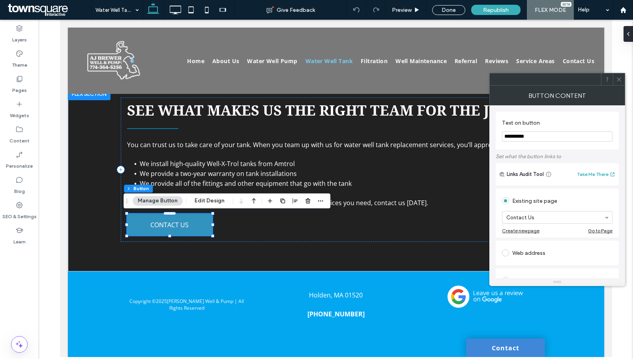
drag, startPoint x: 536, startPoint y: 139, endPoint x: 503, endPoint y: 140, distance: 33.2
click at [503, 140] on input "**********" at bounding box center [557, 136] width 111 height 10
type input "********"
click at [621, 80] on icon at bounding box center [619, 80] width 6 height 6
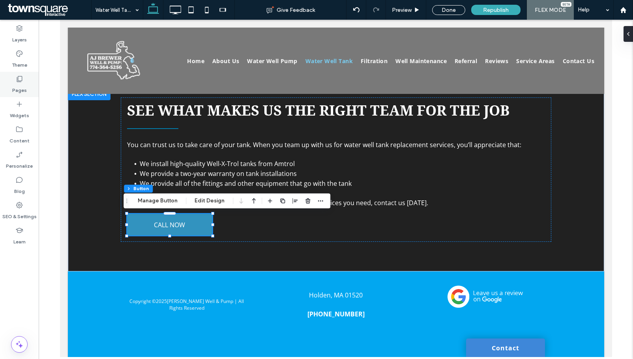
click at [28, 75] on div "Pages" at bounding box center [19, 84] width 39 height 25
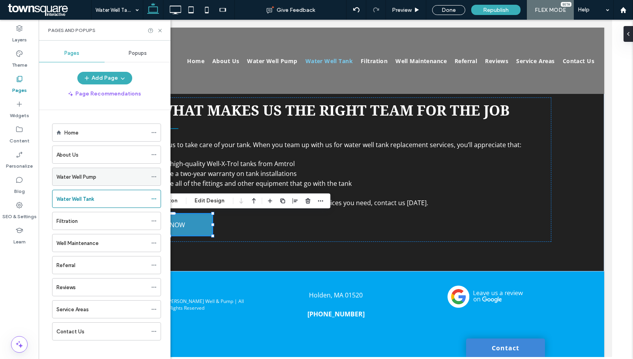
click at [93, 176] on label "Water Well Pump" at bounding box center [76, 177] width 40 height 14
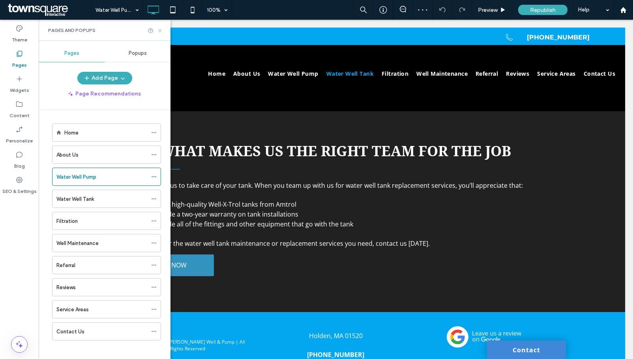
click at [159, 32] on icon at bounding box center [160, 31] width 6 height 6
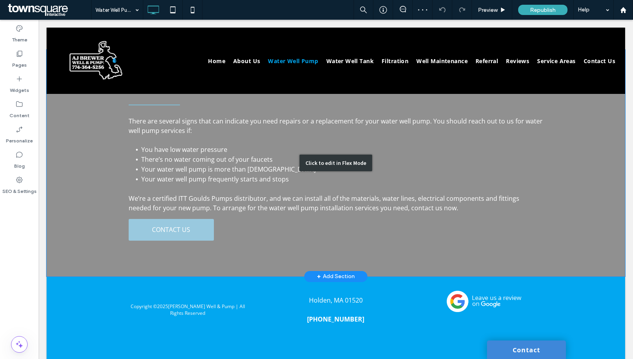
click at [157, 178] on div "Click to edit in Flex Mode" at bounding box center [336, 163] width 579 height 227
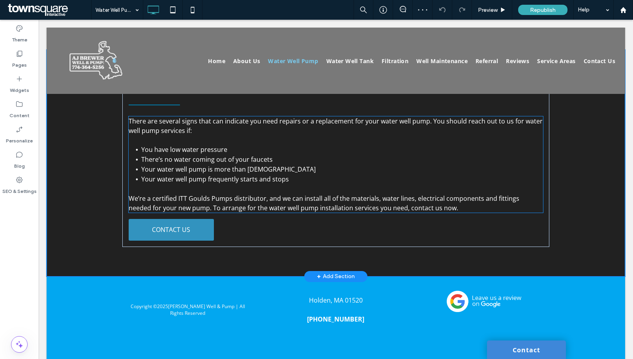
scroll to position [596, 0]
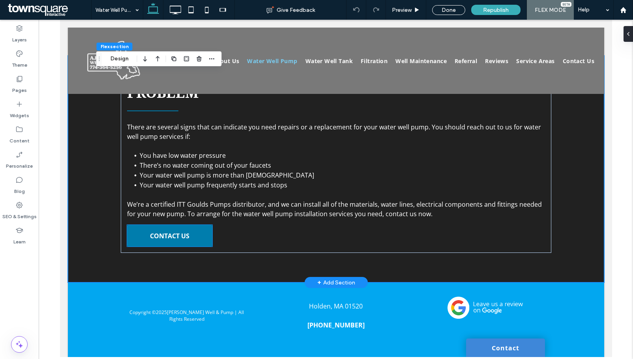
click at [150, 228] on span "CONTACT US" at bounding box center [169, 236] width 39 height 17
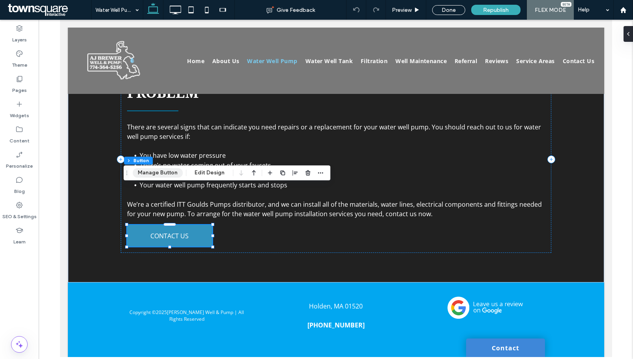
click at [156, 174] on button "Manage Button" at bounding box center [158, 172] width 50 height 9
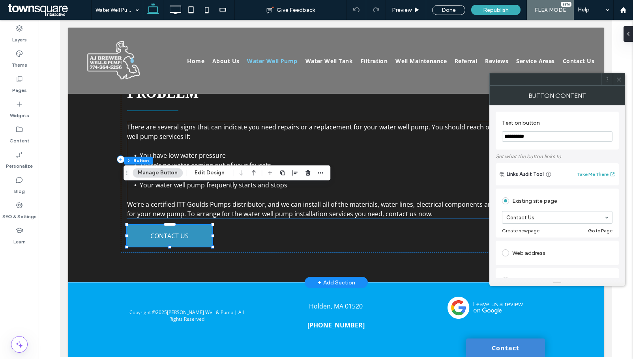
drag, startPoint x: 605, startPoint y: 155, endPoint x: 486, endPoint y: 140, distance: 120.2
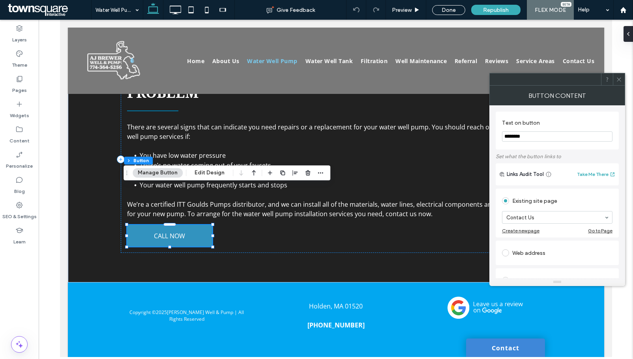
type input "********"
click at [618, 77] on icon at bounding box center [619, 80] width 6 height 6
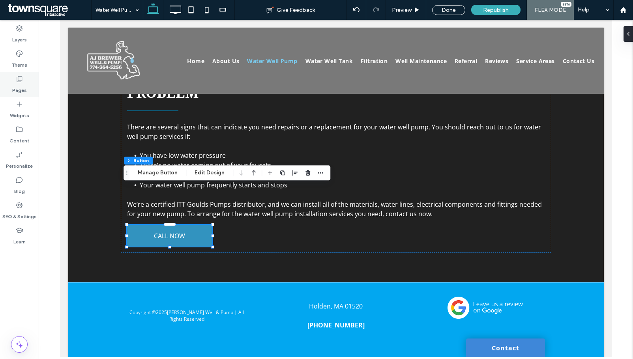
click at [22, 89] on label "Pages" at bounding box center [19, 88] width 15 height 11
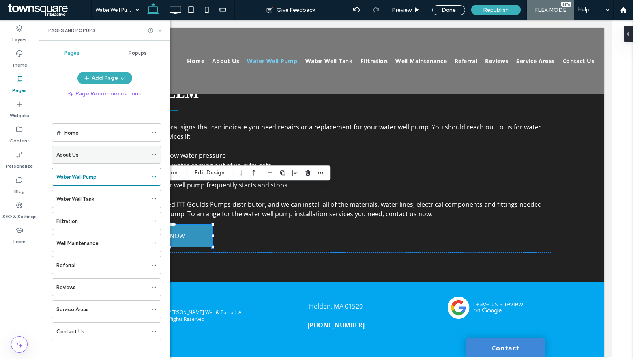
click at [79, 154] on div "About Us" at bounding box center [101, 155] width 91 height 8
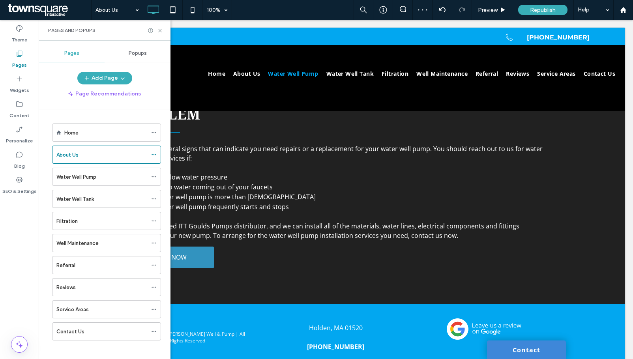
click at [160, 30] on div "About Us 100% Preview Republish Help Site Comments Team & Clients Automate new …" at bounding box center [316, 179] width 633 height 359
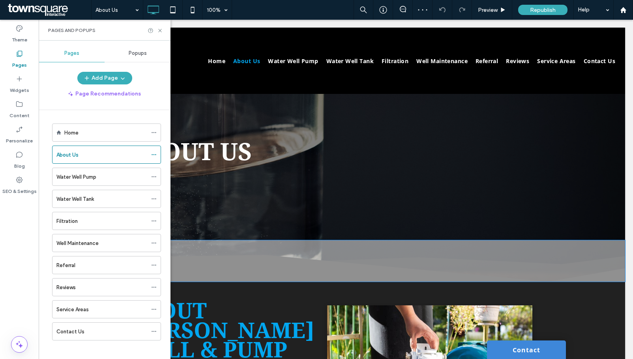
scroll to position [158, 0]
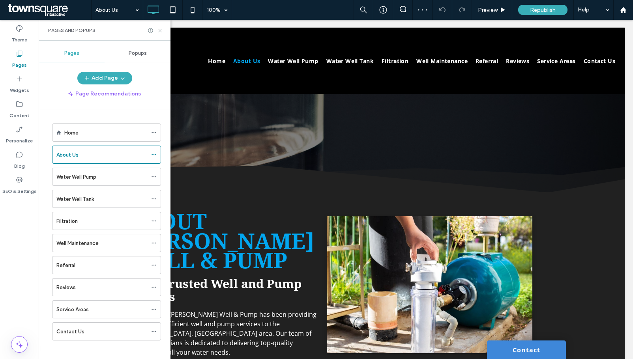
drag, startPoint x: 160, startPoint y: 30, endPoint x: 304, endPoint y: 161, distance: 195.1
click at [160, 30] on icon at bounding box center [160, 31] width 6 height 6
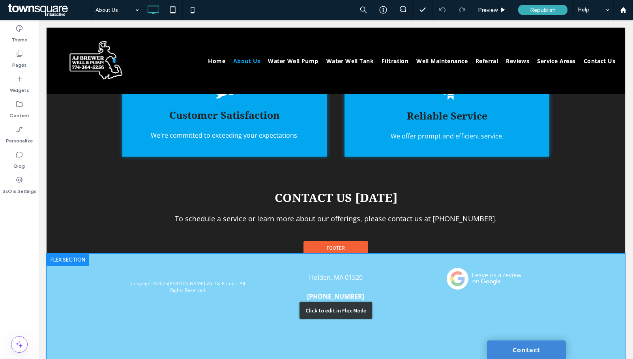
scroll to position [885, 0]
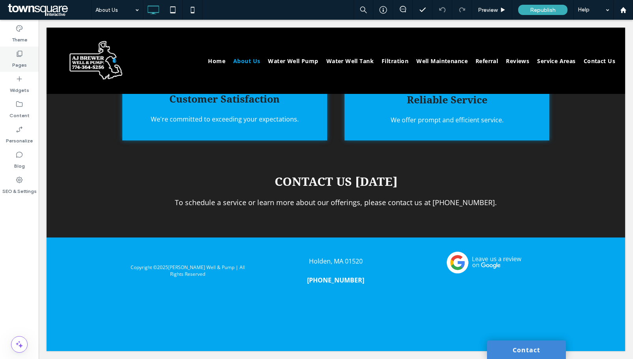
click at [24, 60] on label "Pages" at bounding box center [19, 63] width 15 height 11
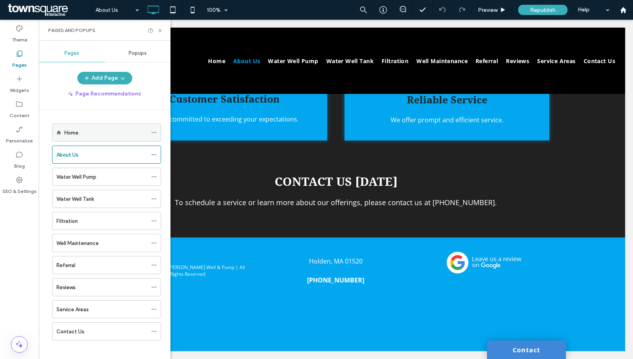
click at [79, 137] on div "Home" at bounding box center [105, 132] width 83 height 17
click at [160, 30] on icon at bounding box center [160, 31] width 6 height 6
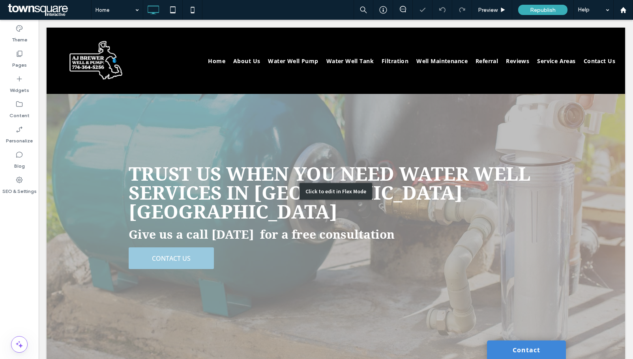
scroll to position [118, 0]
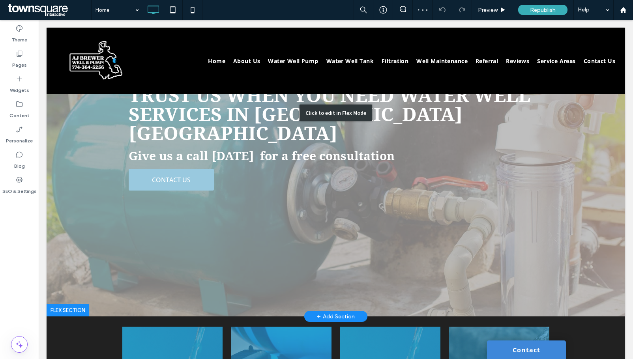
click at [173, 175] on div "Click to edit in Flex Mode" at bounding box center [336, 112] width 579 height 407
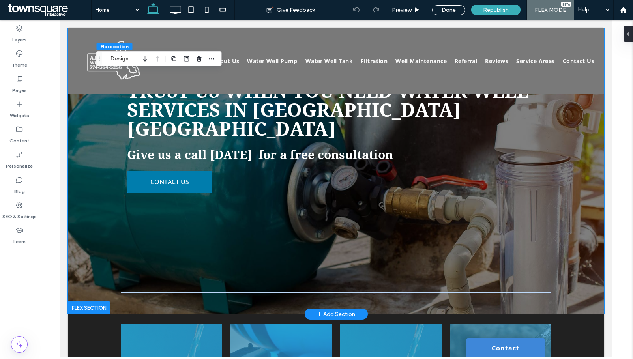
click at [172, 174] on span "CONTACT US" at bounding box center [169, 182] width 39 height 17
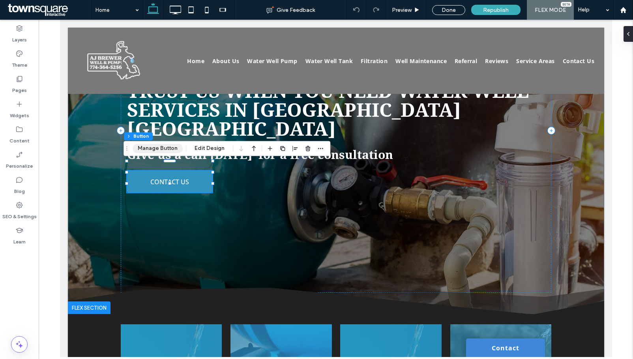
click at [161, 152] on button "Manage Button" at bounding box center [158, 148] width 50 height 9
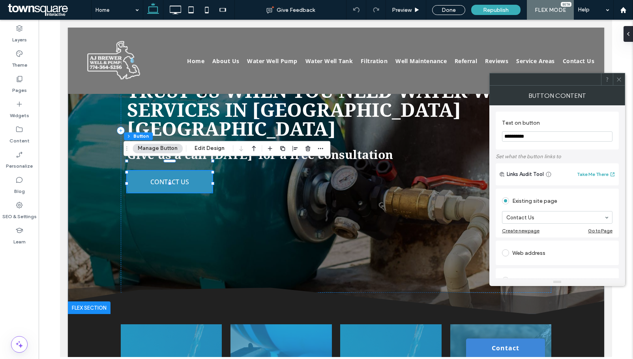
drag, startPoint x: 545, startPoint y: 138, endPoint x: 496, endPoint y: 142, distance: 49.9
click at [496, 142] on div "**********" at bounding box center [558, 191] width 136 height 173
type input "********"
click at [619, 80] on icon at bounding box center [619, 80] width 6 height 6
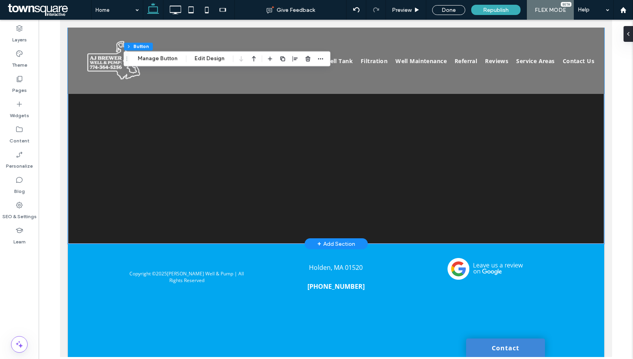
scroll to position [1297, 0]
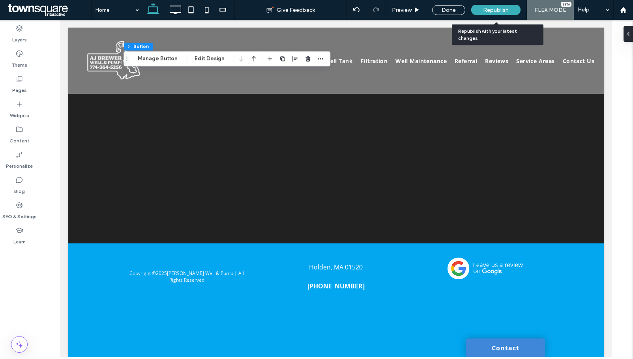
click at [506, 9] on span "Republish" at bounding box center [496, 10] width 26 height 7
